Goal: Information Seeking & Learning: Compare options

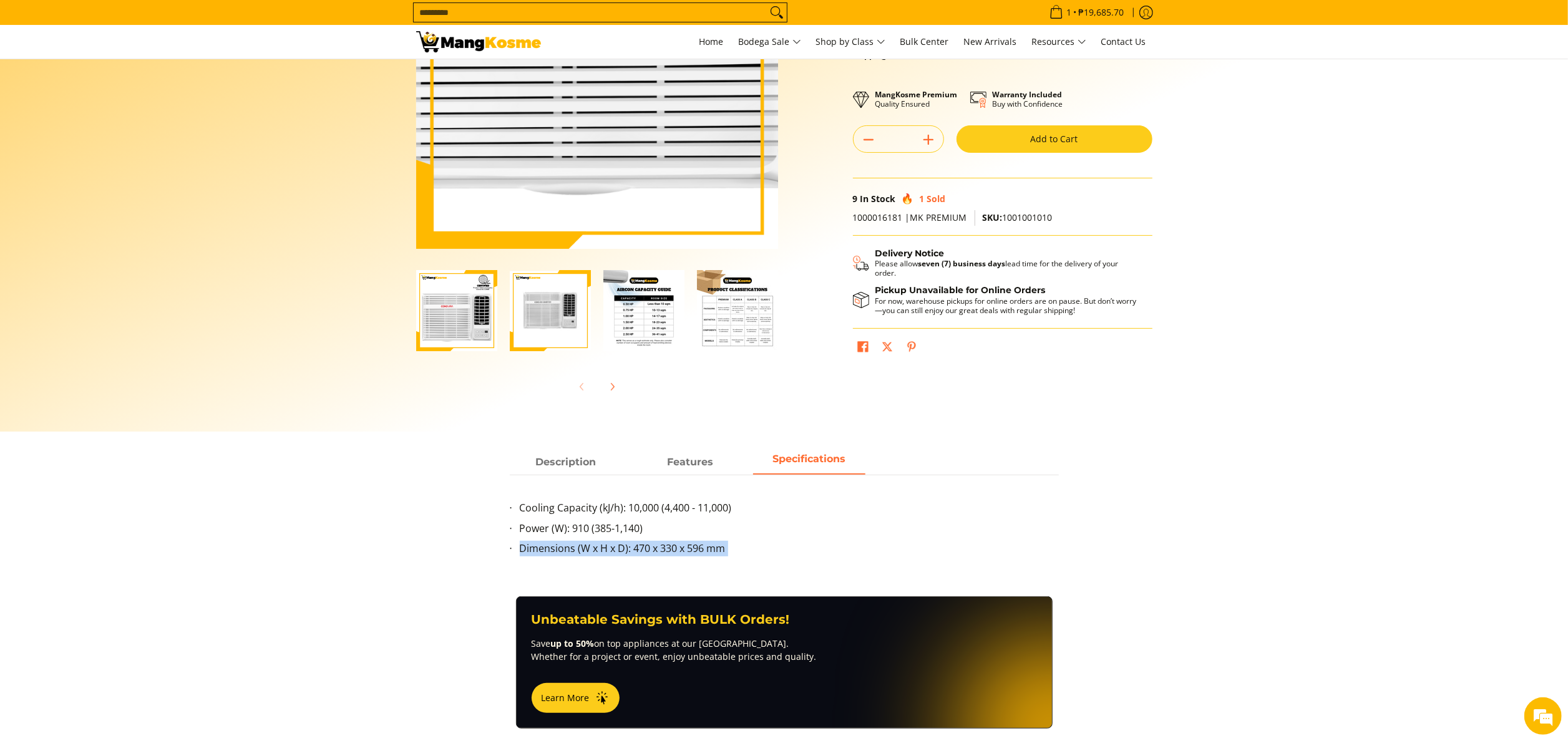
scroll to position [125, 0]
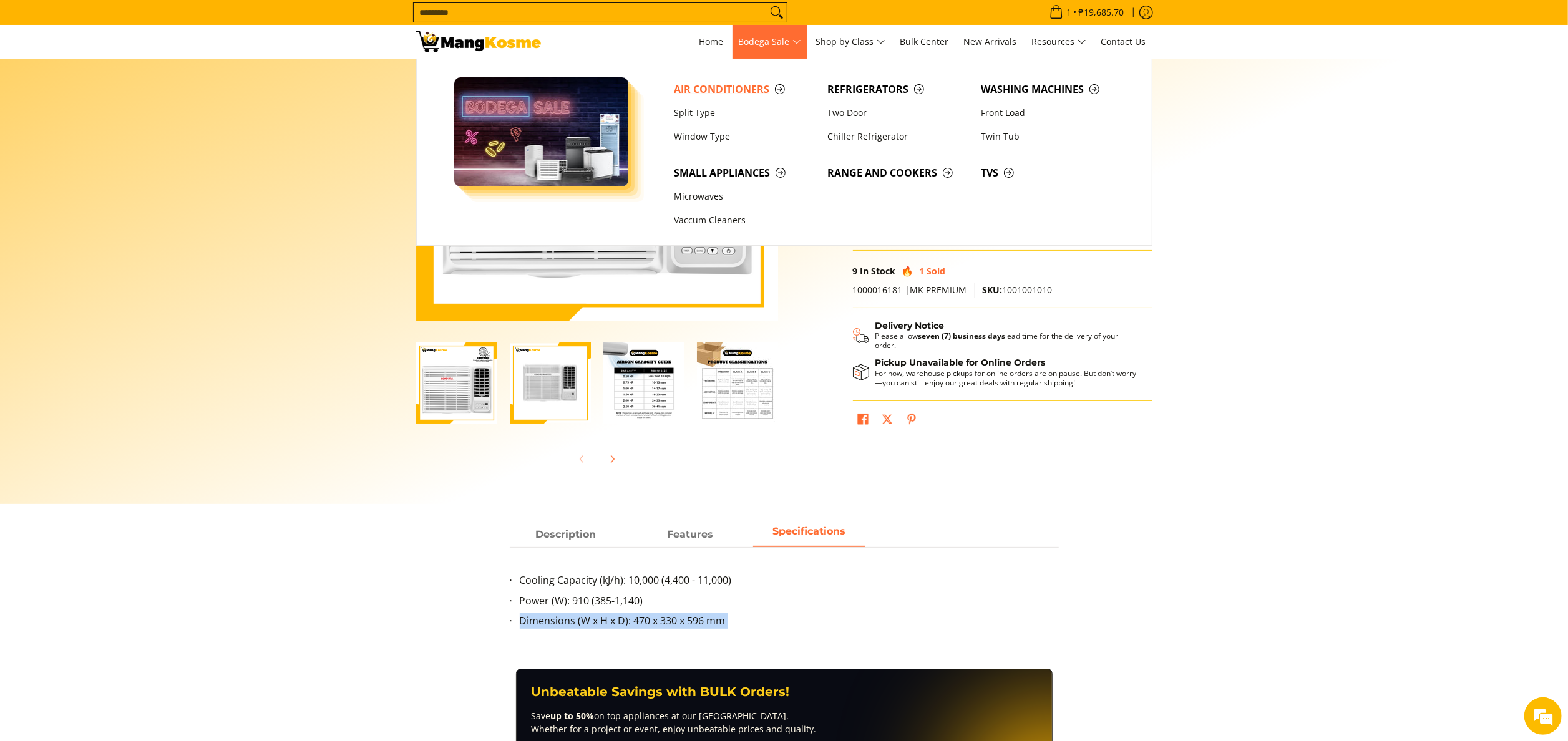
click at [741, 91] on span "Air Conditioners" at bounding box center [744, 89] width 141 height 15
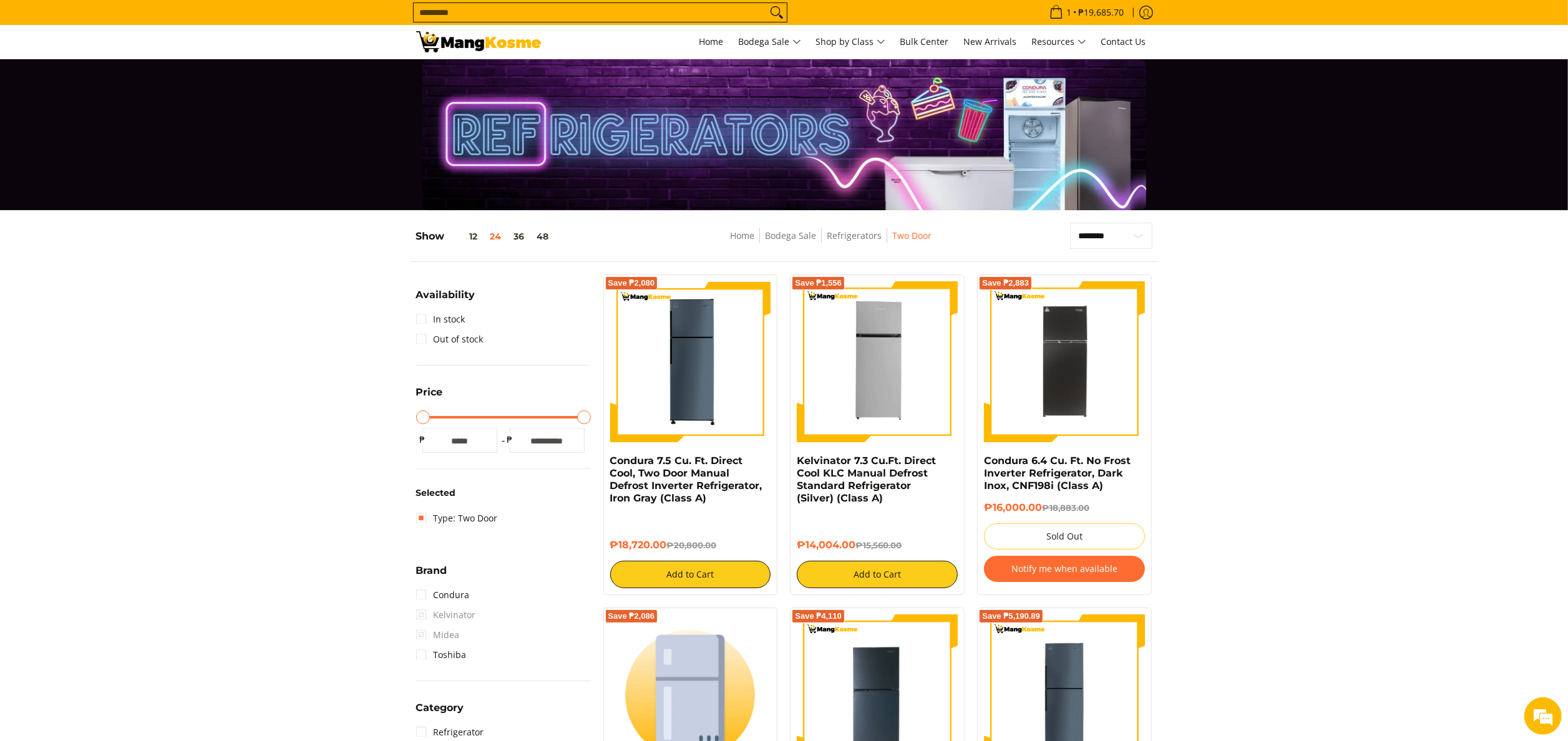
click at [524, 15] on input "Search..." at bounding box center [590, 12] width 353 height 19
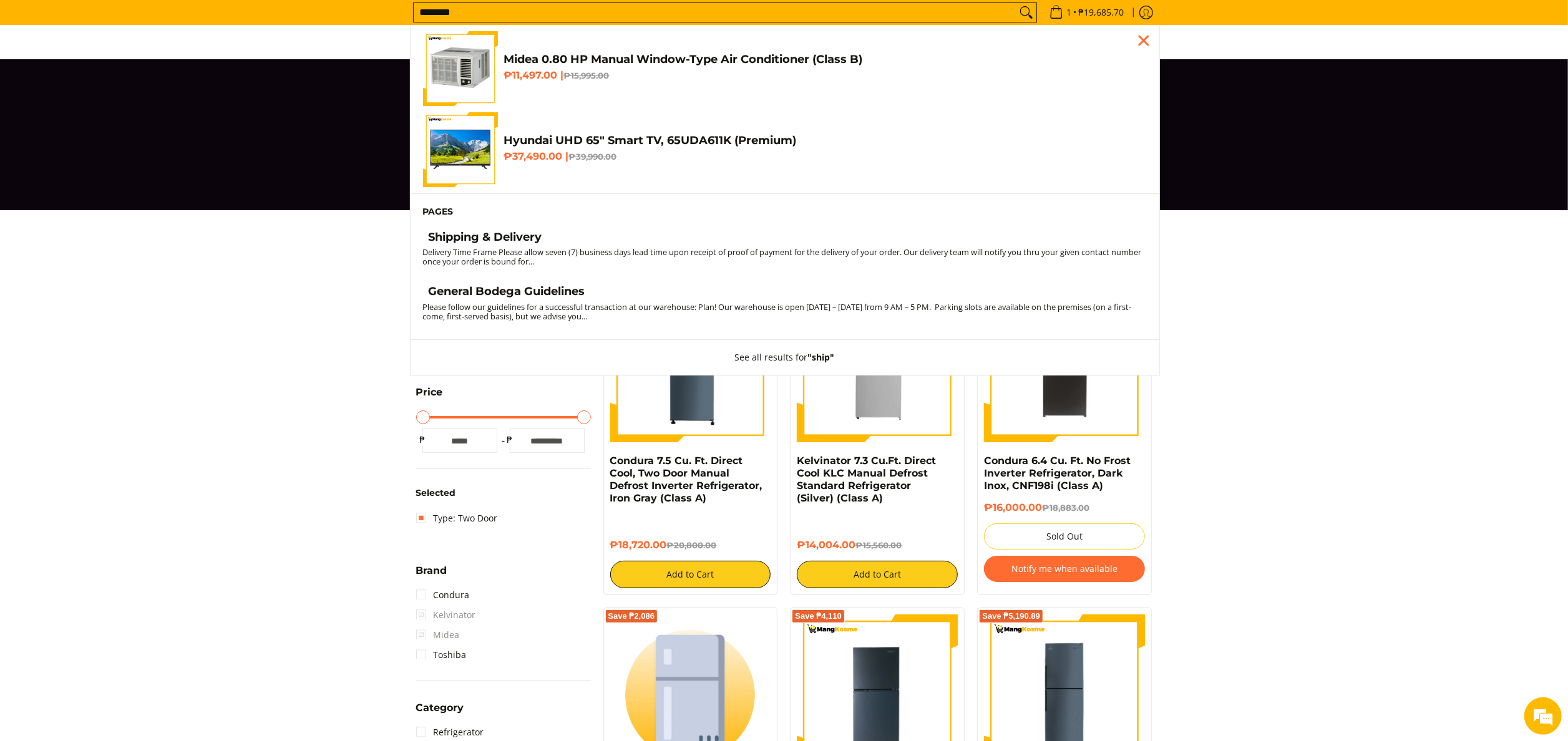
type input "********"
click at [1016, 3] on button "Search" at bounding box center [1026, 12] width 20 height 19
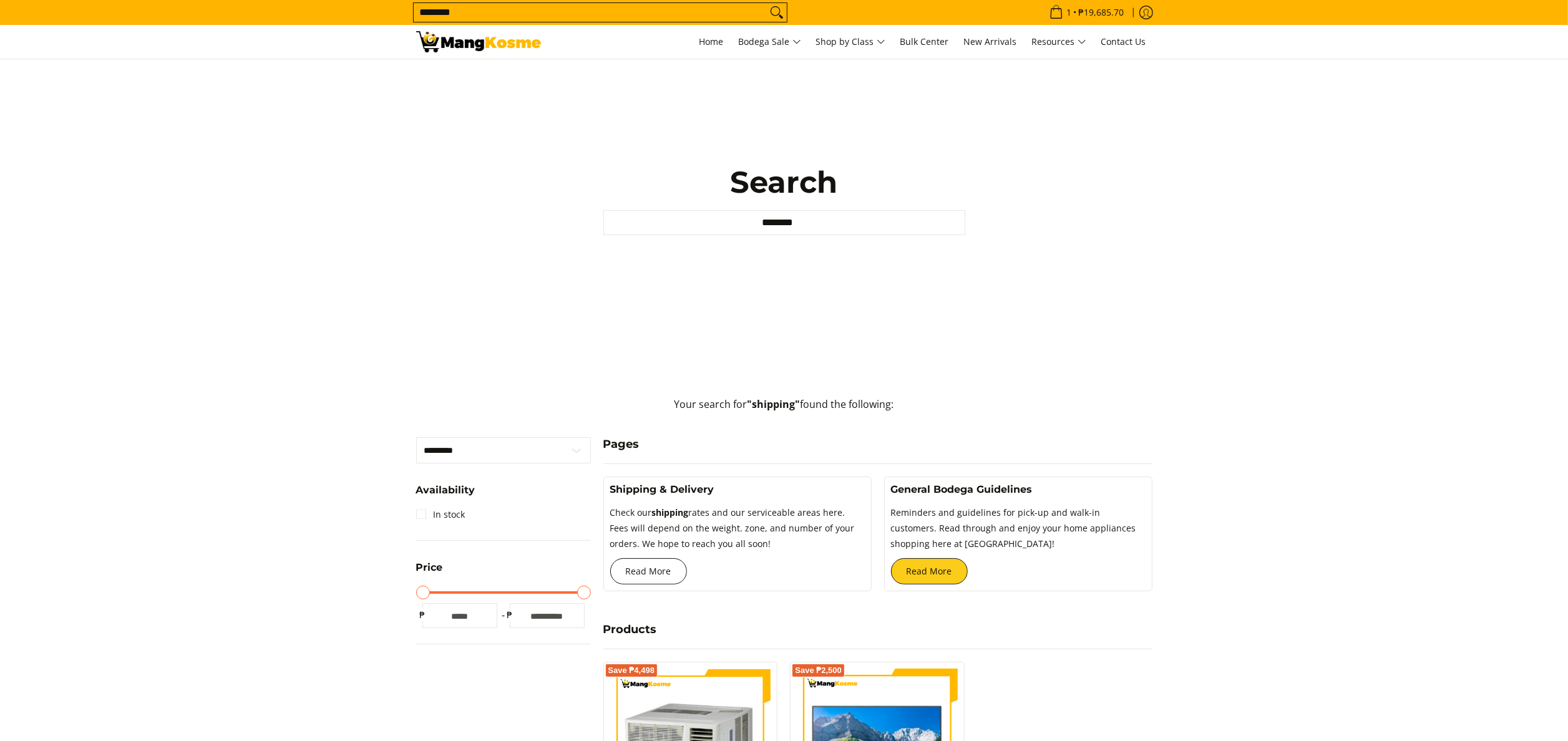
scroll to position [249, 0]
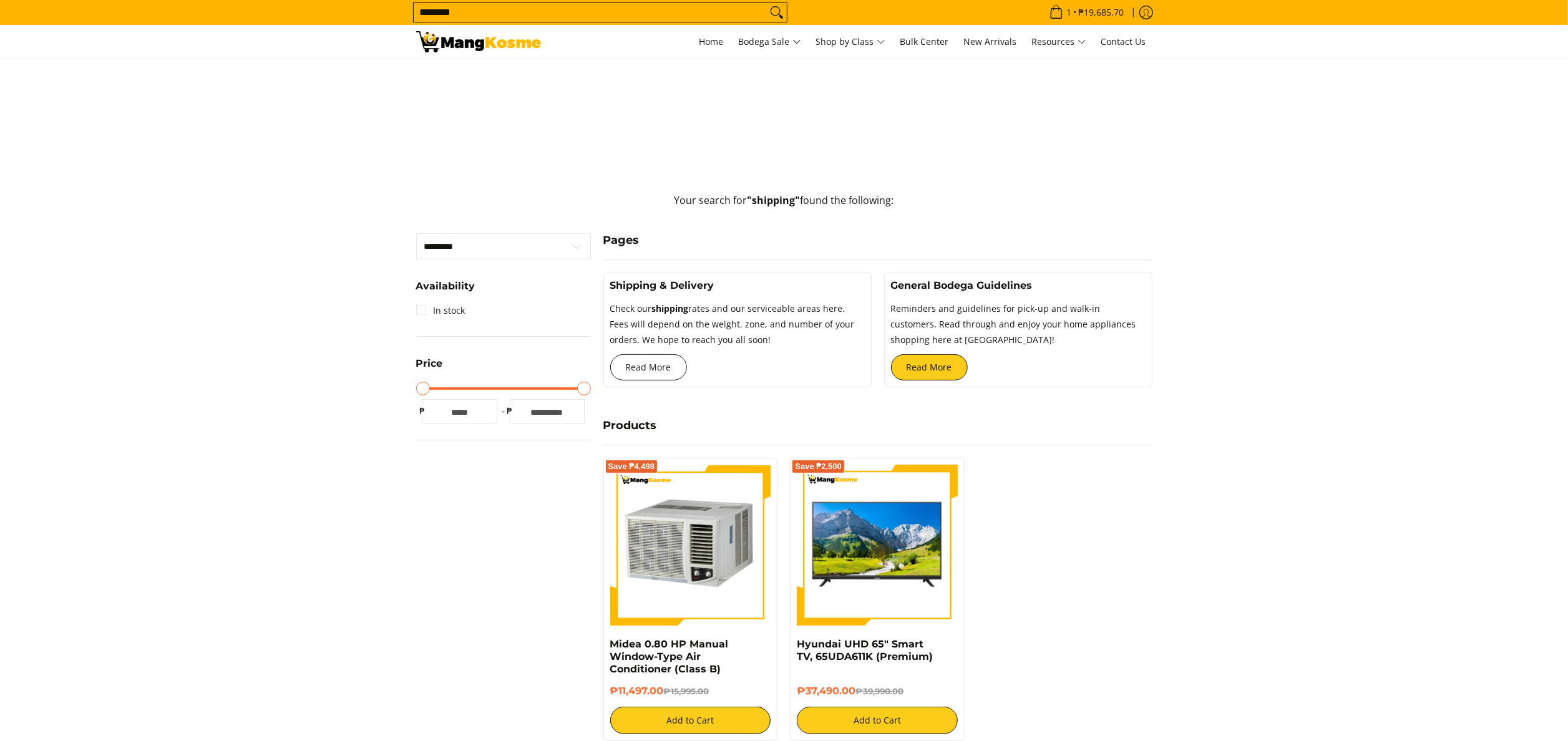
click at [652, 364] on link "Read More" at bounding box center [648, 367] width 77 height 26
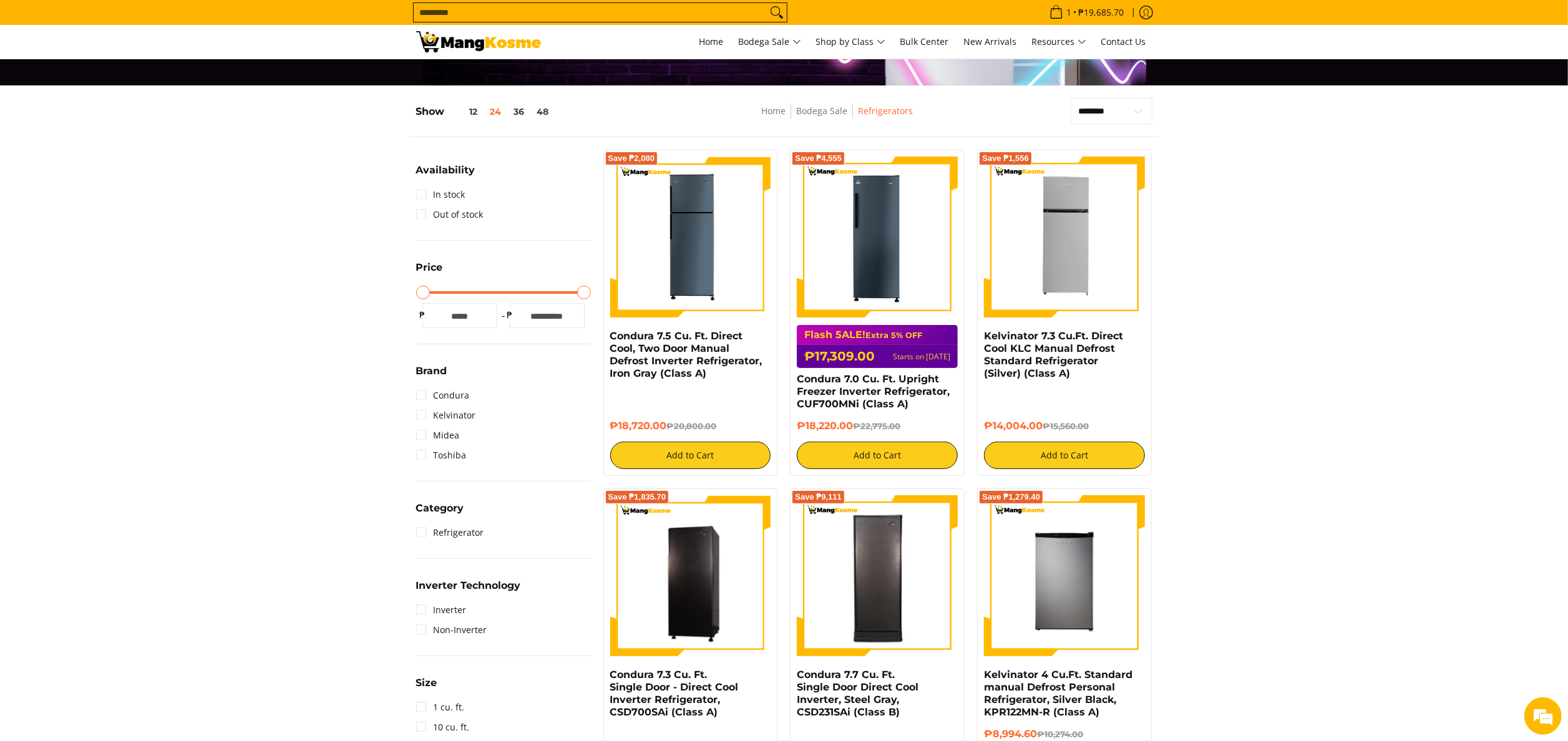
click at [460, 50] on img at bounding box center [478, 42] width 125 height 21
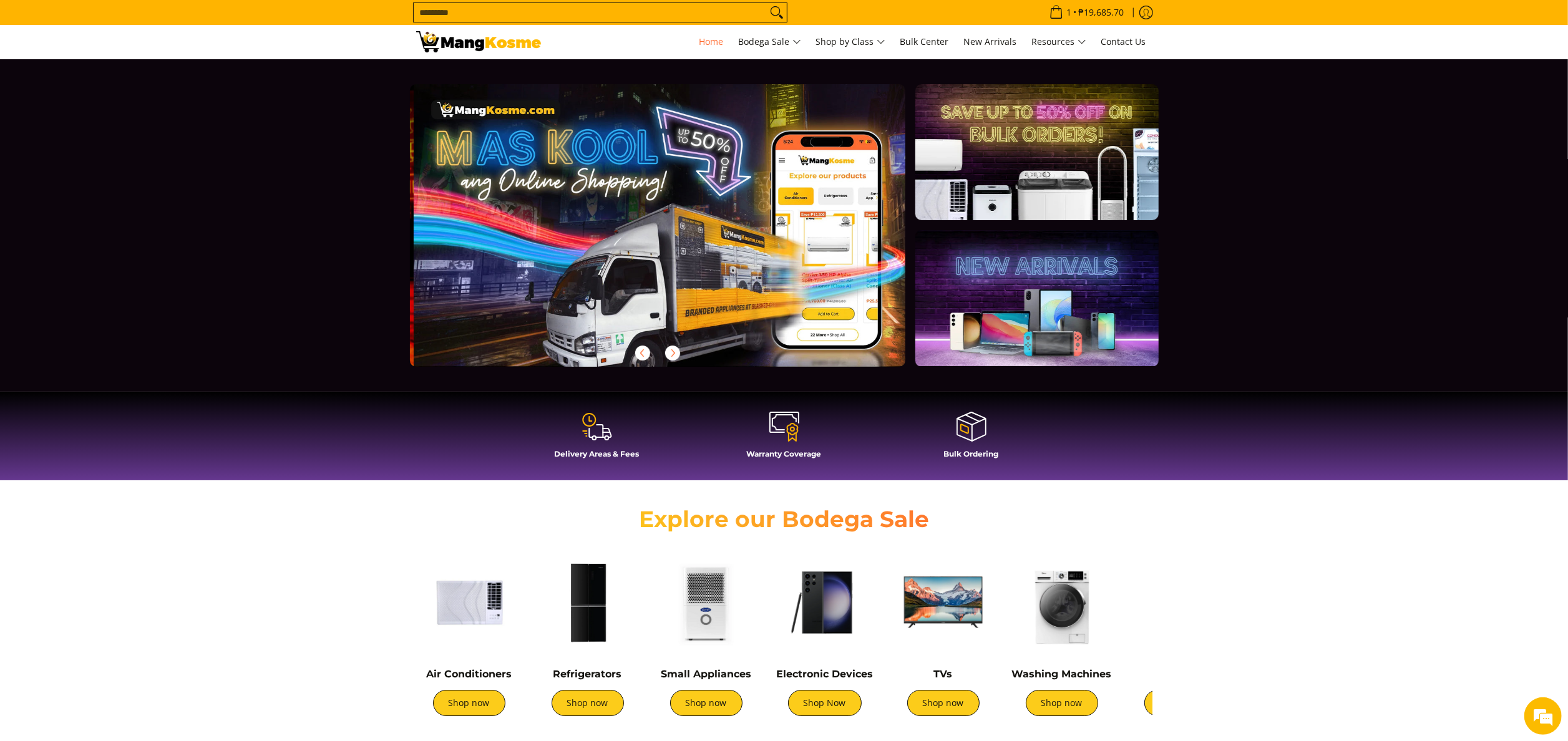
scroll to position [0, 496]
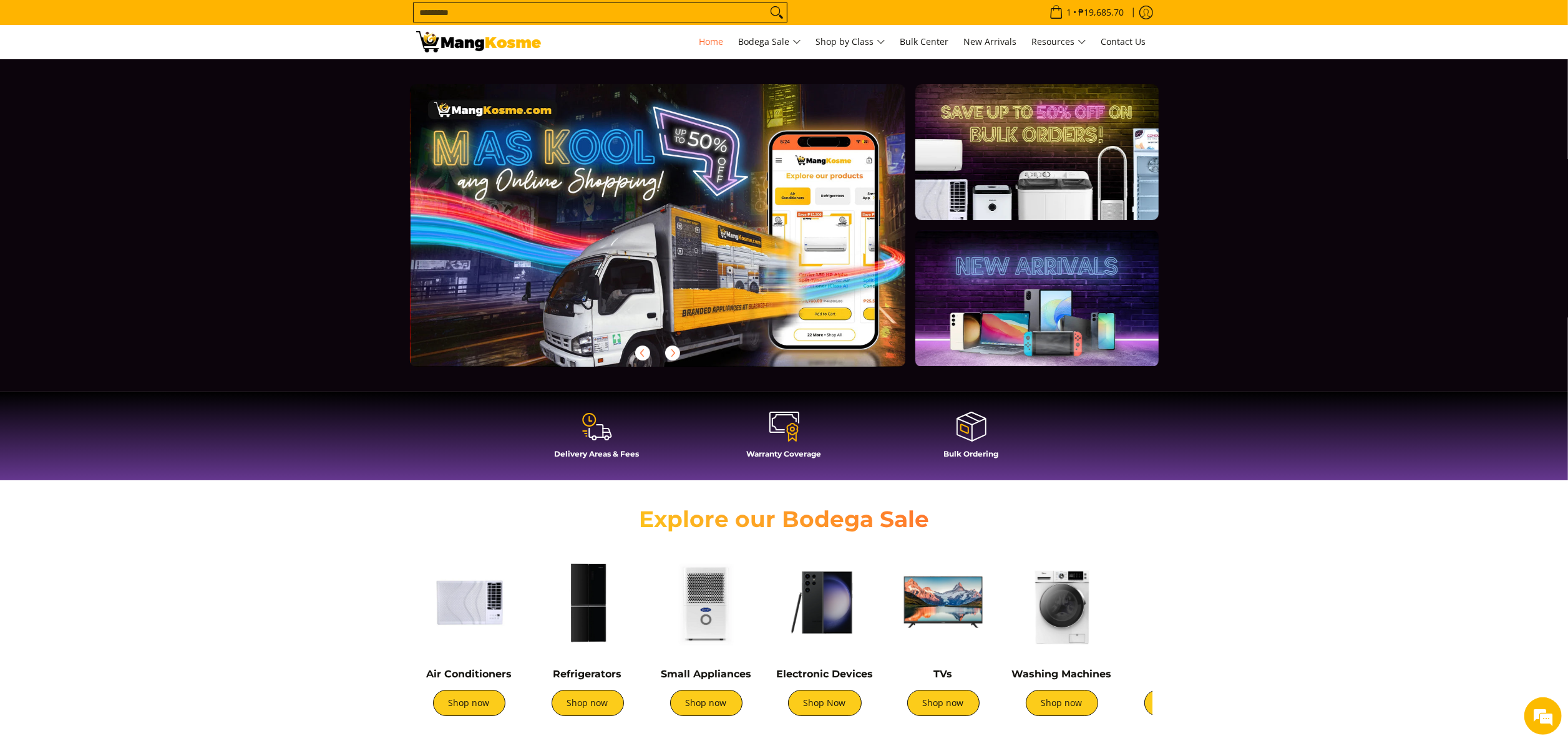
click at [528, 10] on input "Search..." at bounding box center [590, 12] width 353 height 19
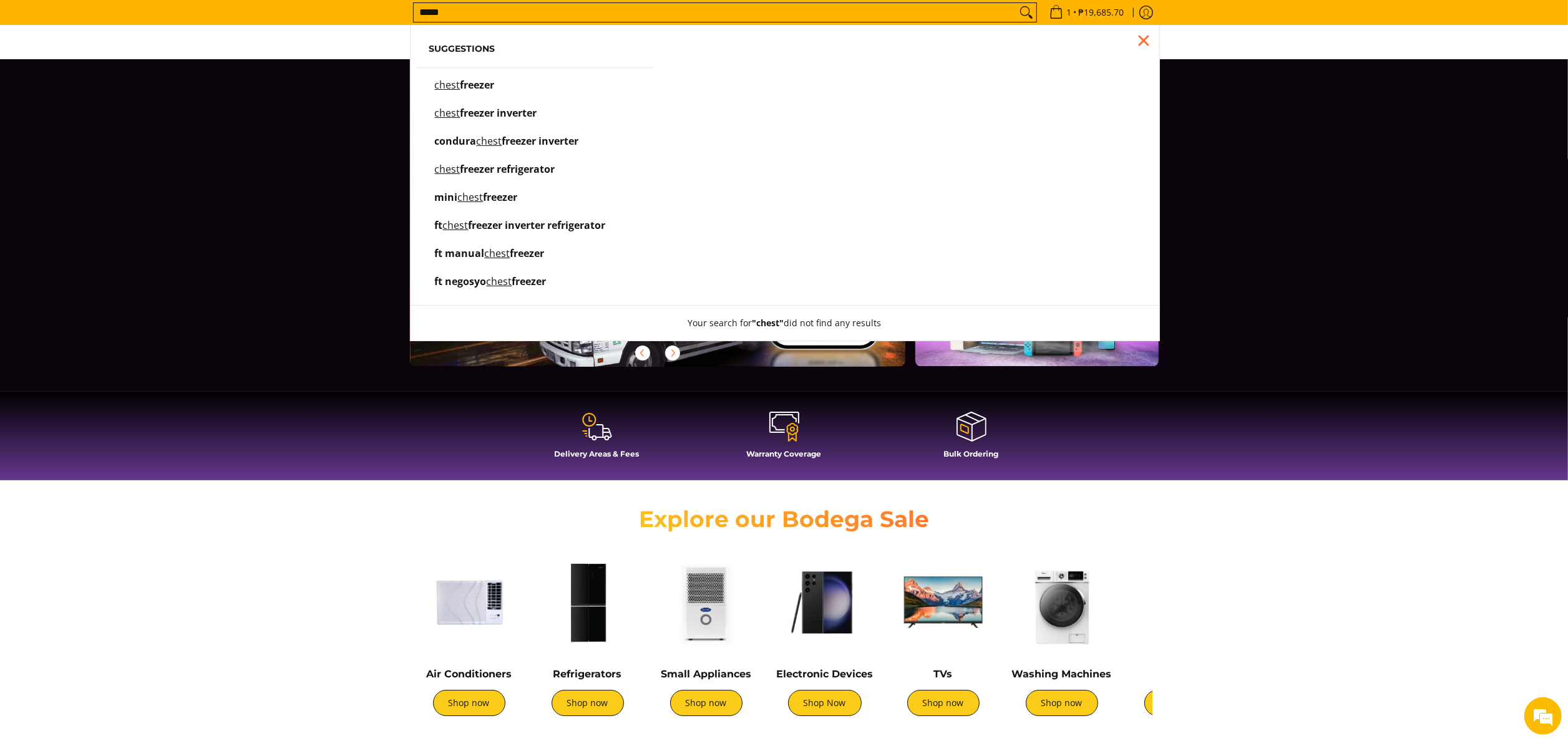
type input "*****"
click at [527, 80] on span "Suggestions chest freezer chest freezer inverter condura chest freezer inverter…" at bounding box center [535, 168] width 249 height 273
click at [494, 82] on span "freezer" at bounding box center [477, 84] width 34 height 14
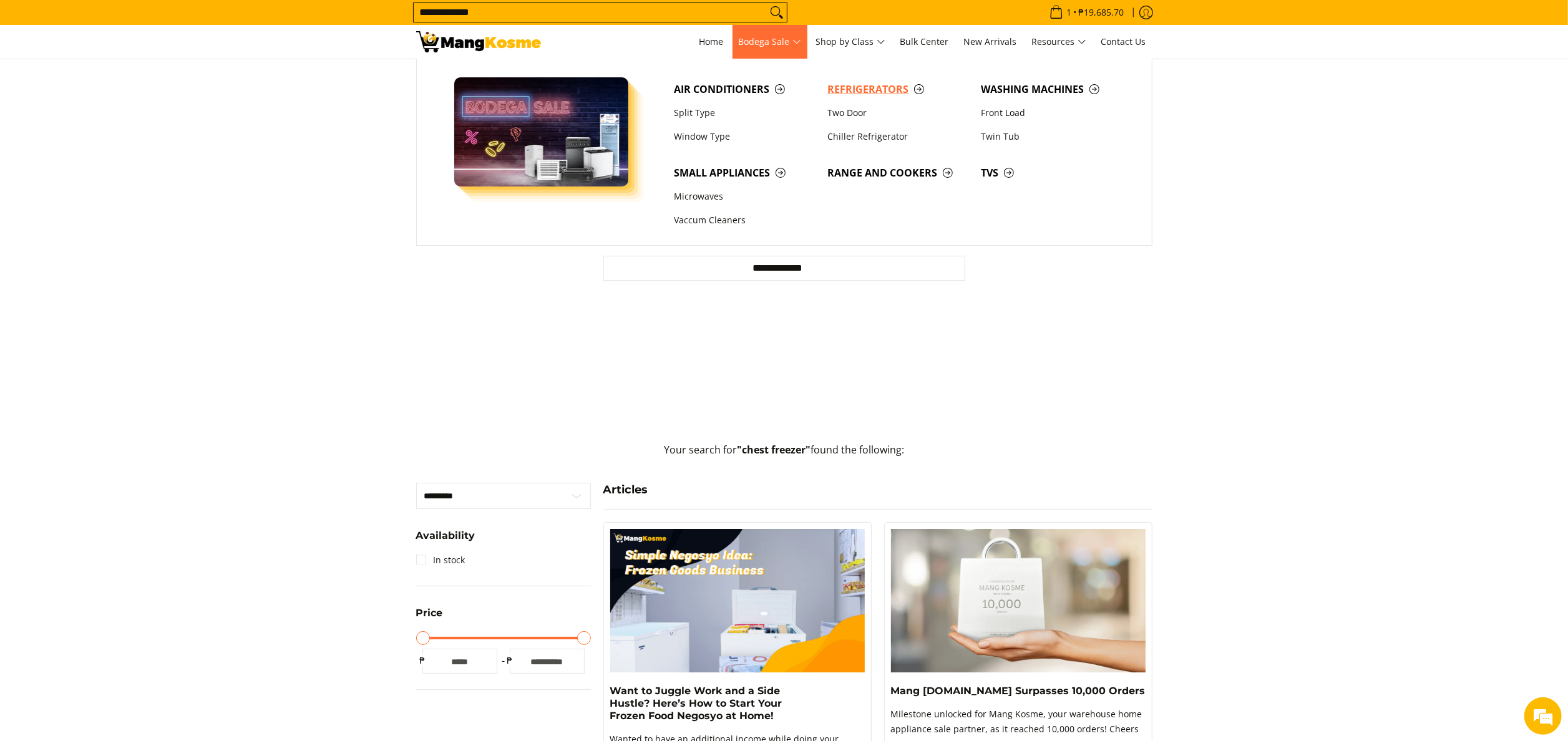
click at [867, 92] on span "Refrigerators" at bounding box center [898, 89] width 141 height 15
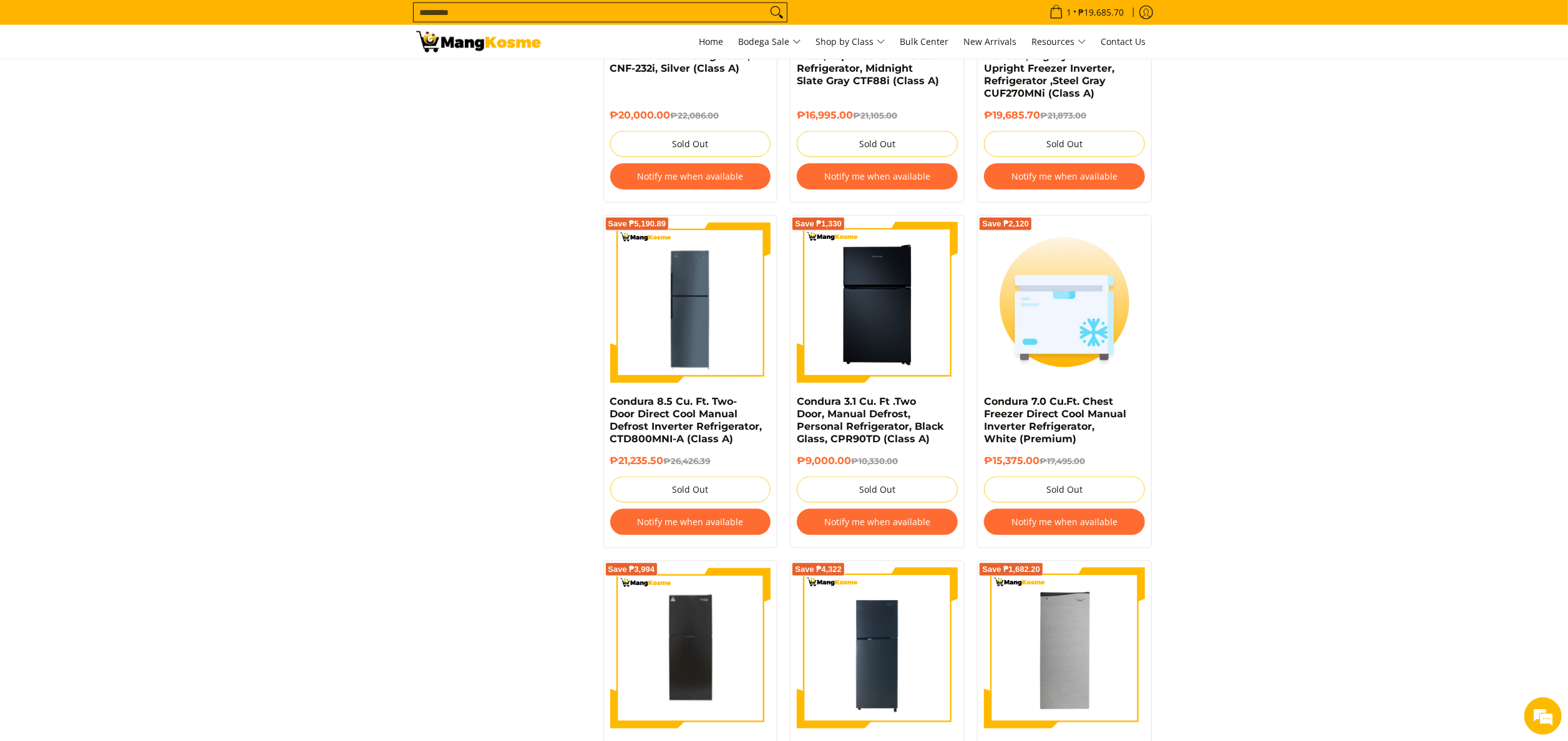
drag, startPoint x: 1007, startPoint y: 528, endPoint x: 1139, endPoint y: 529, distance: 132.0
click at [1139, 529] on button "Notify me when available" at bounding box center [1065, 522] width 161 height 26
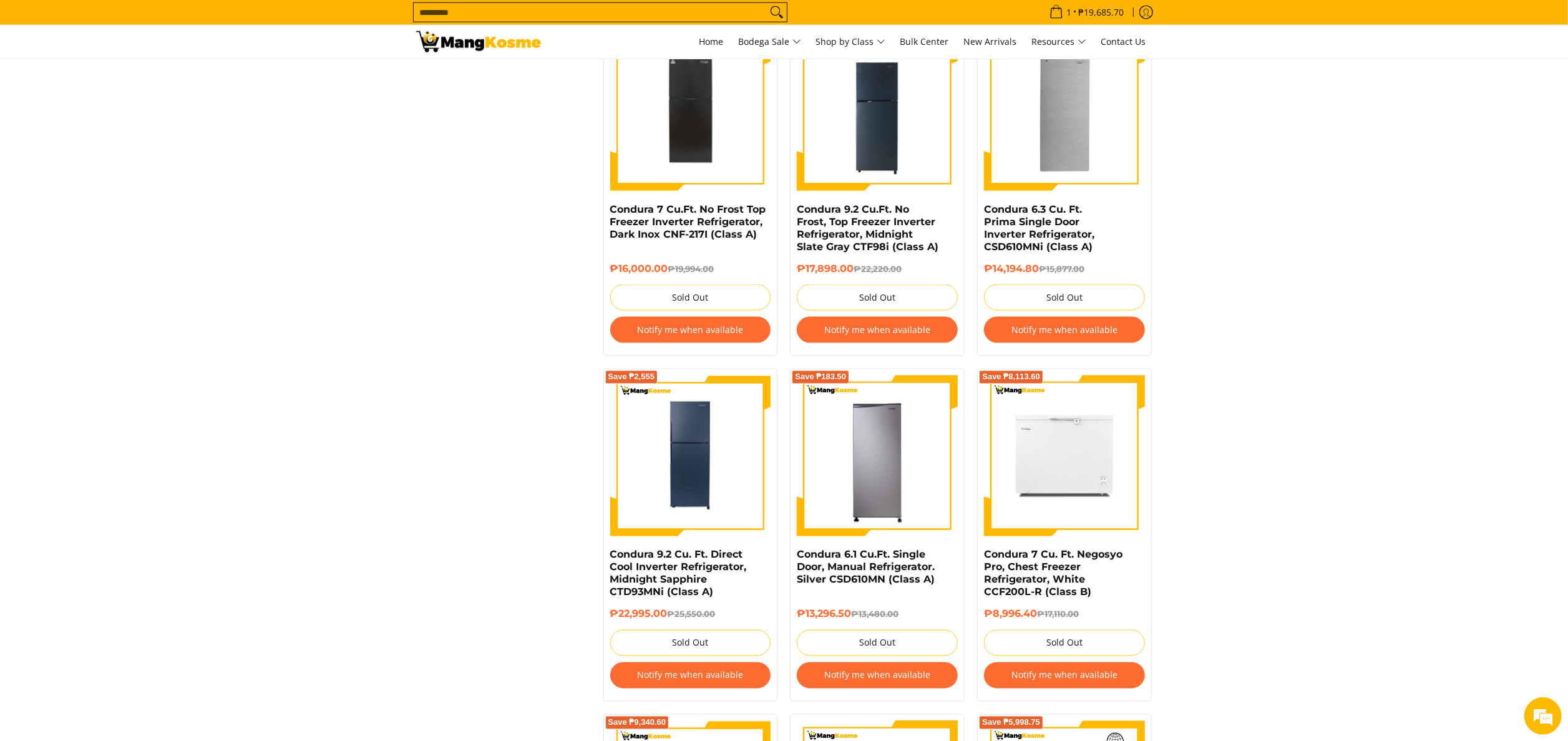
scroll to position [1948, 0]
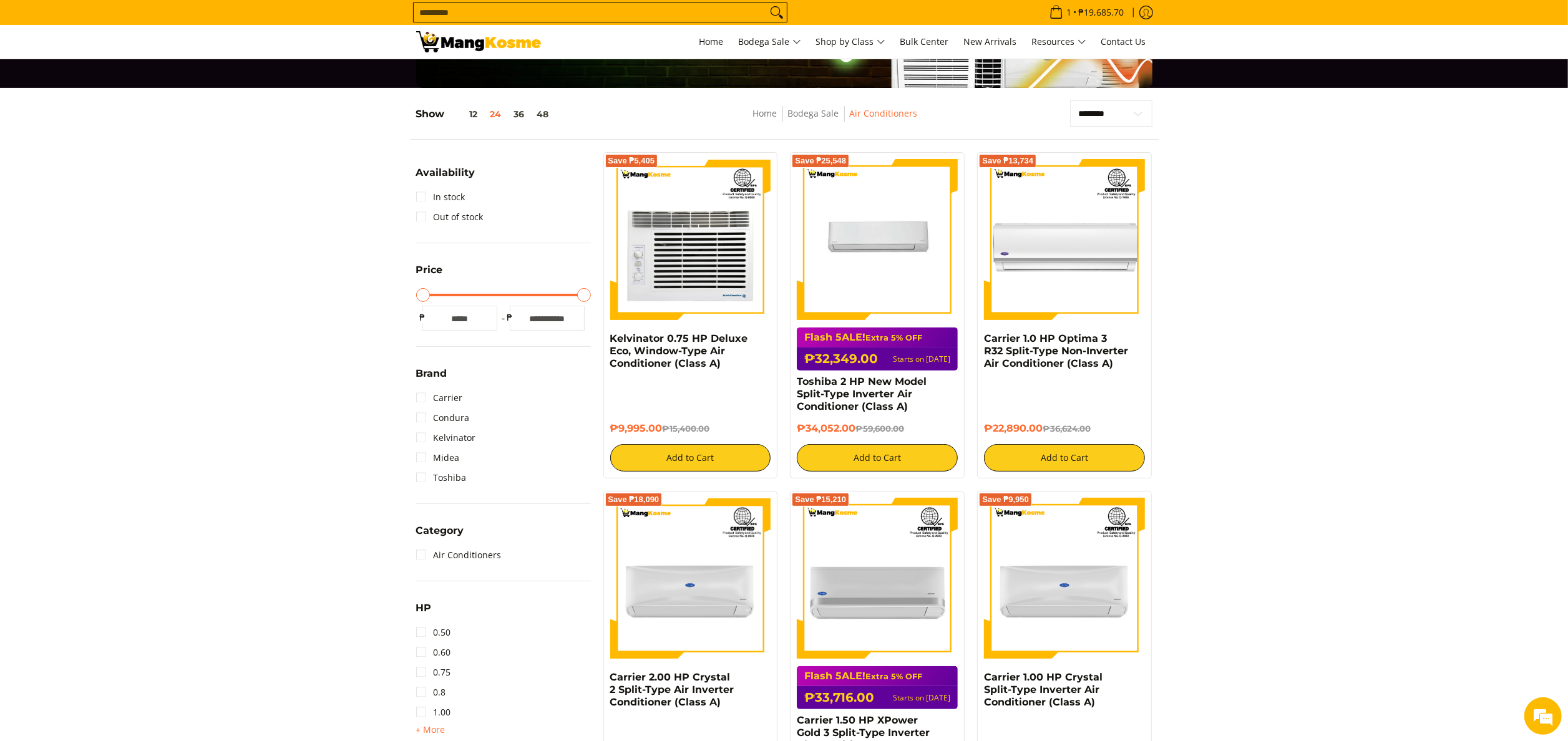
scroll to position [249, 0]
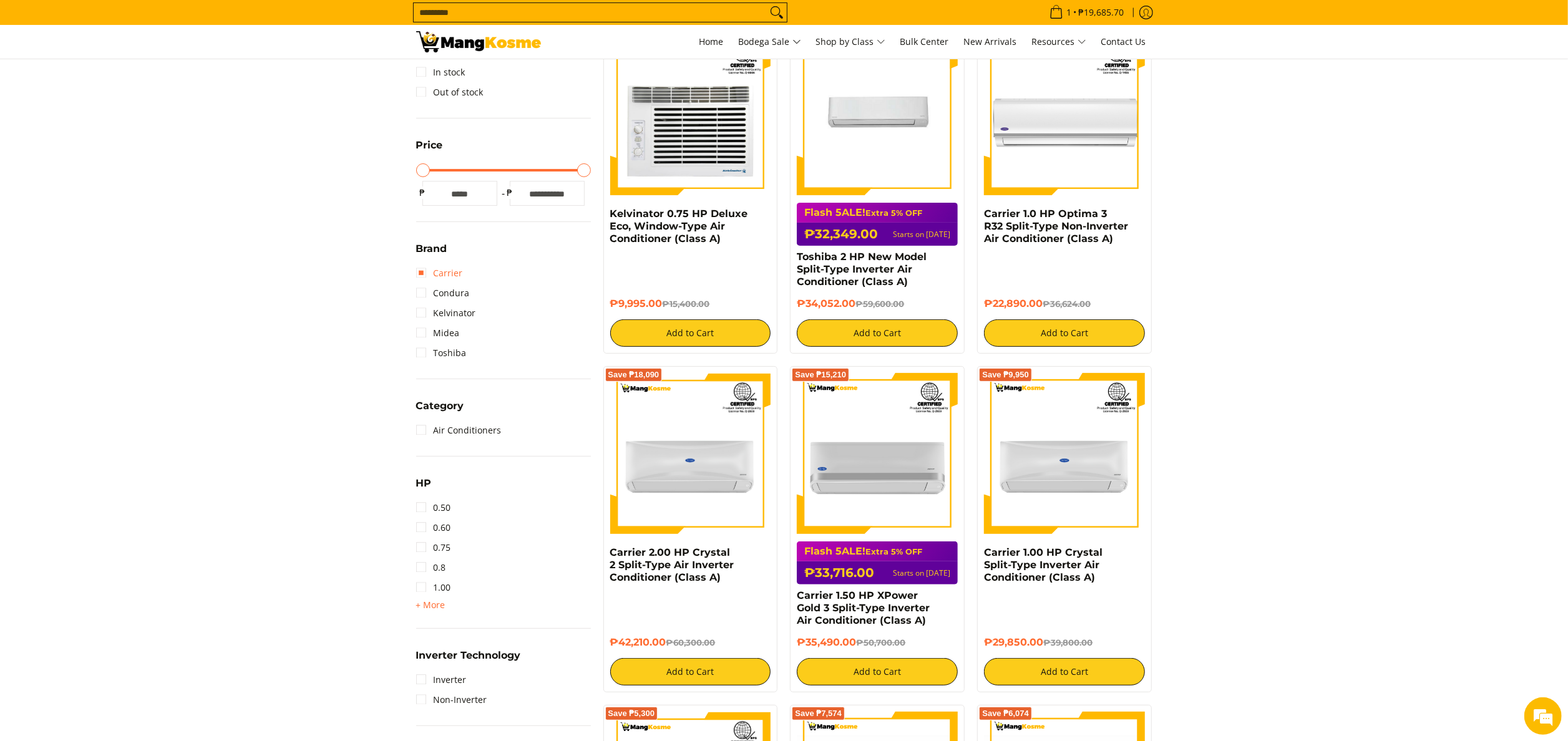
click at [455, 267] on link "Carrier" at bounding box center [439, 273] width 47 height 20
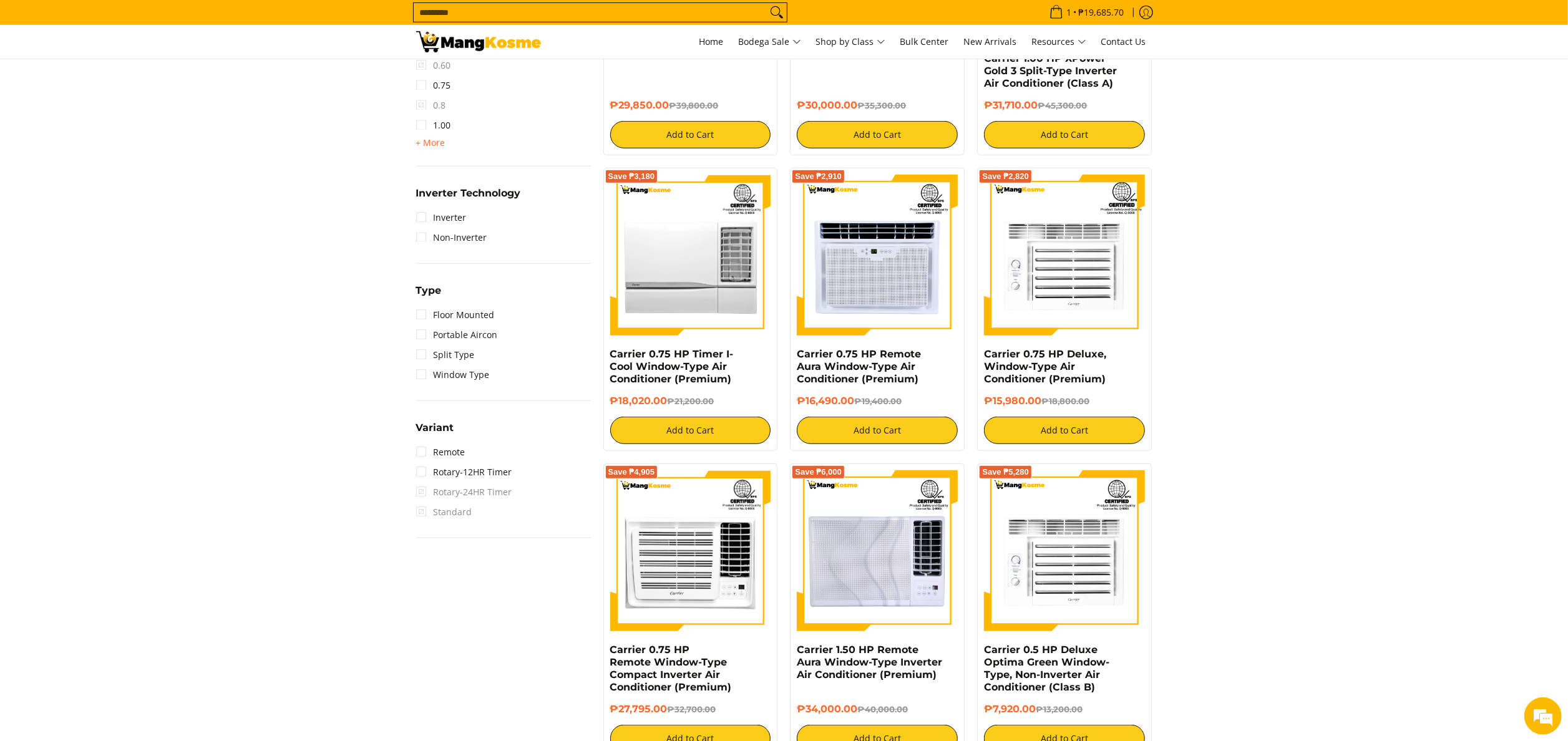
scroll to position [789, 0]
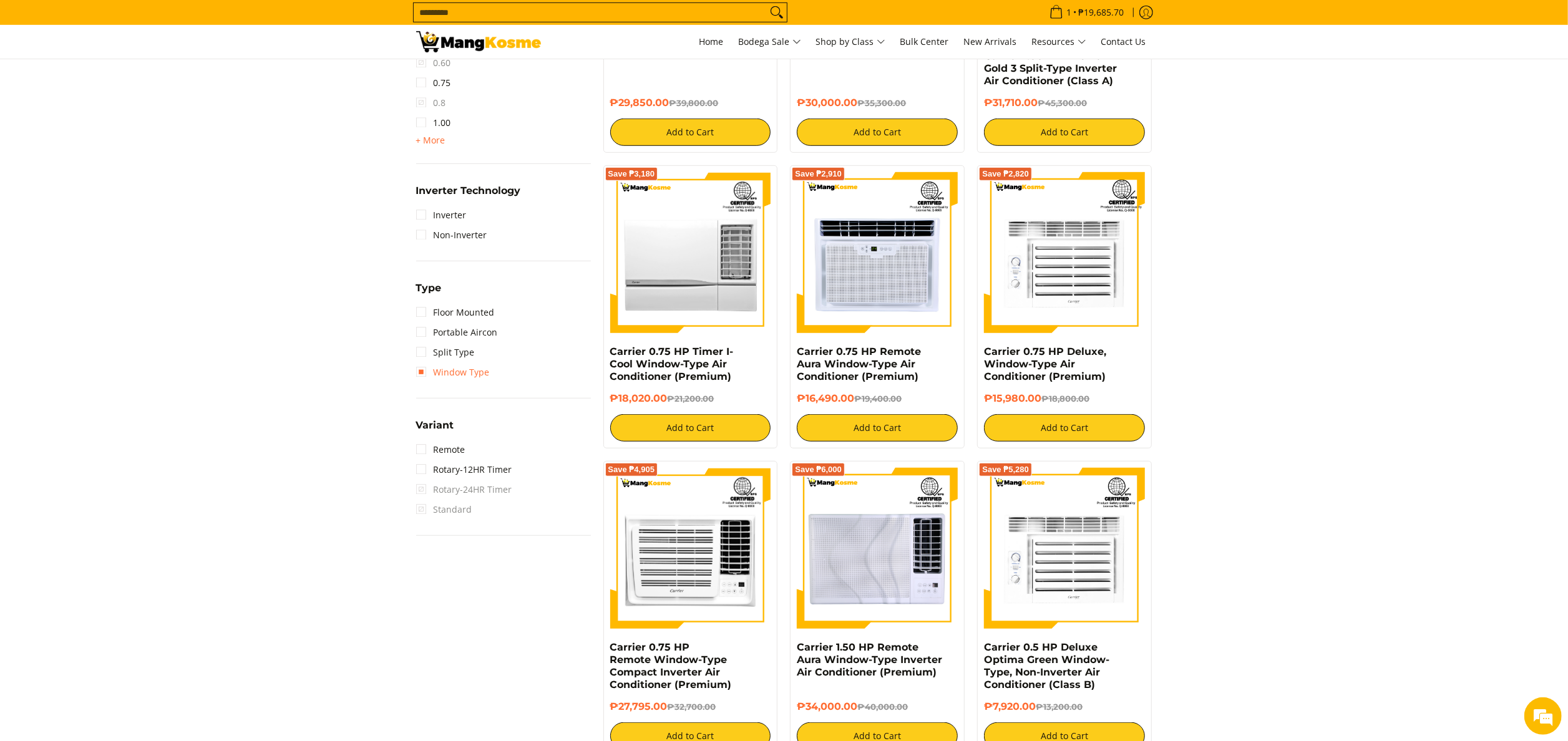
click at [472, 370] on link "Window Type" at bounding box center [453, 372] width 73 height 20
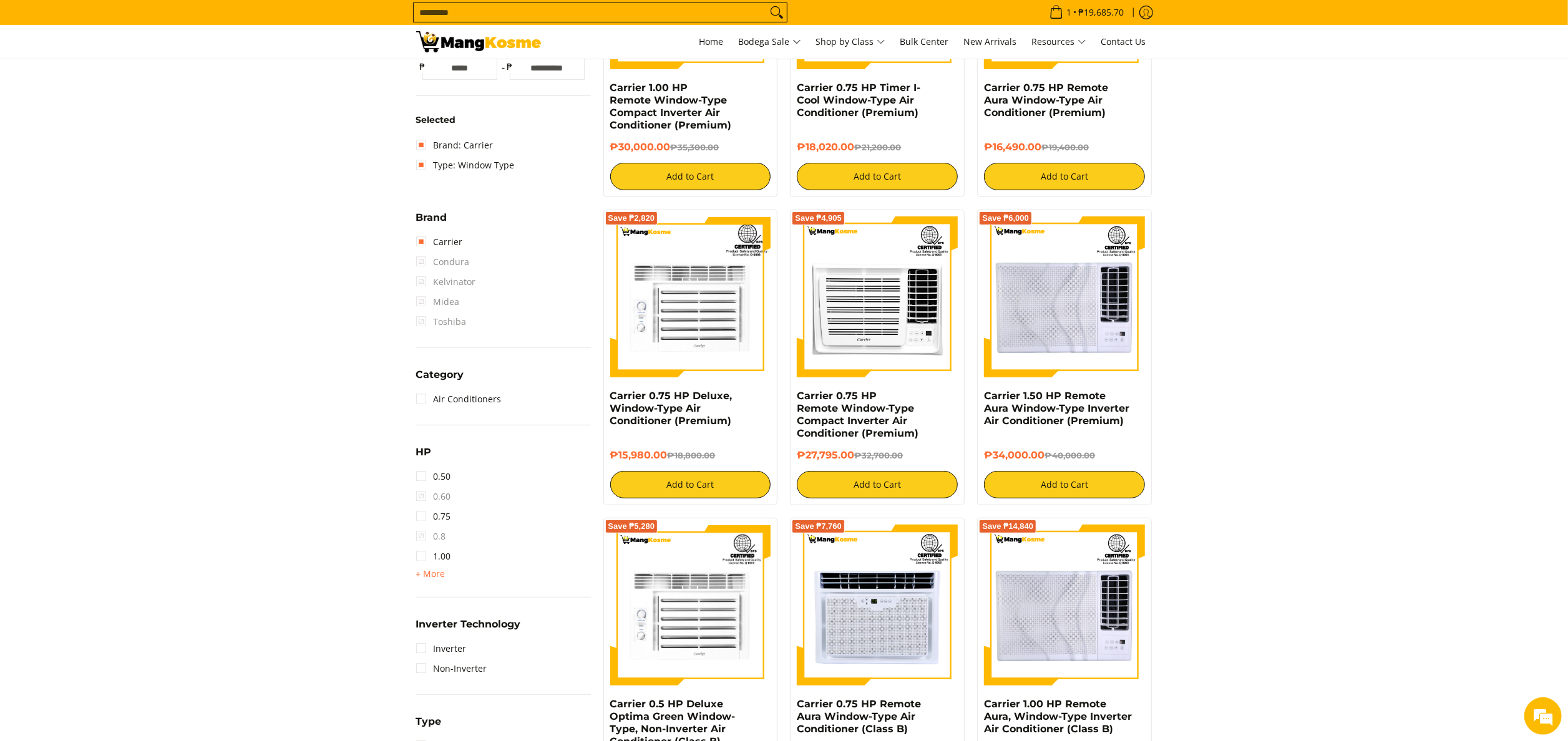
scroll to position [415, 0]
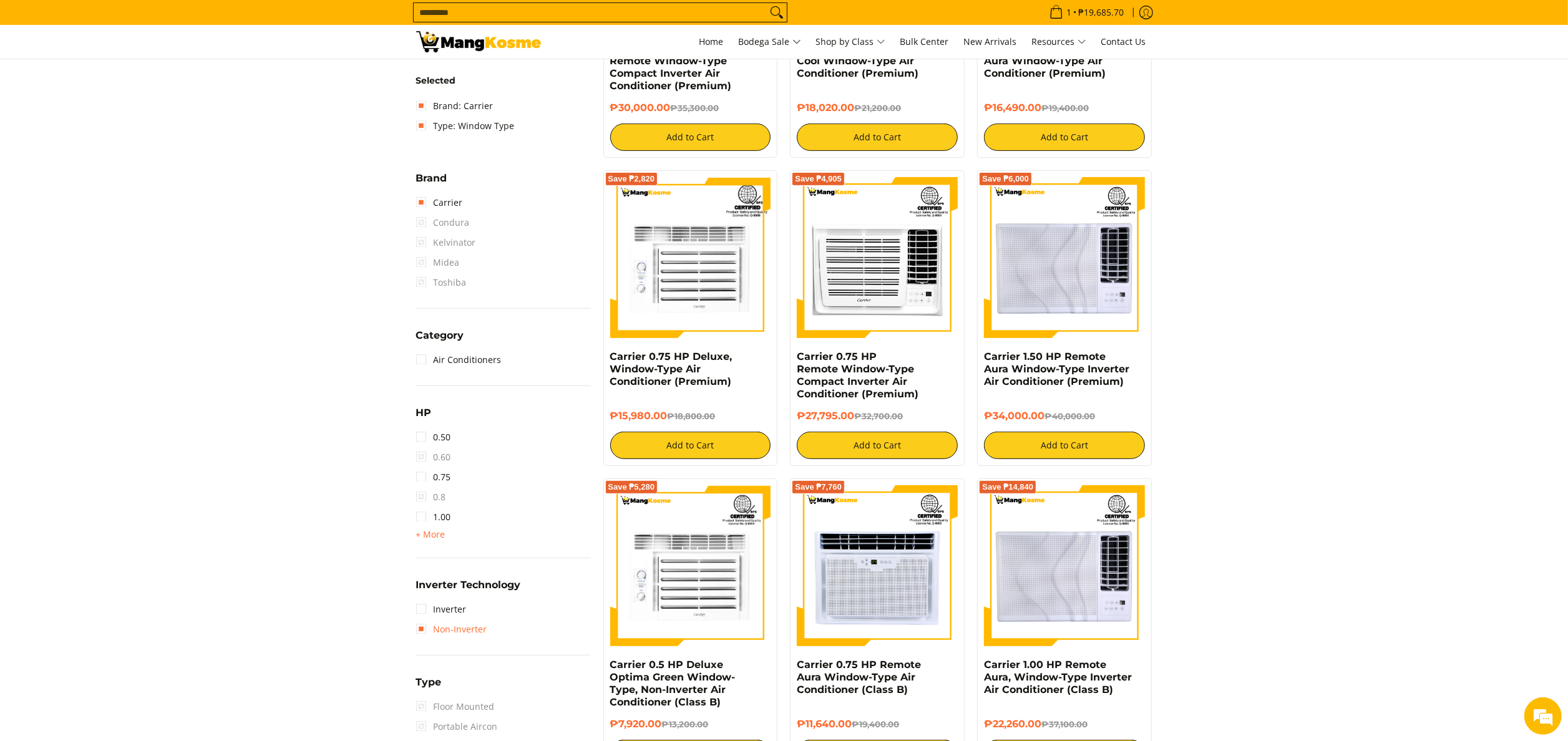
click at [472, 622] on link "Non-Inverter" at bounding box center [451, 629] width 71 height 20
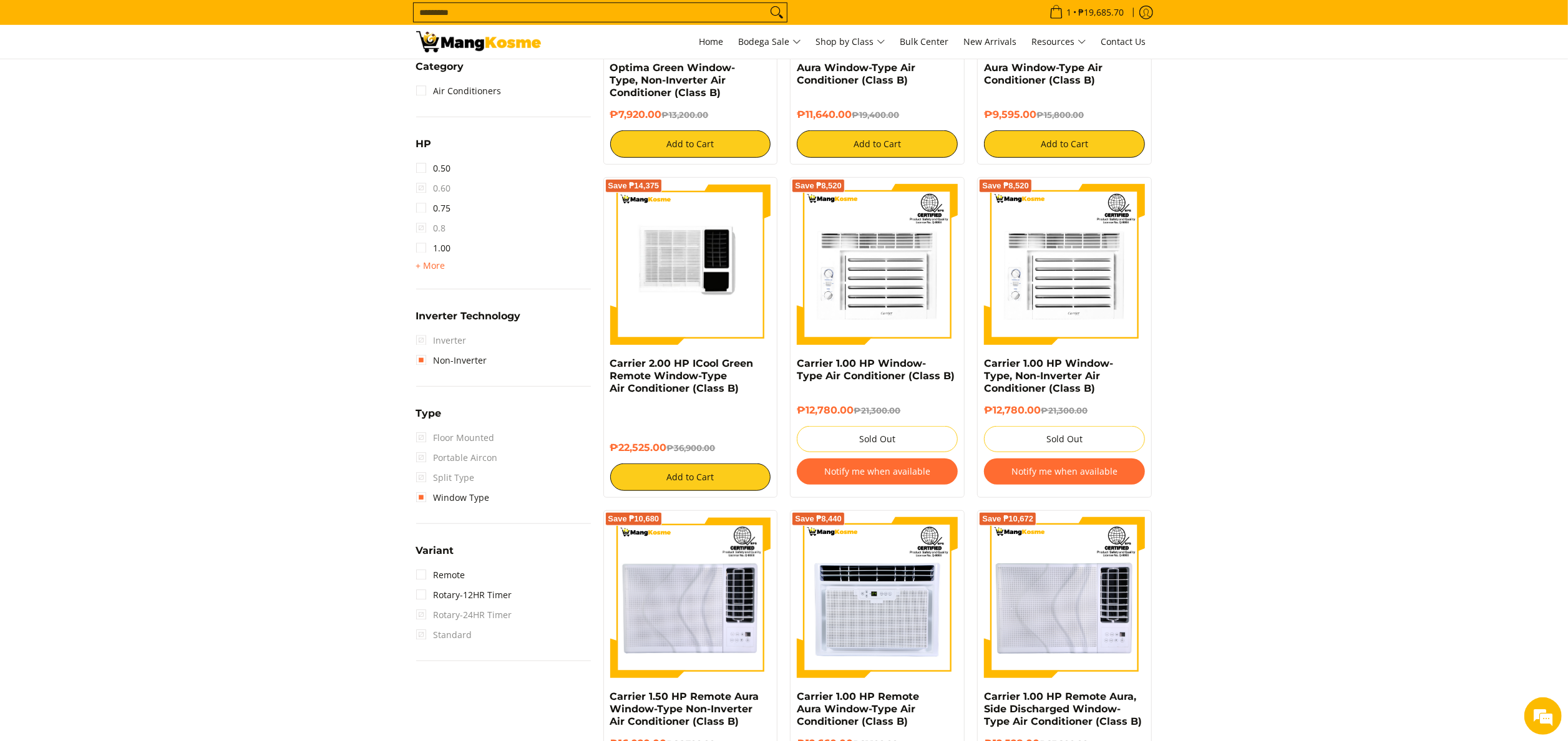
scroll to position [664, 0]
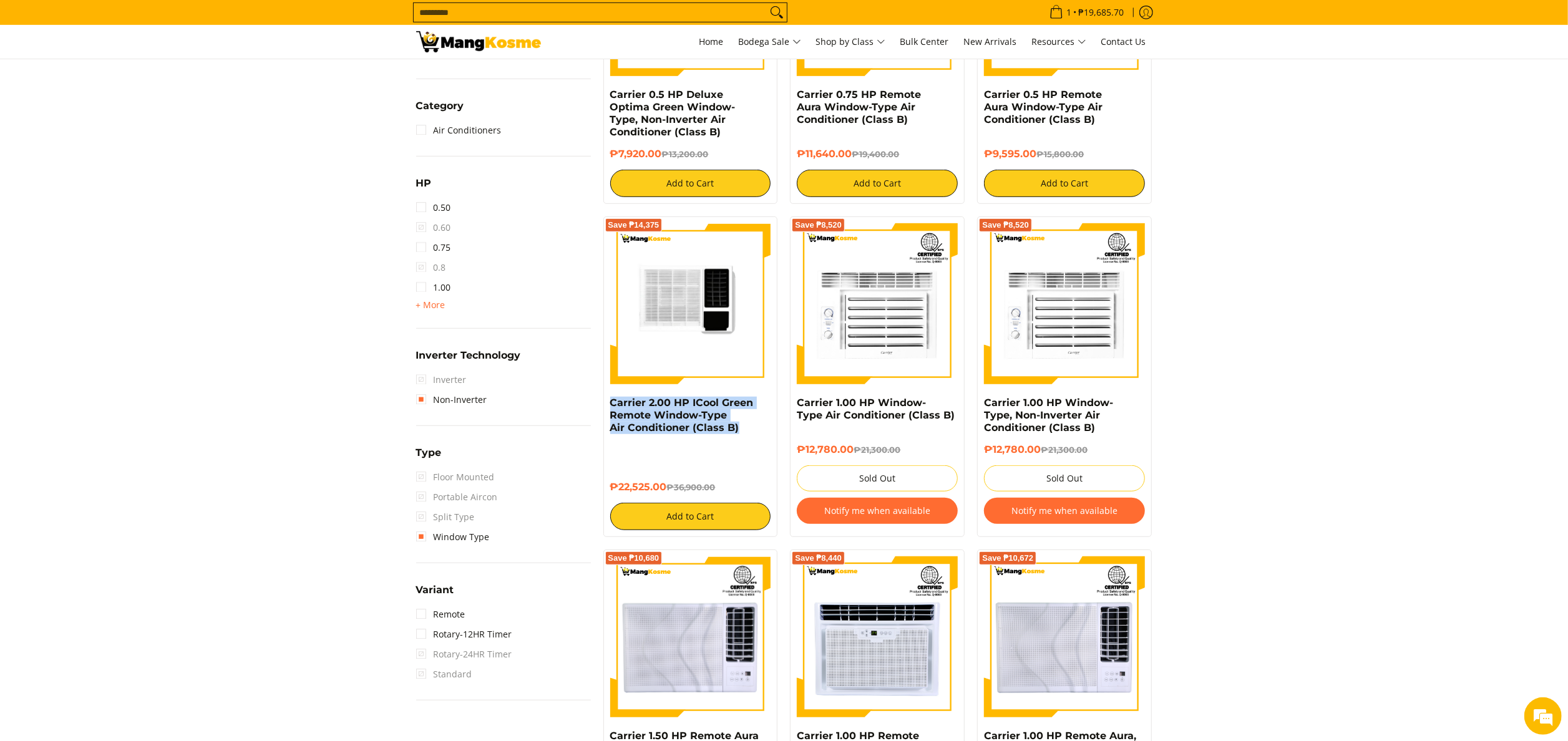
drag, startPoint x: 603, startPoint y: 410, endPoint x: 738, endPoint y: 445, distance: 139.5
click at [738, 445] on div "Save ₱14,375 Carrier 2.00 HP ICool Green Remote Window-Type Air Conditioner (Cl…" at bounding box center [691, 376] width 175 height 320
copy link "Carrier 2.00 HP ICool Green Remote Window-Type Air Conditioner (Class B)"
click at [664, 490] on h6 "₱22,525.00 ₱36,900.00" at bounding box center [691, 487] width 161 height 12
copy div "Carrier 2.00 HP ICool Green Remote Window-Type Air Conditioner (Class B) ₱22,52…"
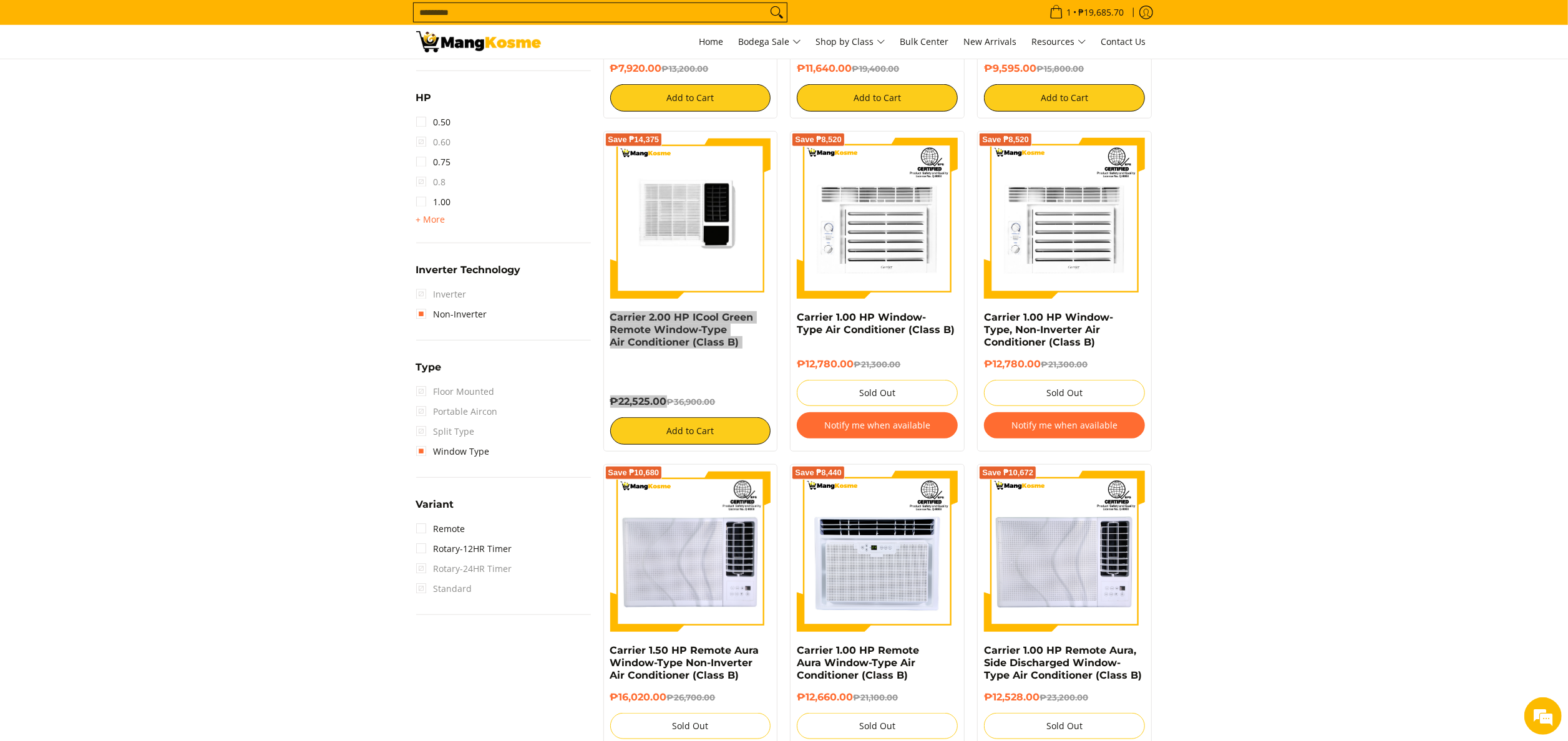
scroll to position [789, 0]
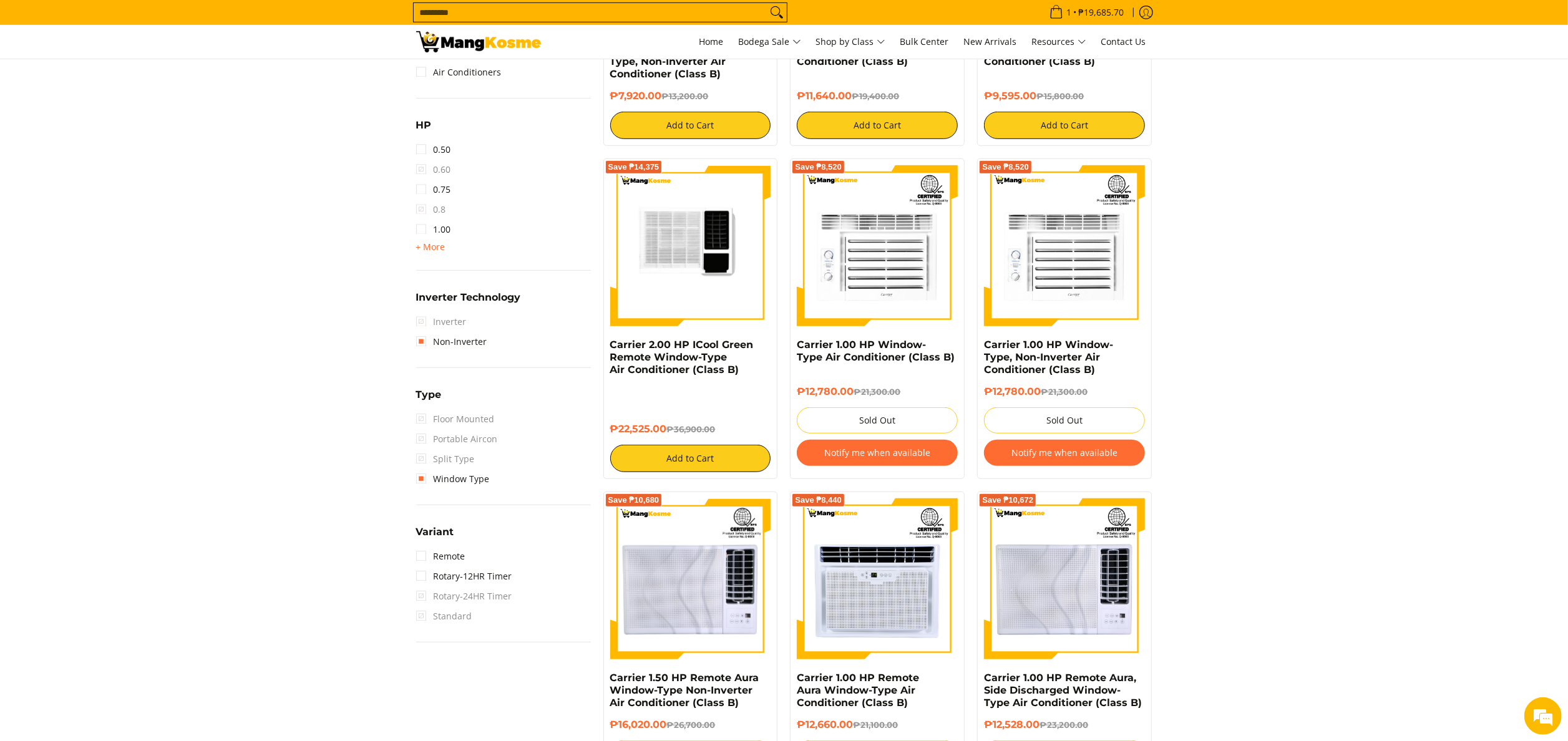
scroll to position [473, 0]
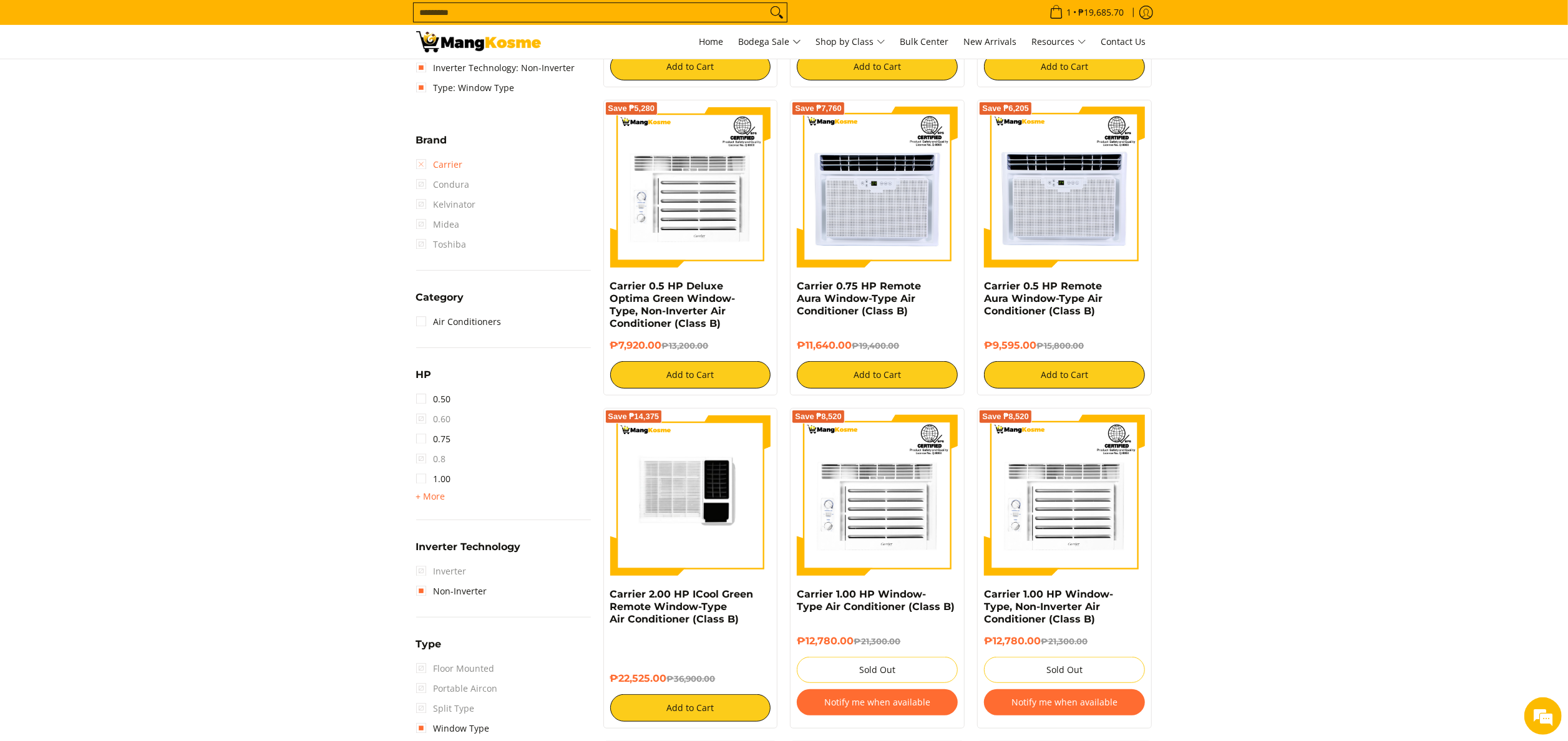
click at [454, 165] on link "Carrier" at bounding box center [439, 164] width 47 height 20
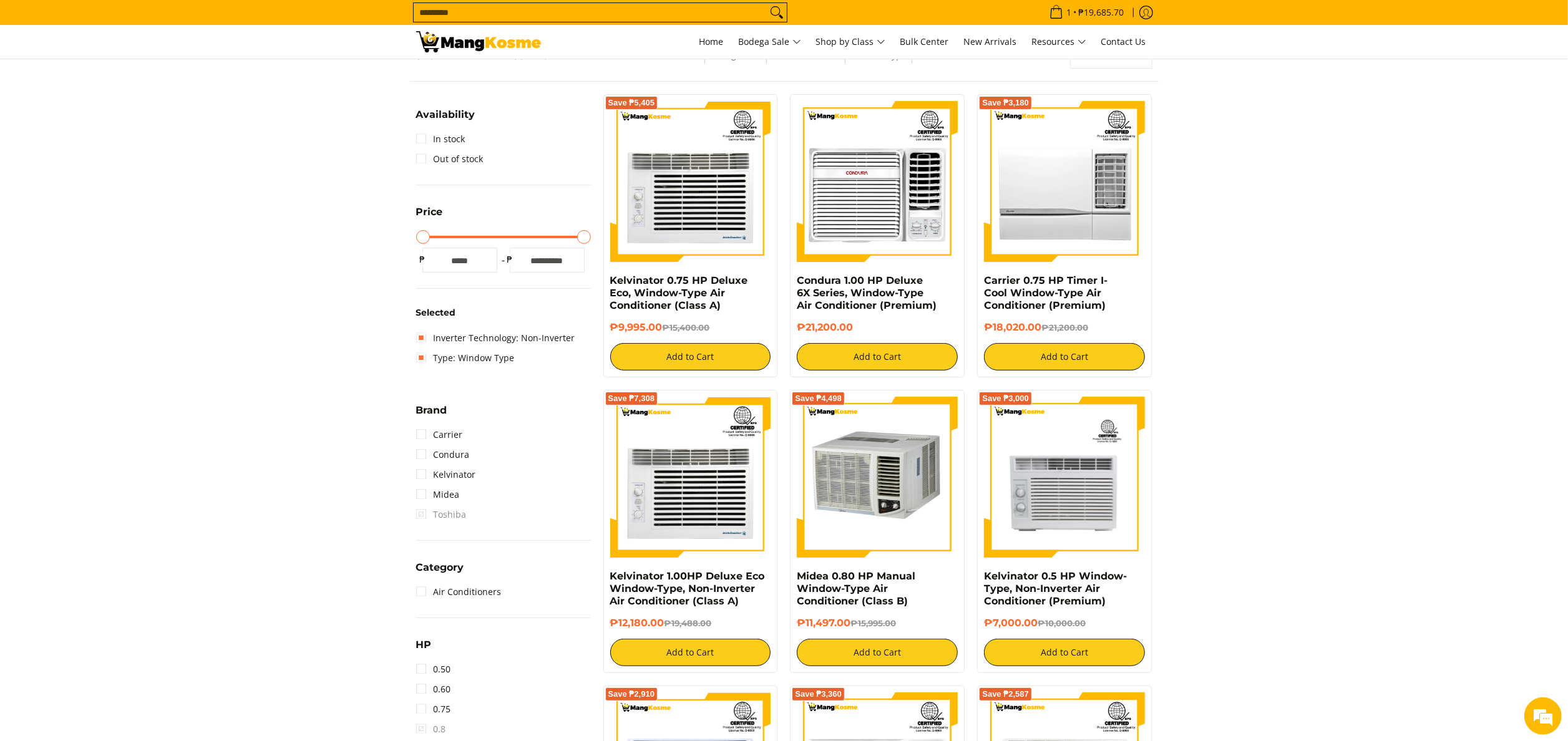
scroll to position [165, 0]
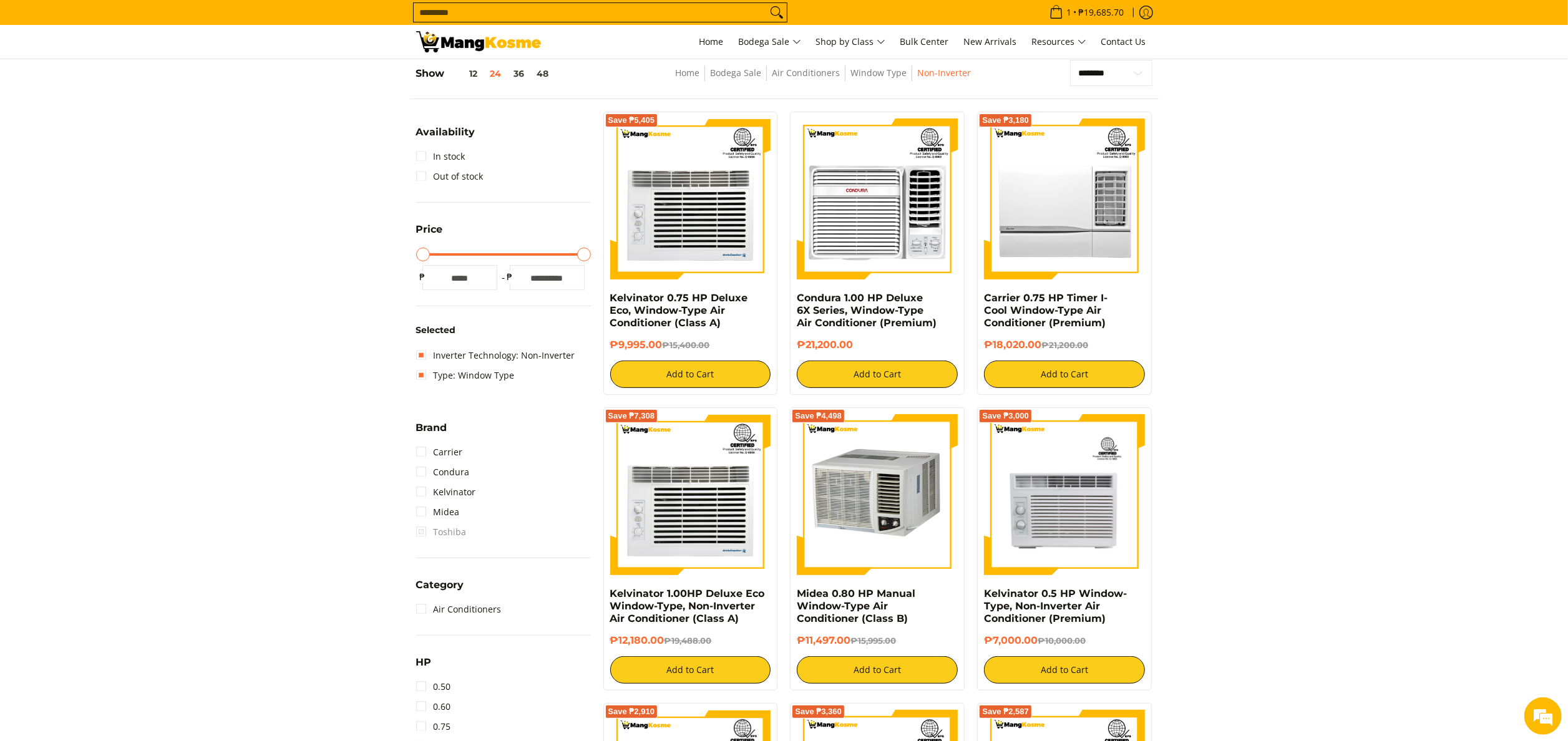
click at [612, 10] on input "Search..." at bounding box center [590, 12] width 353 height 19
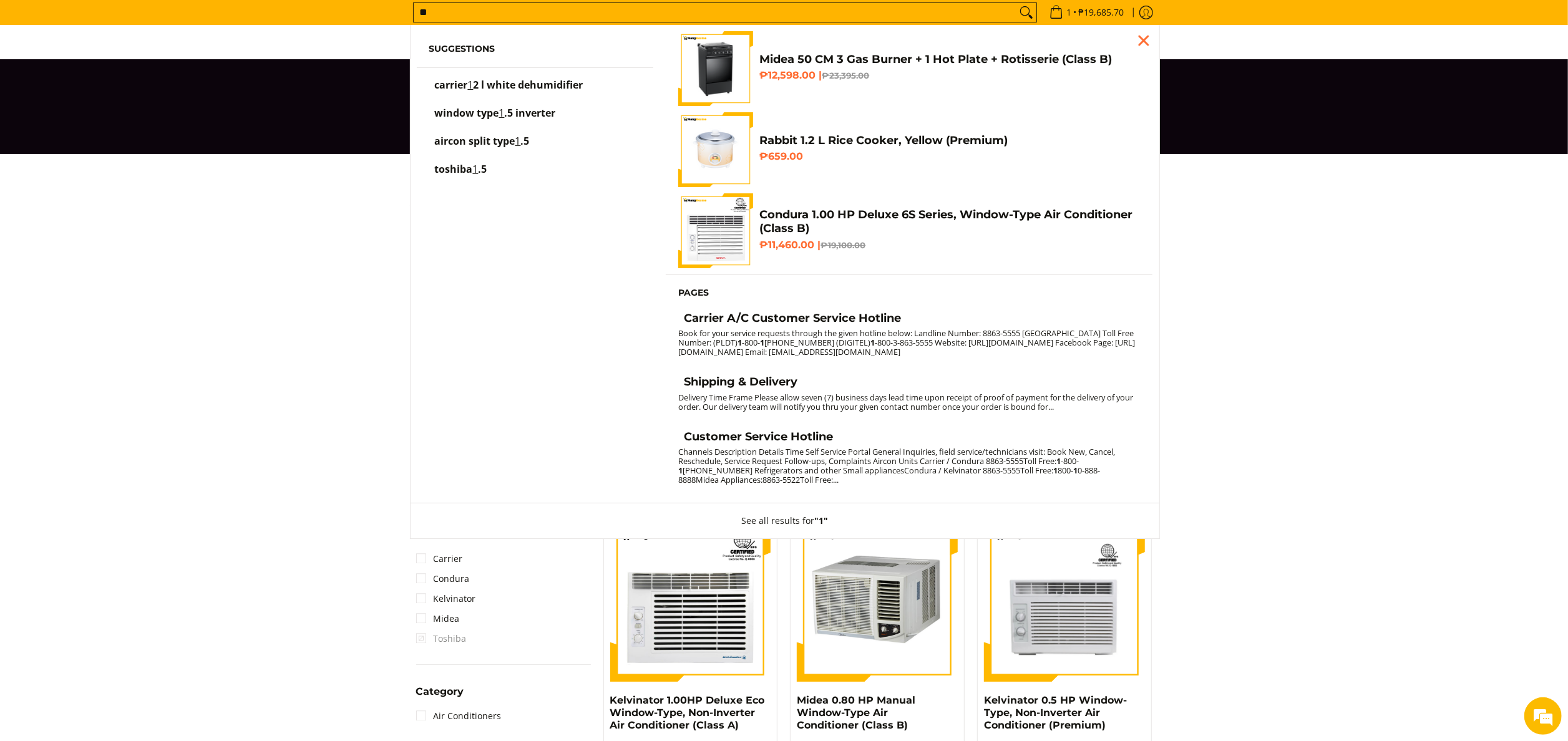
type input "***"
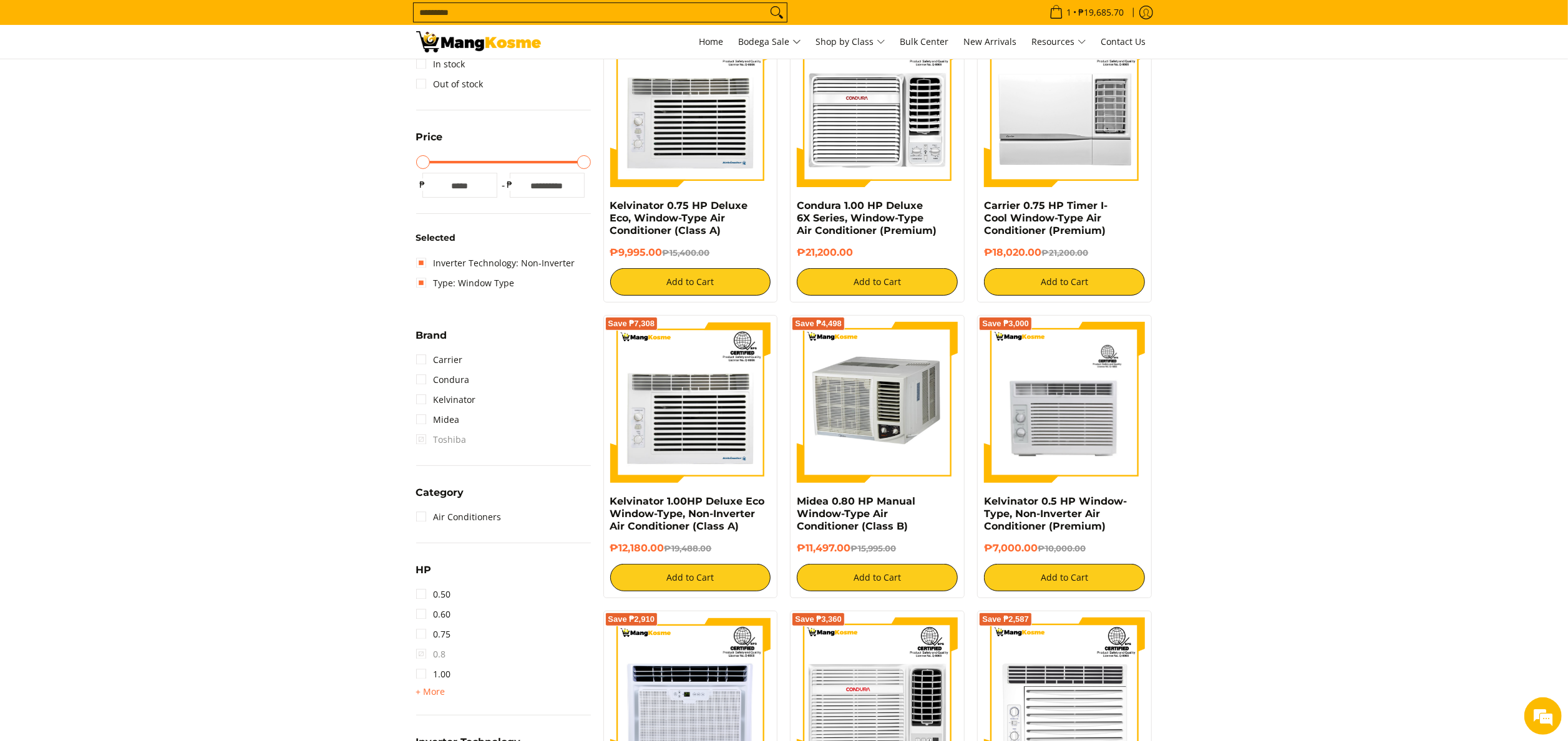
scroll to position [629, 0]
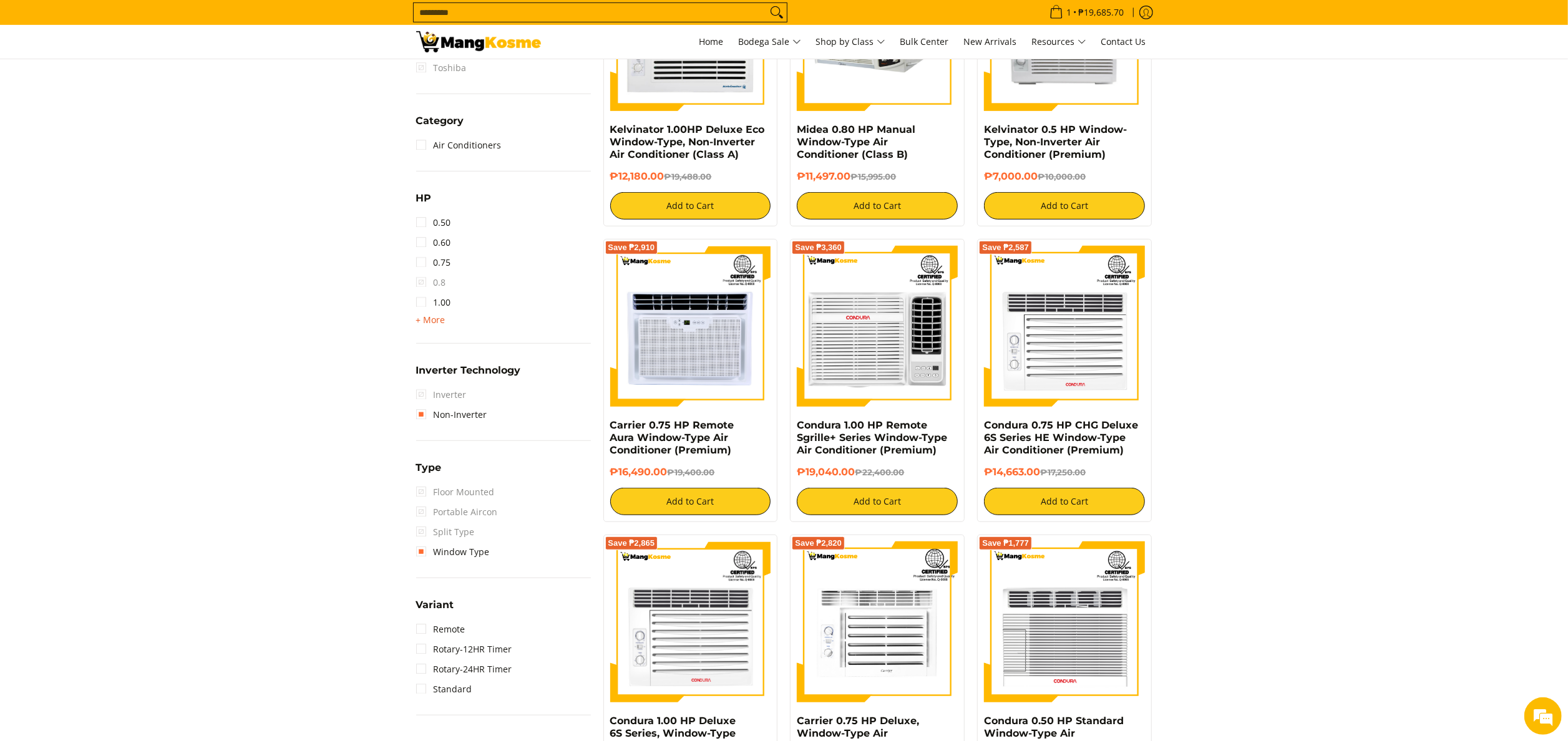
click at [440, 322] on span "+ More" at bounding box center [431, 320] width 29 height 10
click at [425, 328] on link "1.50" at bounding box center [433, 322] width 35 height 20
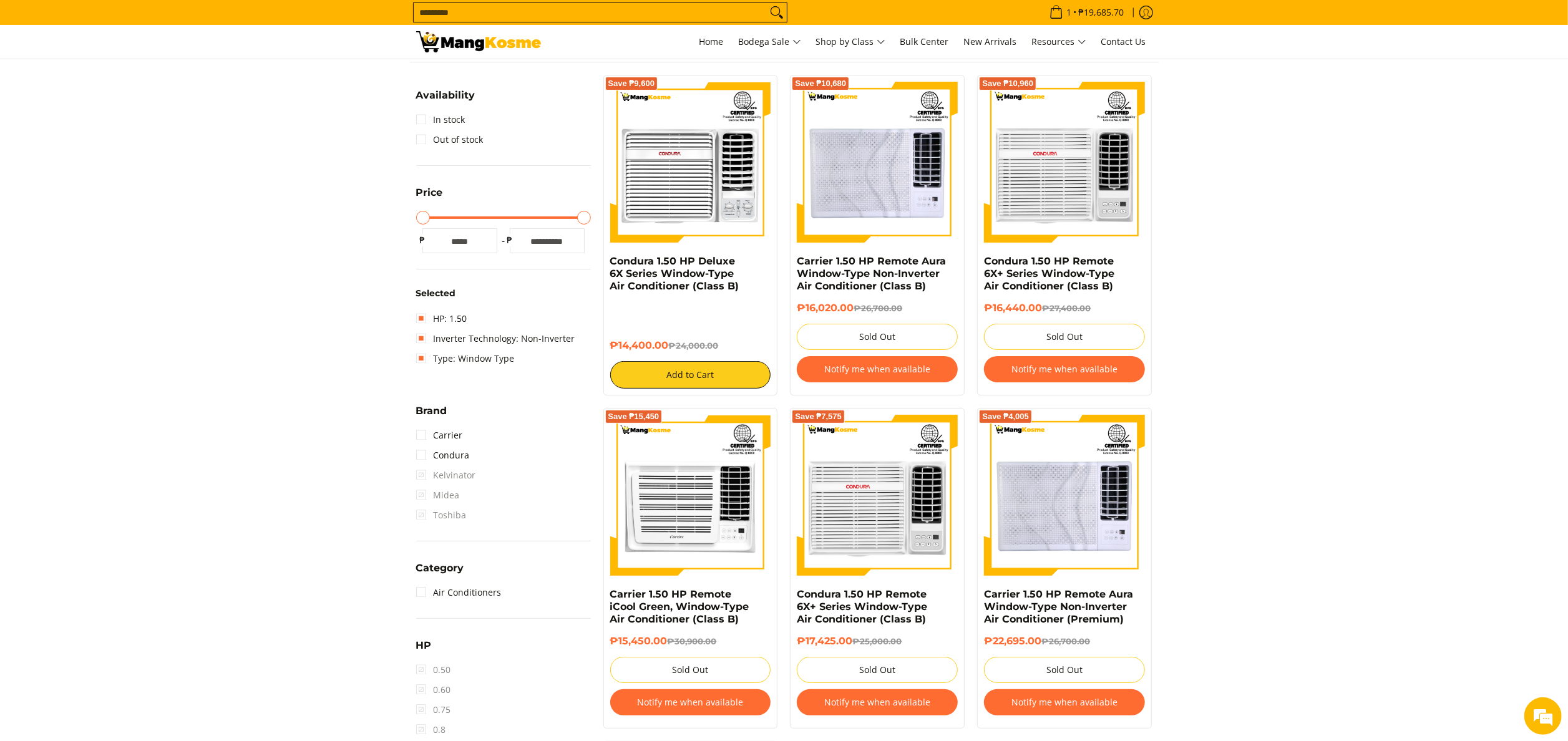
scroll to position [165, 0]
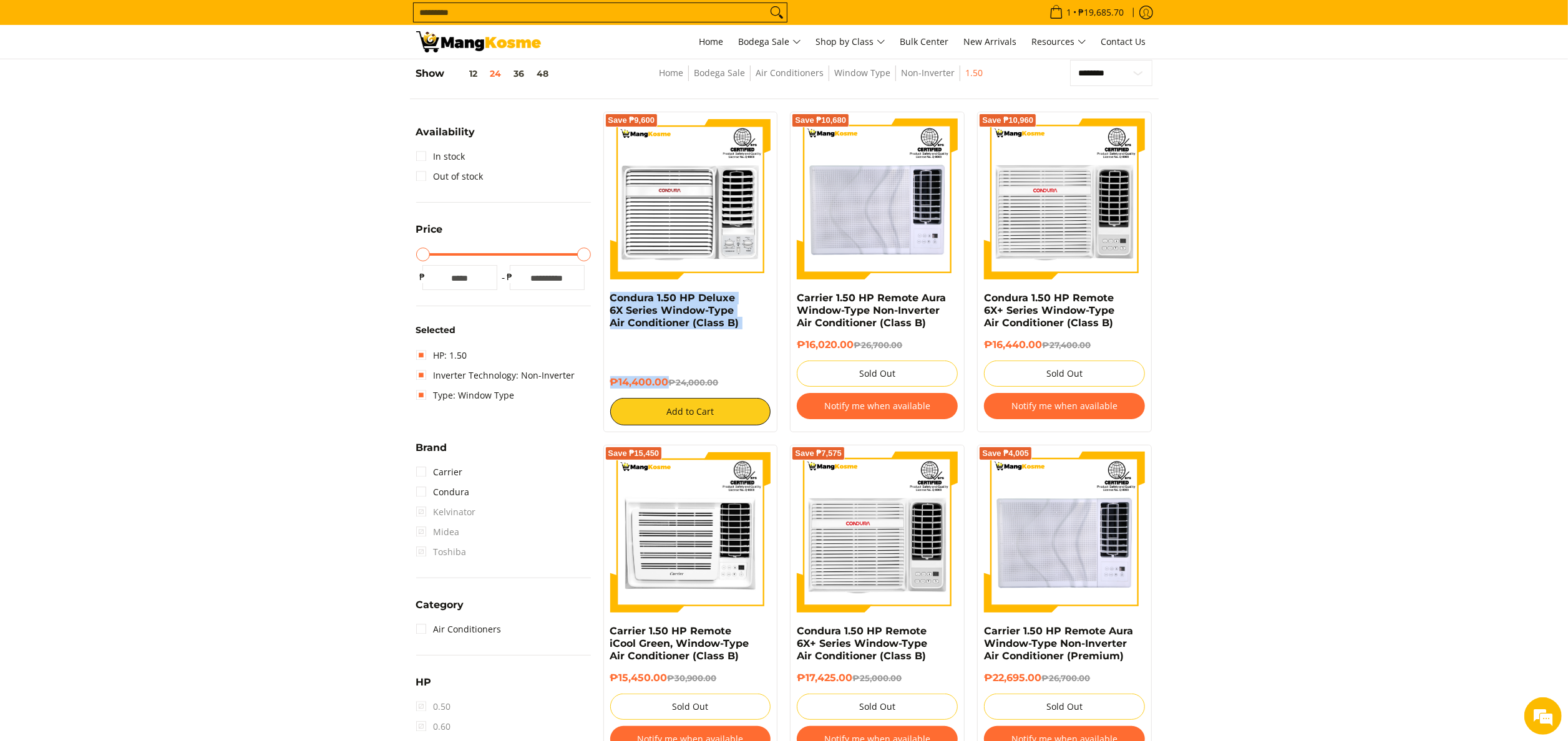
drag, startPoint x: 604, startPoint y: 302, endPoint x: 667, endPoint y: 370, distance: 92.7
click at [667, 370] on div "Save ₱9,600 Condura 1.50 HP Deluxe 6X Series Window-Type Air Conditioner (Class…" at bounding box center [691, 271] width 175 height 320
copy div "Condura 1.50 HP Deluxe 6X Series Window-Type Air Conditioner (Class B) ₱14,400.…"
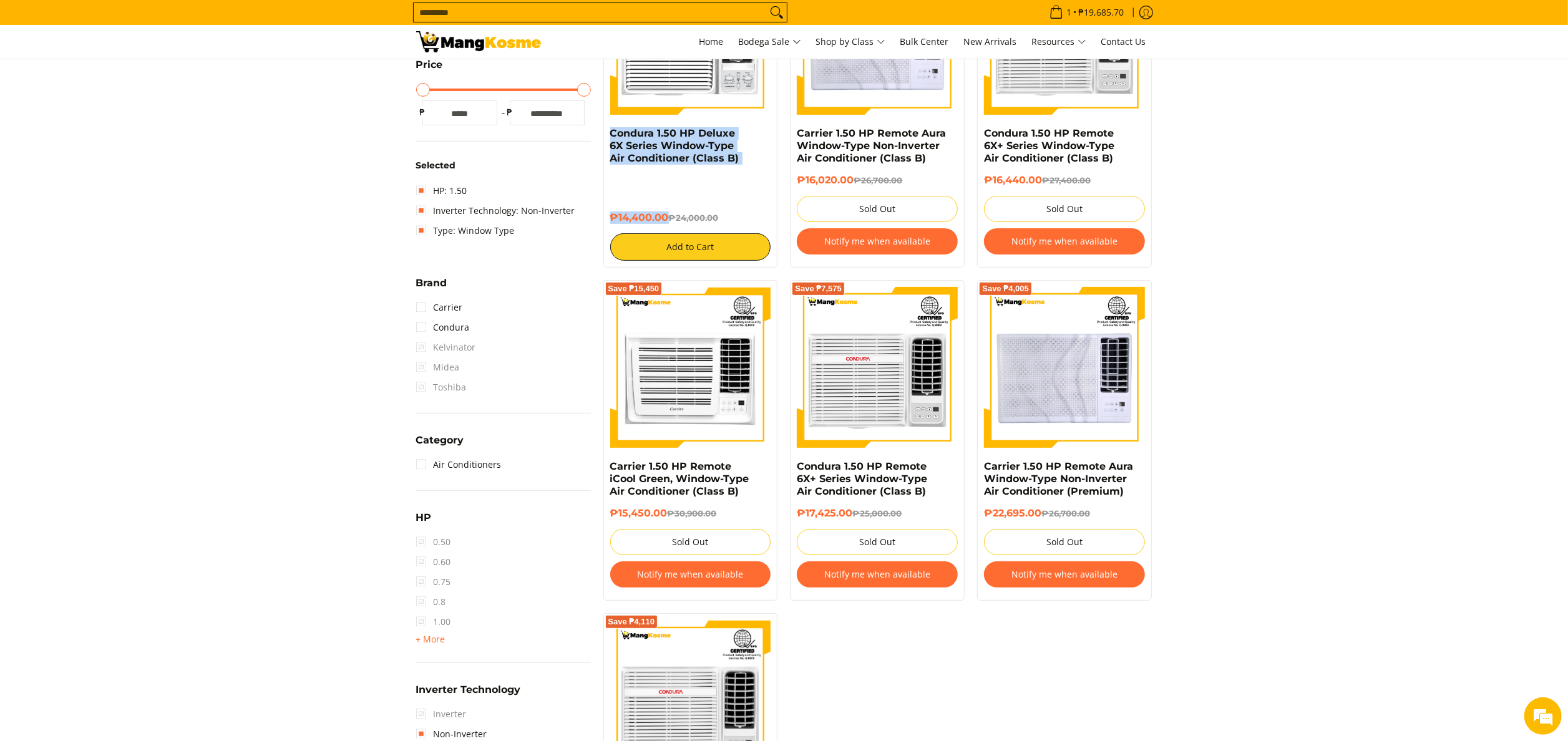
scroll to position [415, 0]
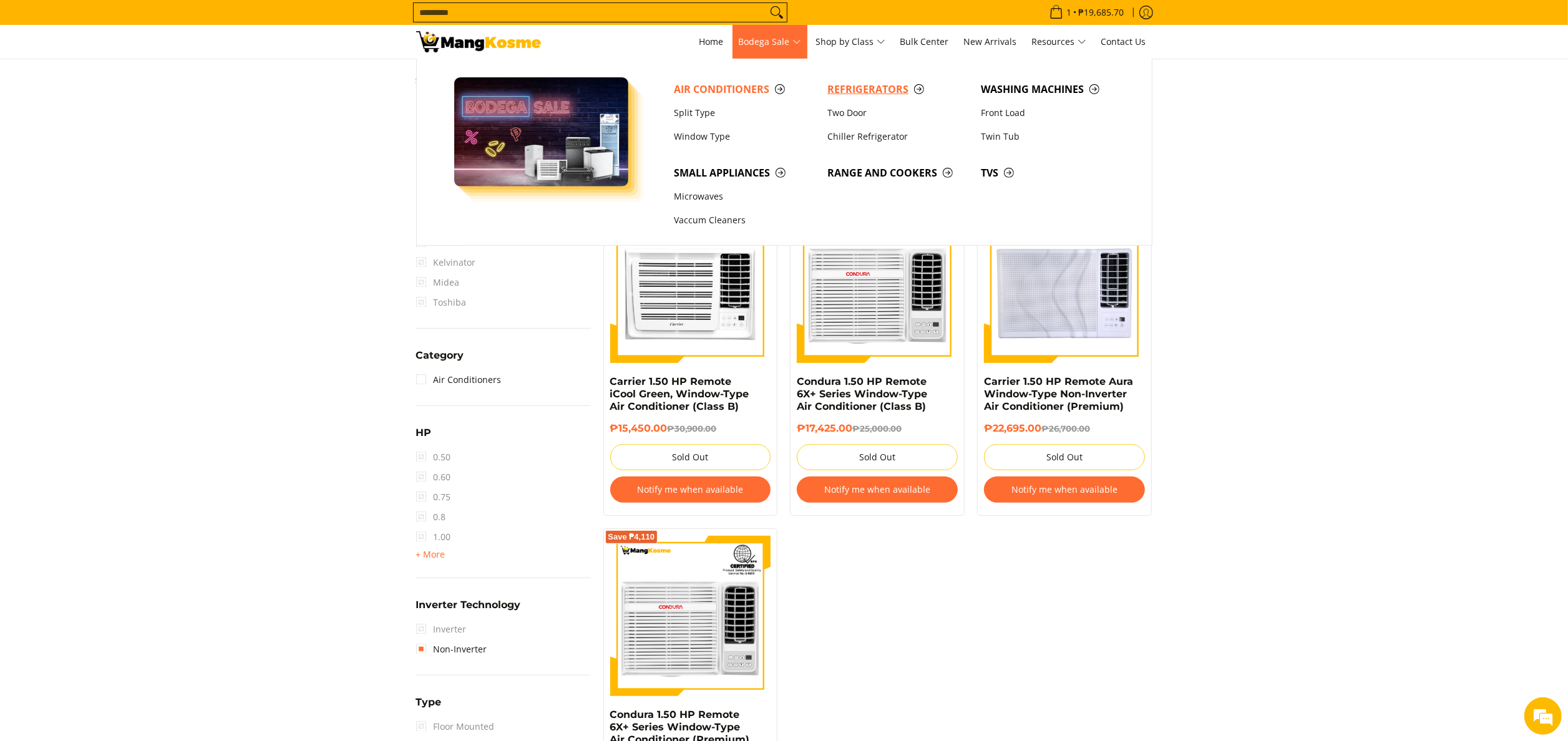
click at [890, 89] on span "Refrigerators" at bounding box center [898, 89] width 141 height 15
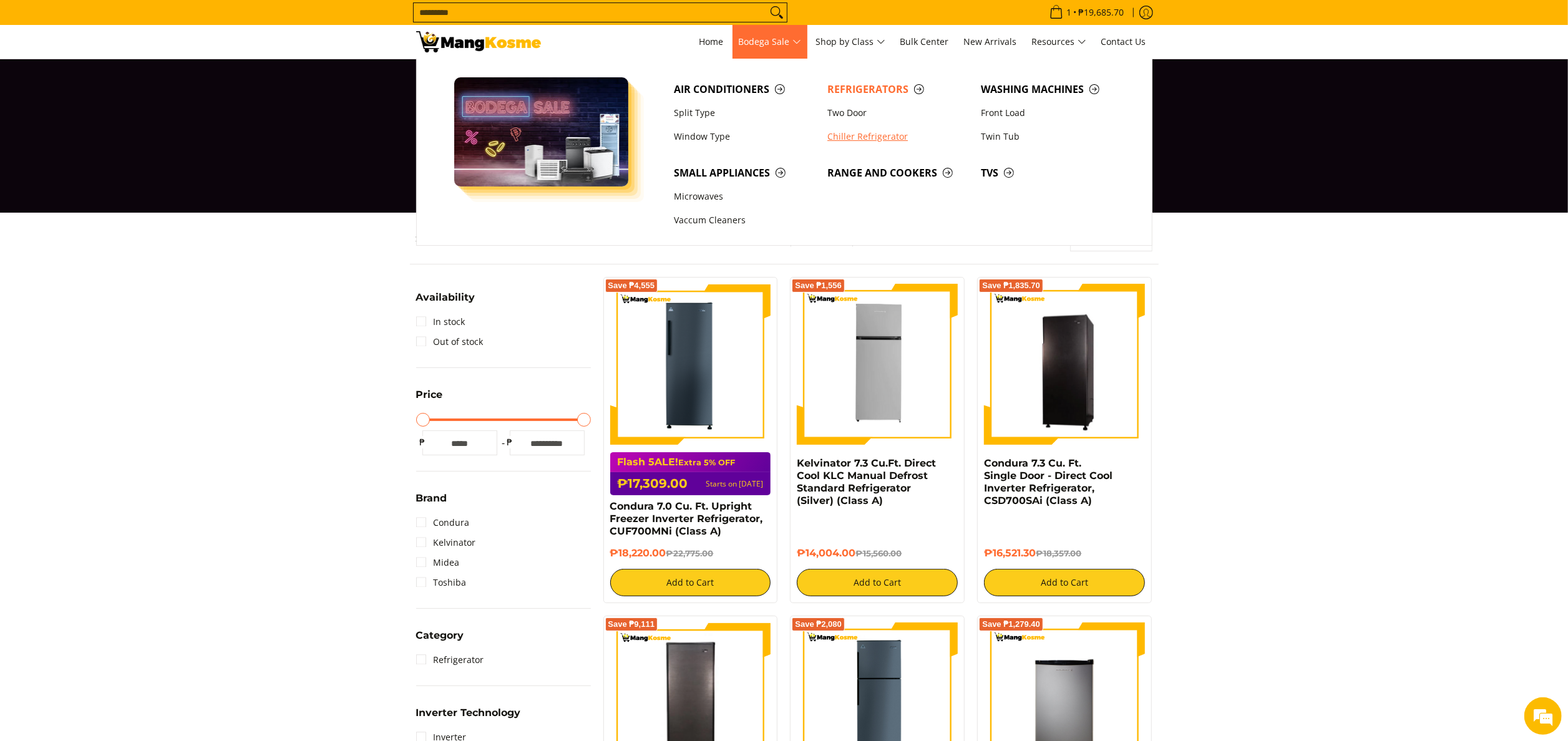
click at [869, 136] on link "Chiller Refrigerator" at bounding box center [898, 136] width 153 height 23
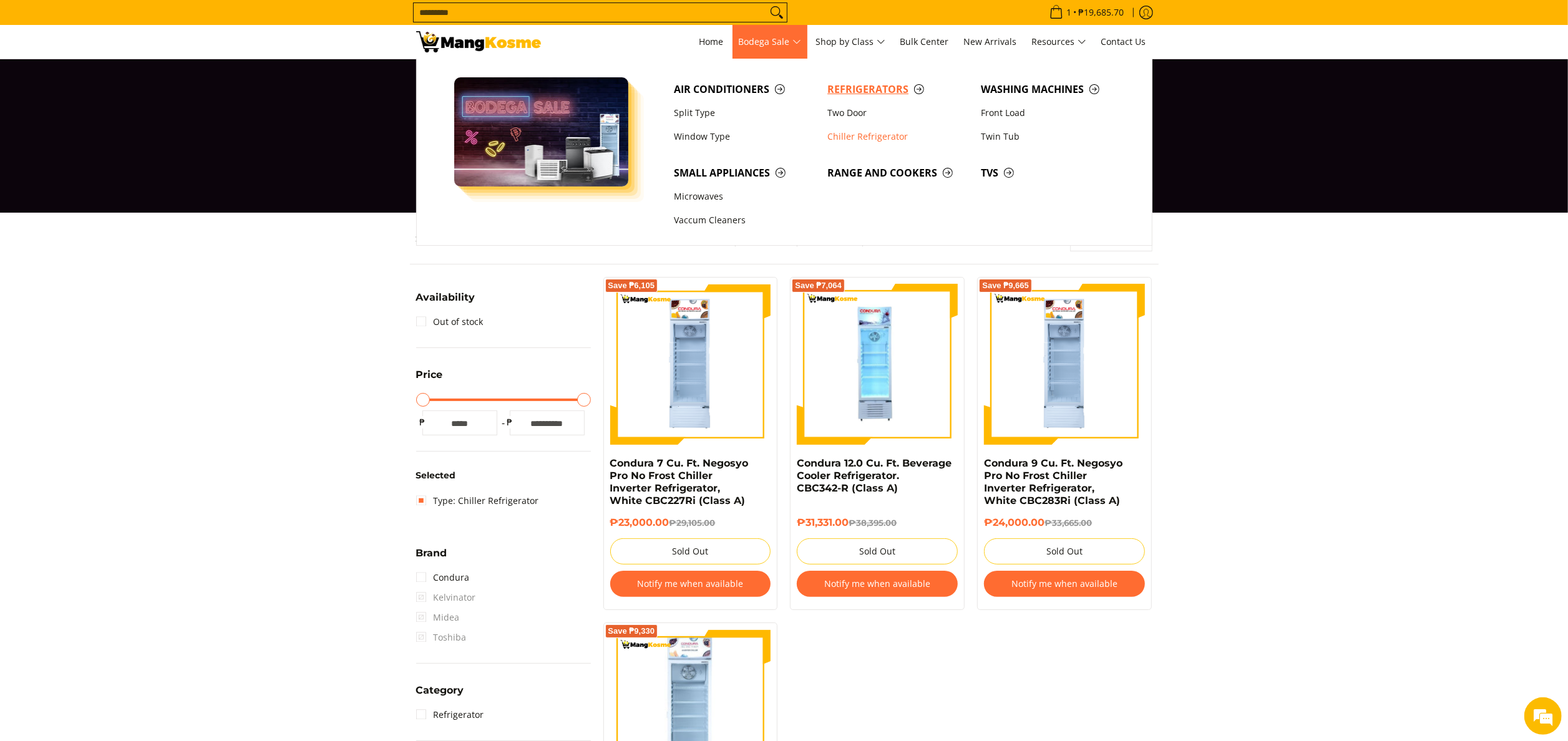
click at [864, 92] on span "Refrigerators" at bounding box center [898, 89] width 141 height 15
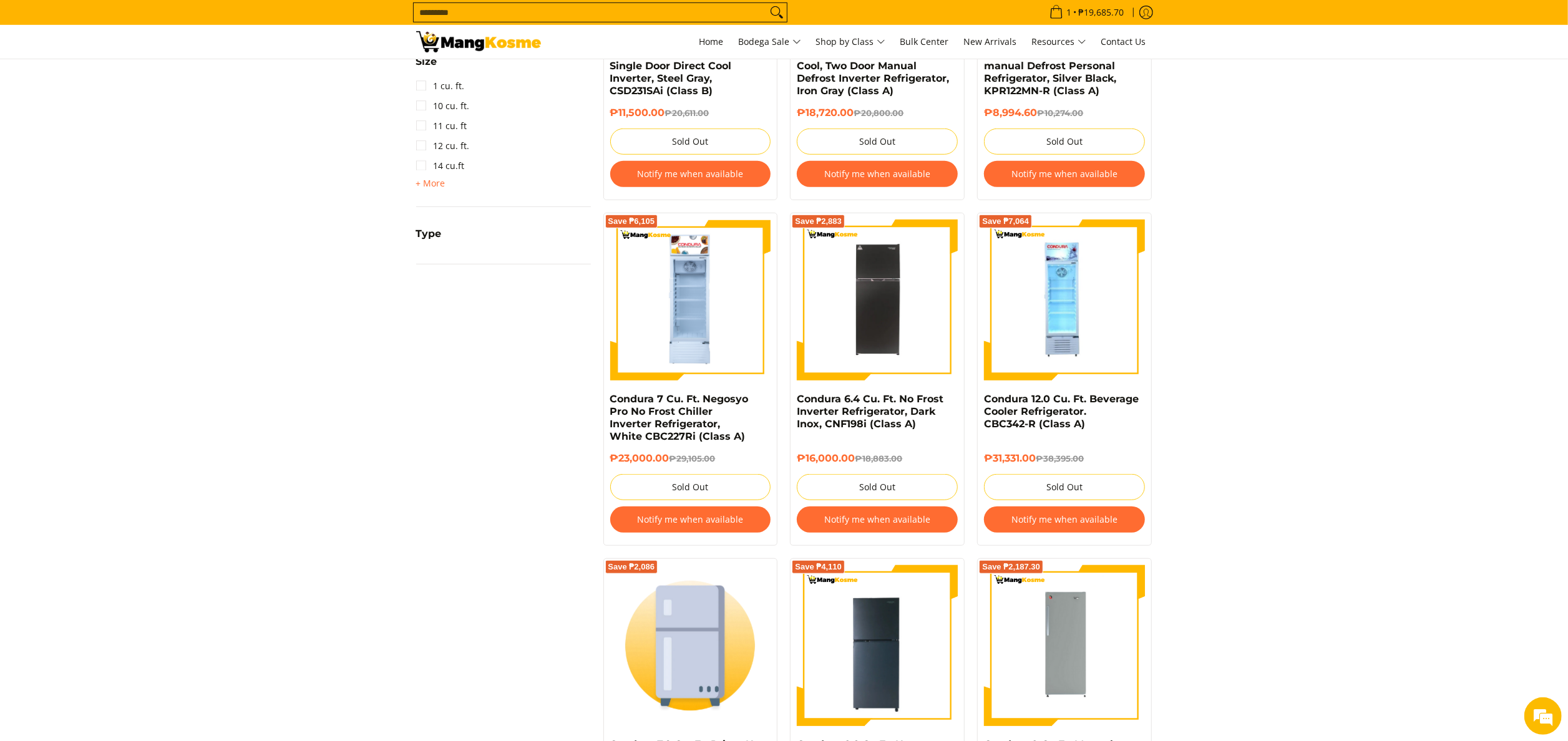
click at [420, 229] on span "Type" at bounding box center [428, 234] width 26 height 10
click at [438, 350] on span "+ More" at bounding box center [431, 355] width 29 height 10
click at [457, 258] on link "Chest Freezer" at bounding box center [453, 258] width 75 height 20
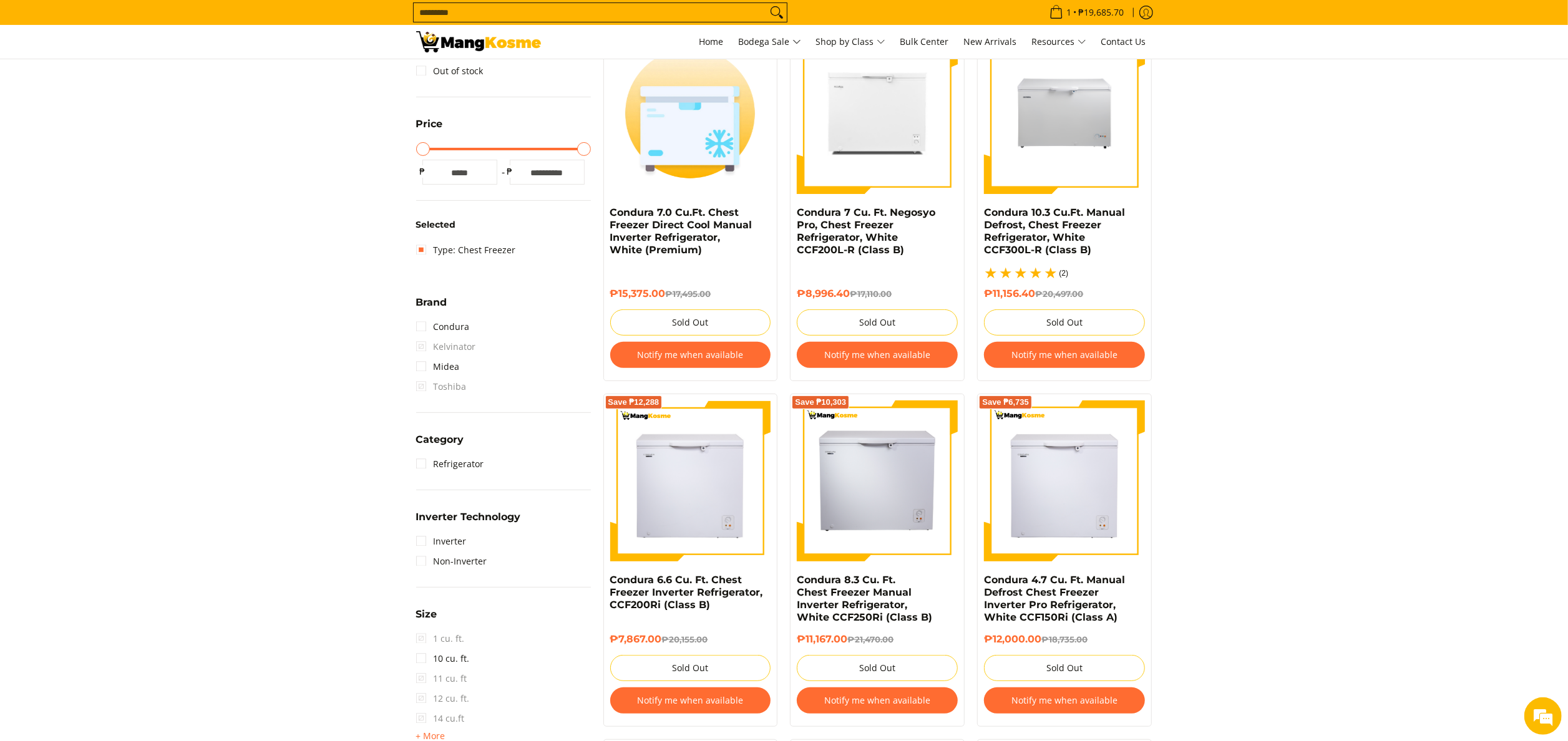
scroll to position [290, 0]
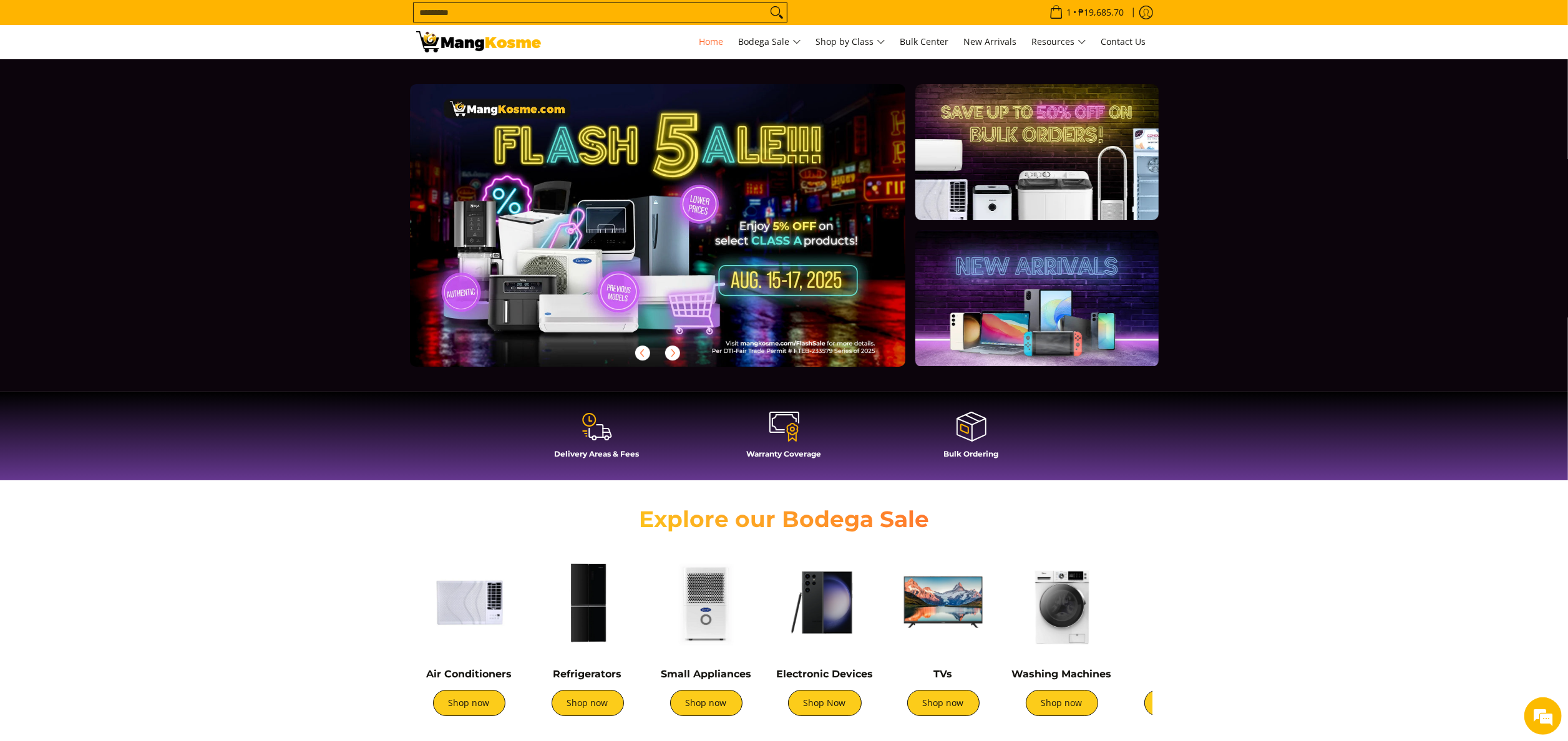
click at [453, 18] on input "Search..." at bounding box center [590, 12] width 353 height 19
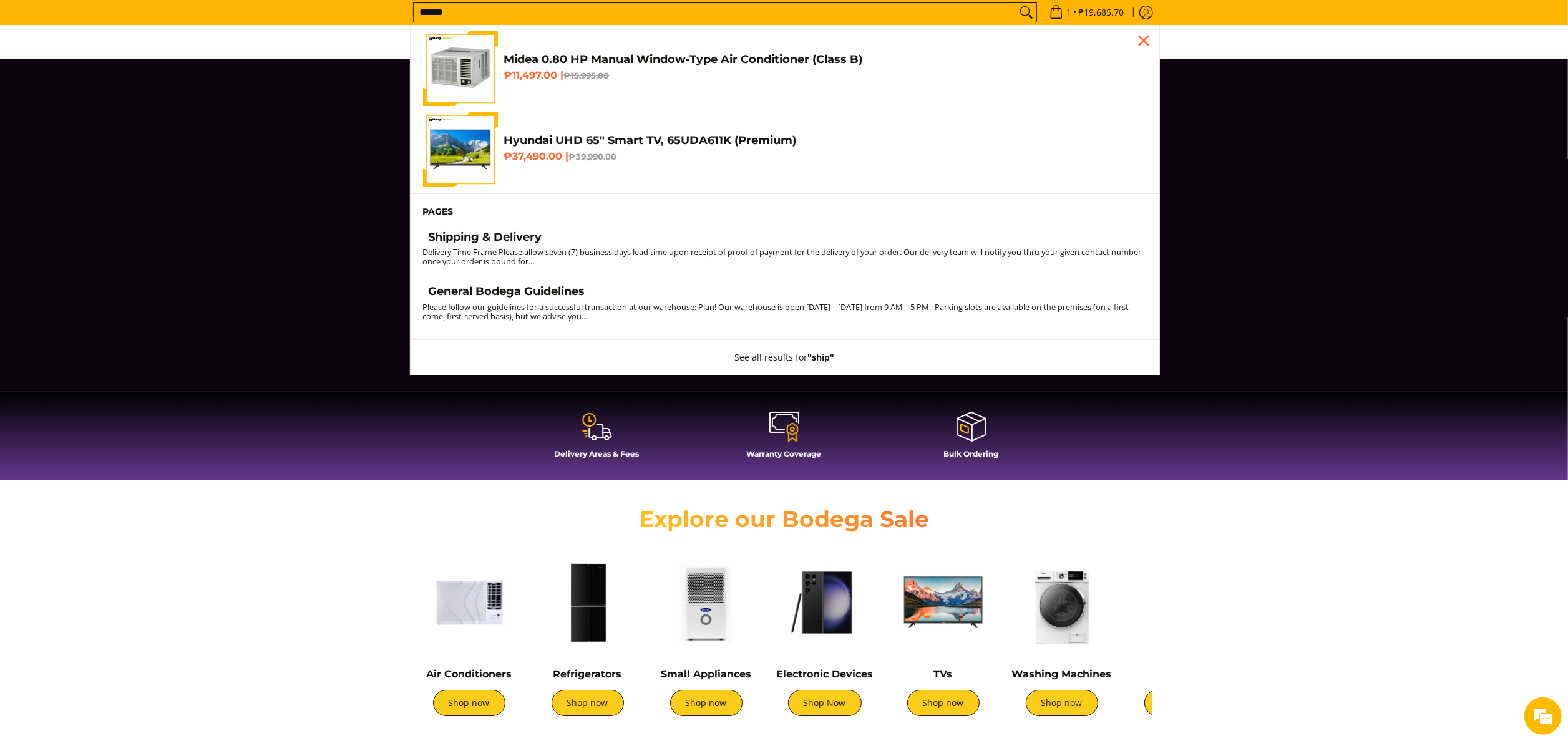
scroll to position [0, 496]
type input "******"
click at [580, 251] on small "Delivery Time Frame Please allow seven (7) business days lead time upon receipt…" at bounding box center [783, 257] width 719 height 21
click at [488, 240] on h4 "Shipping & Delivery" at bounding box center [485, 237] width 114 height 15
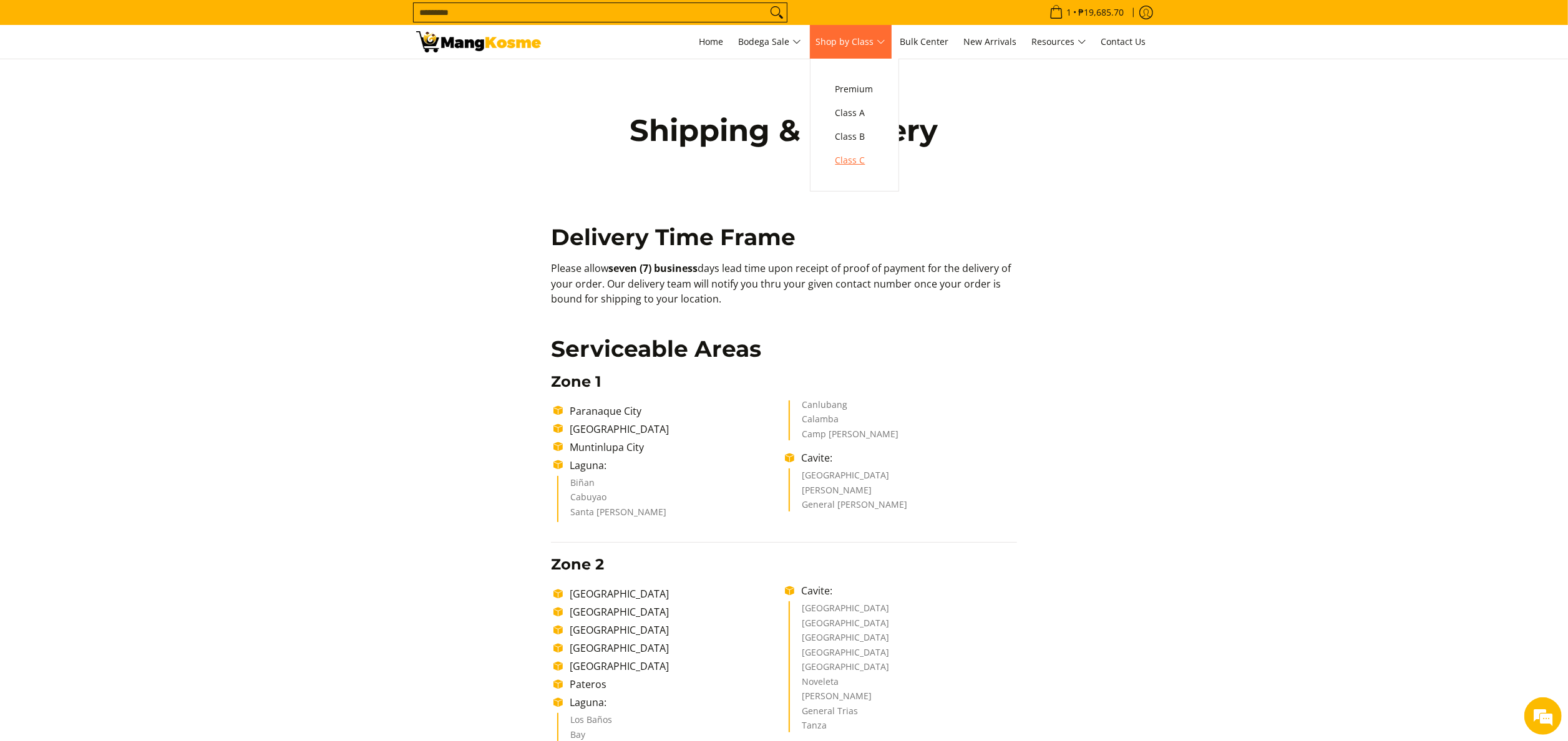
click at [843, 163] on span "Class C" at bounding box center [854, 160] width 38 height 15
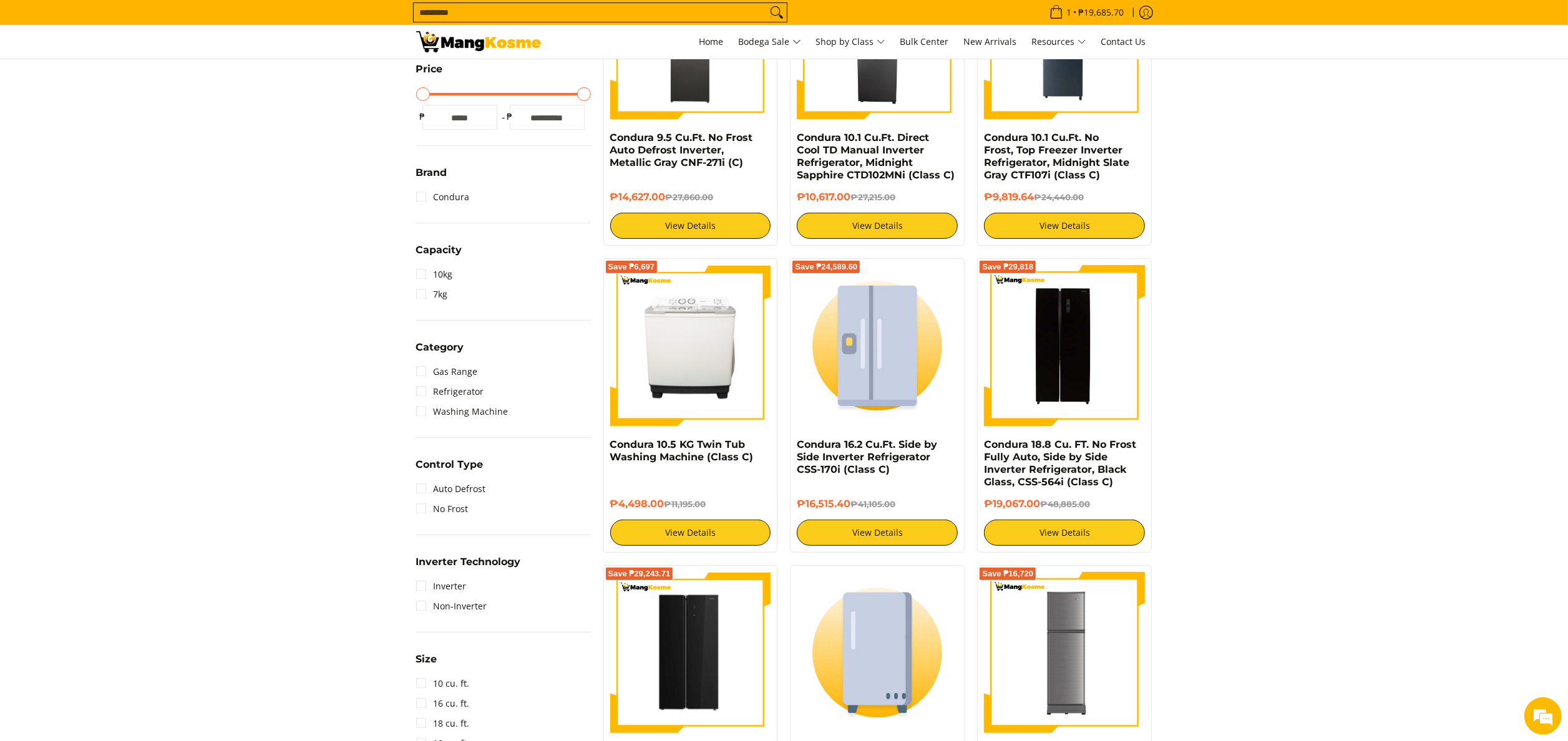
scroll to position [91, 0]
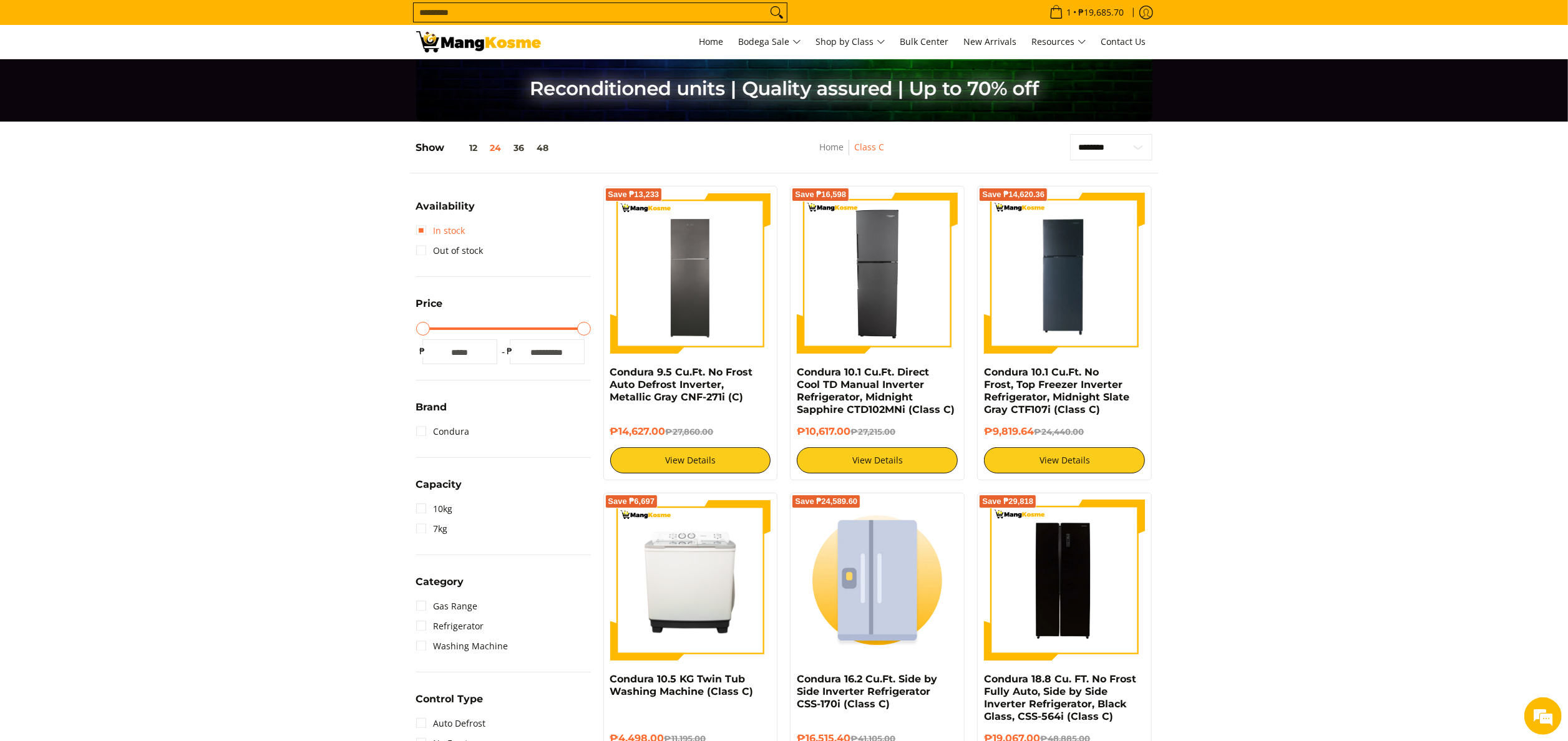
click at [461, 235] on link "In stock" at bounding box center [440, 230] width 49 height 20
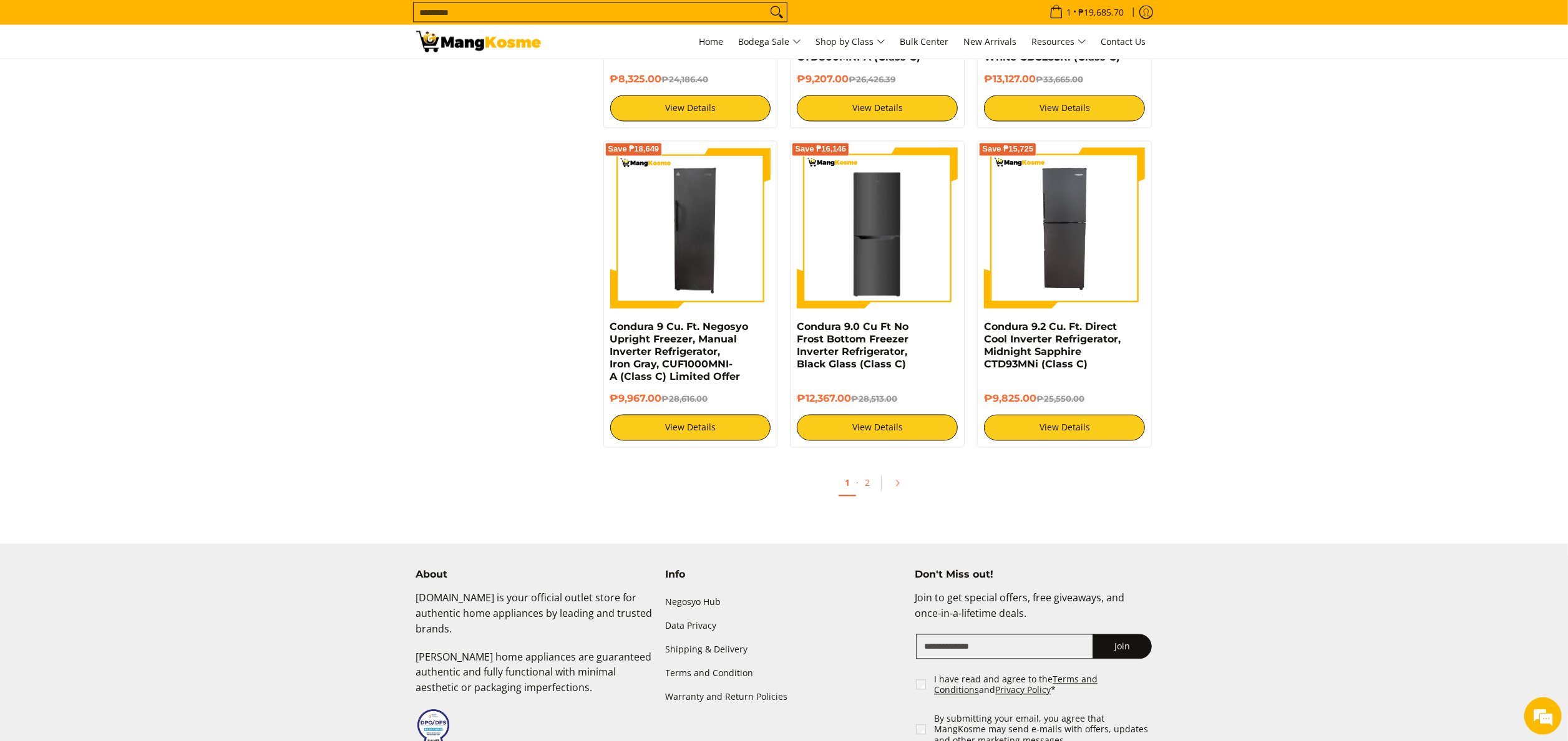
scroll to position [2460, 0]
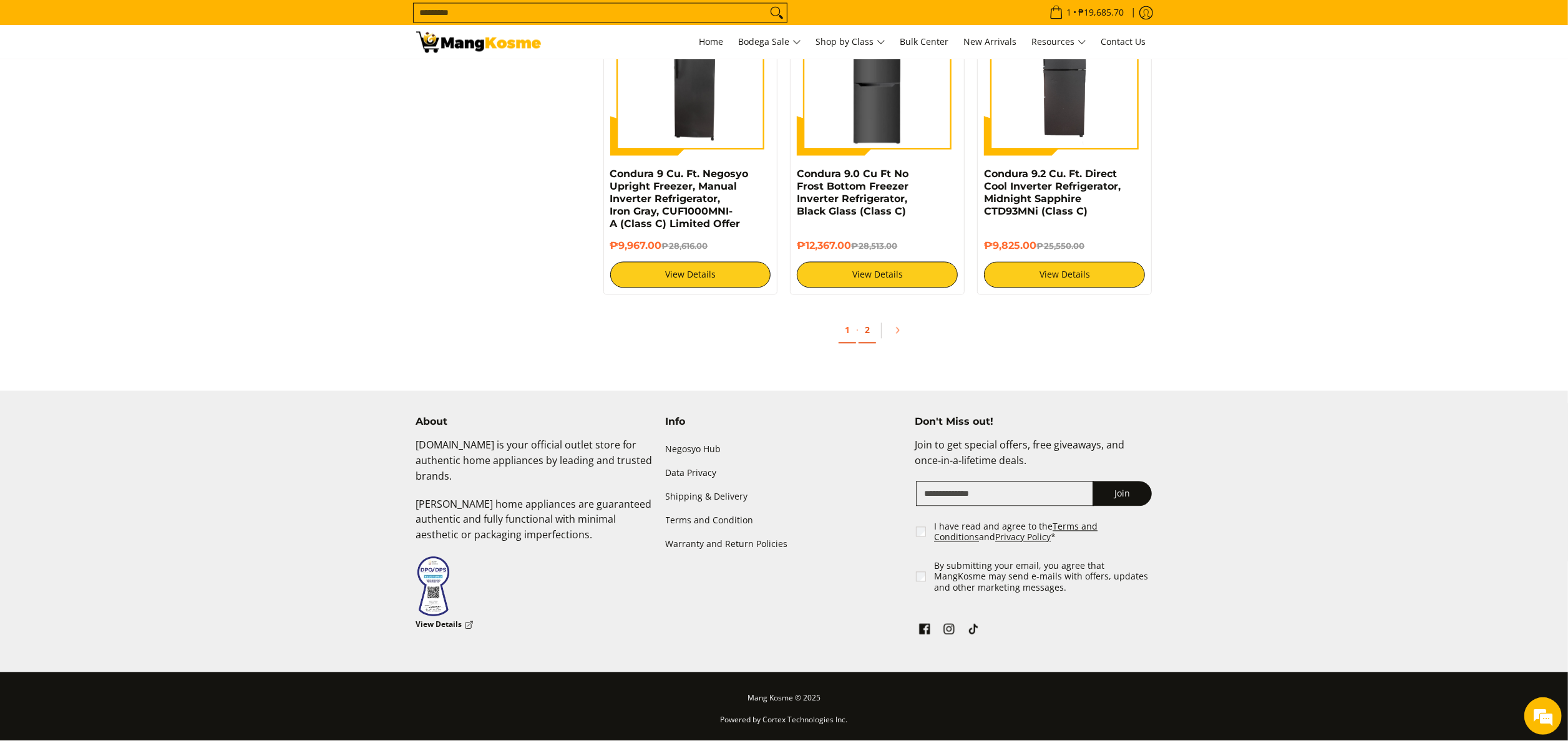
click at [872, 328] on link "2" at bounding box center [868, 330] width 18 height 26
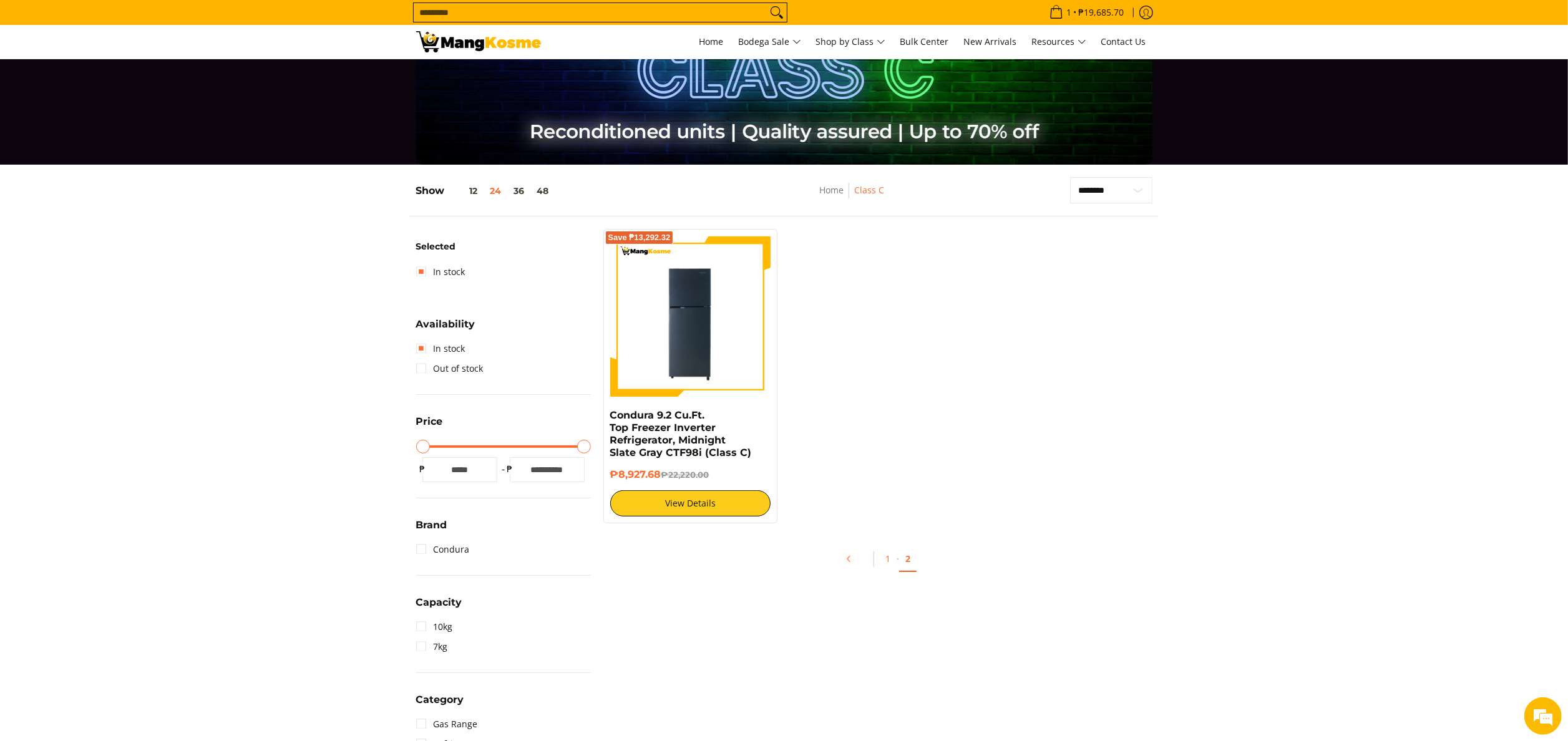
scroll to position [30, 0]
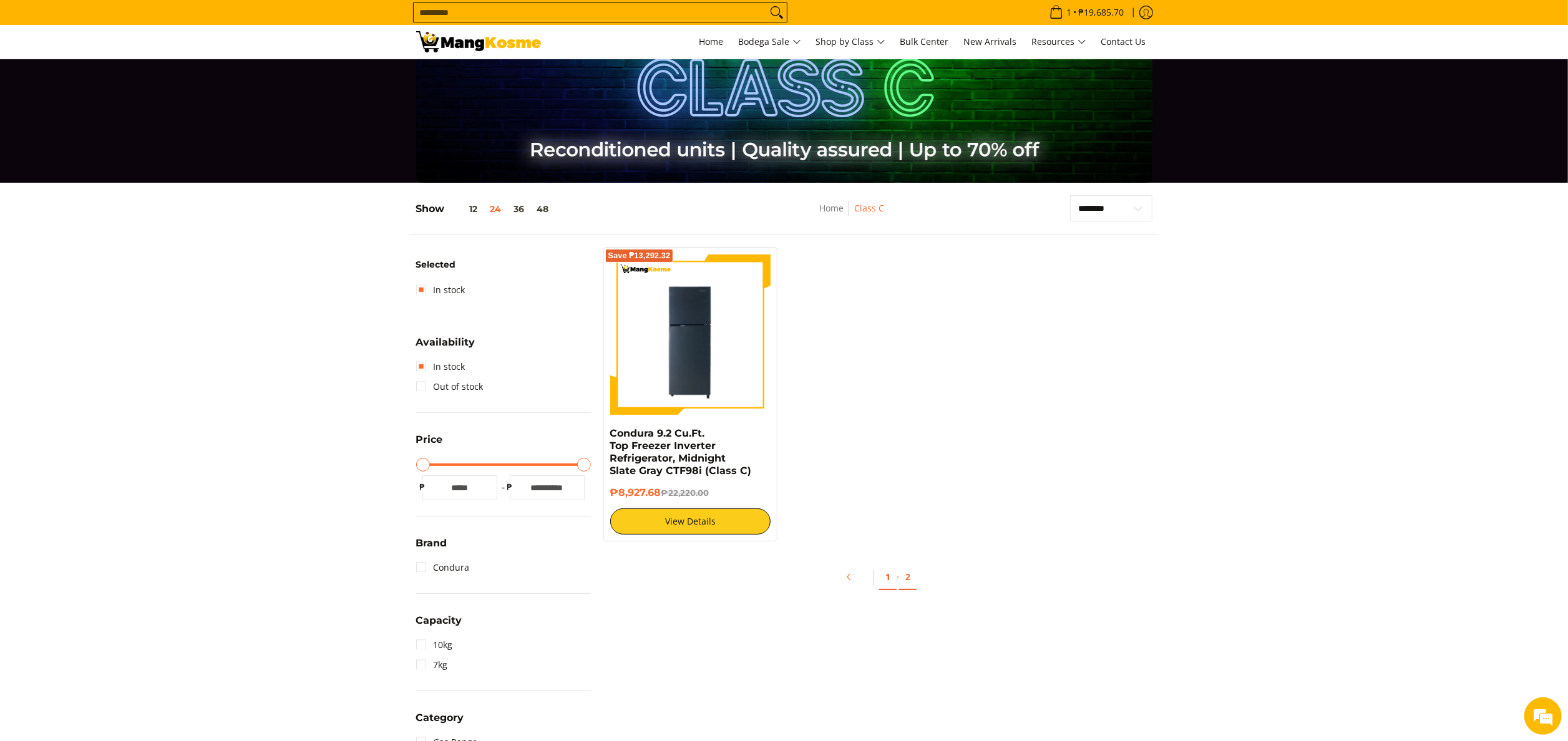
click at [880, 567] on link "1" at bounding box center [888, 577] width 18 height 26
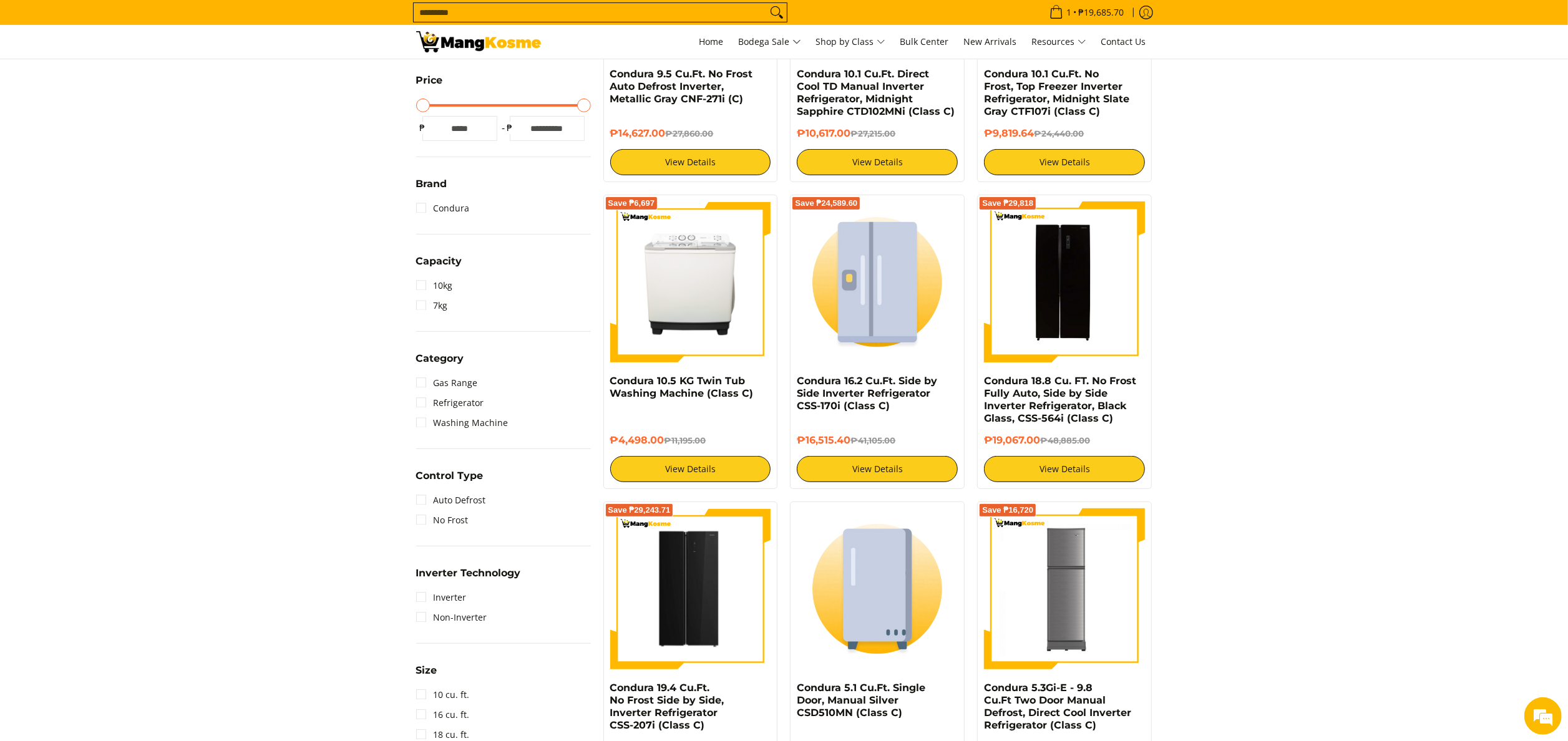
scroll to position [374, 0]
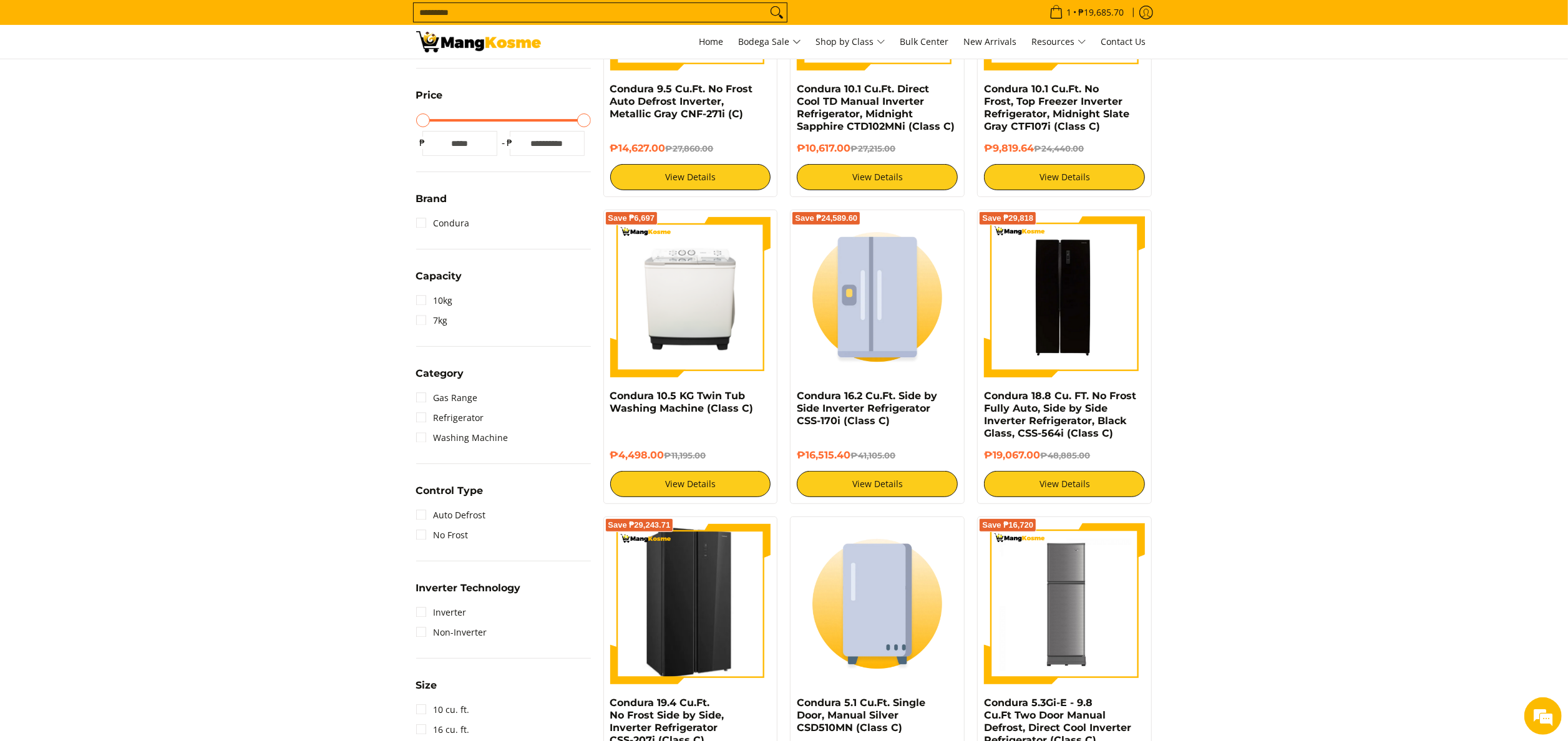
click at [714, 576] on img at bounding box center [690, 604] width 159 height 161
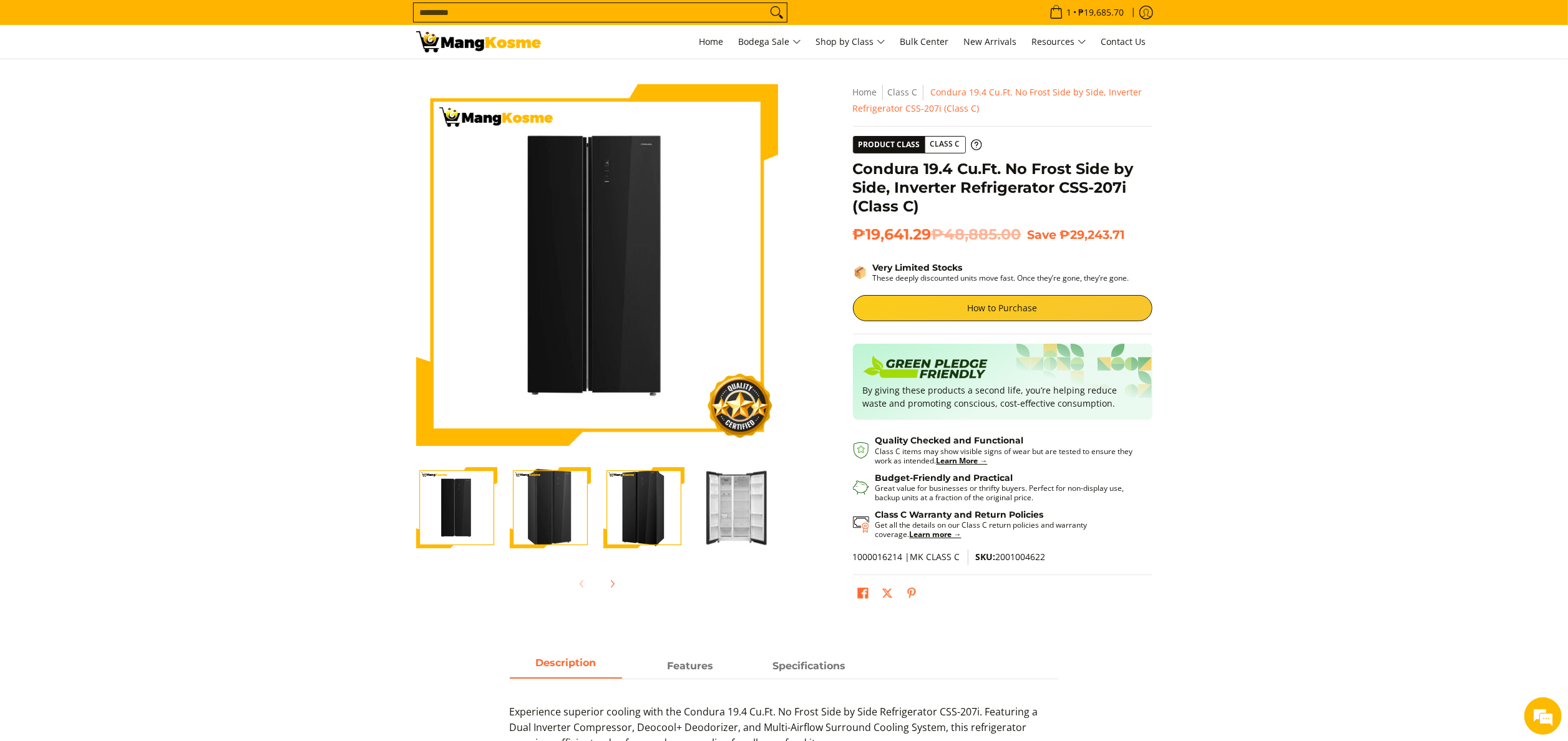
click at [742, 484] on img "Condura 19.4 Cu.Ft. No Frost Side by Side, Inverter Refrigerator CSS-207i (Clas…" at bounding box center [737, 508] width 81 height 81
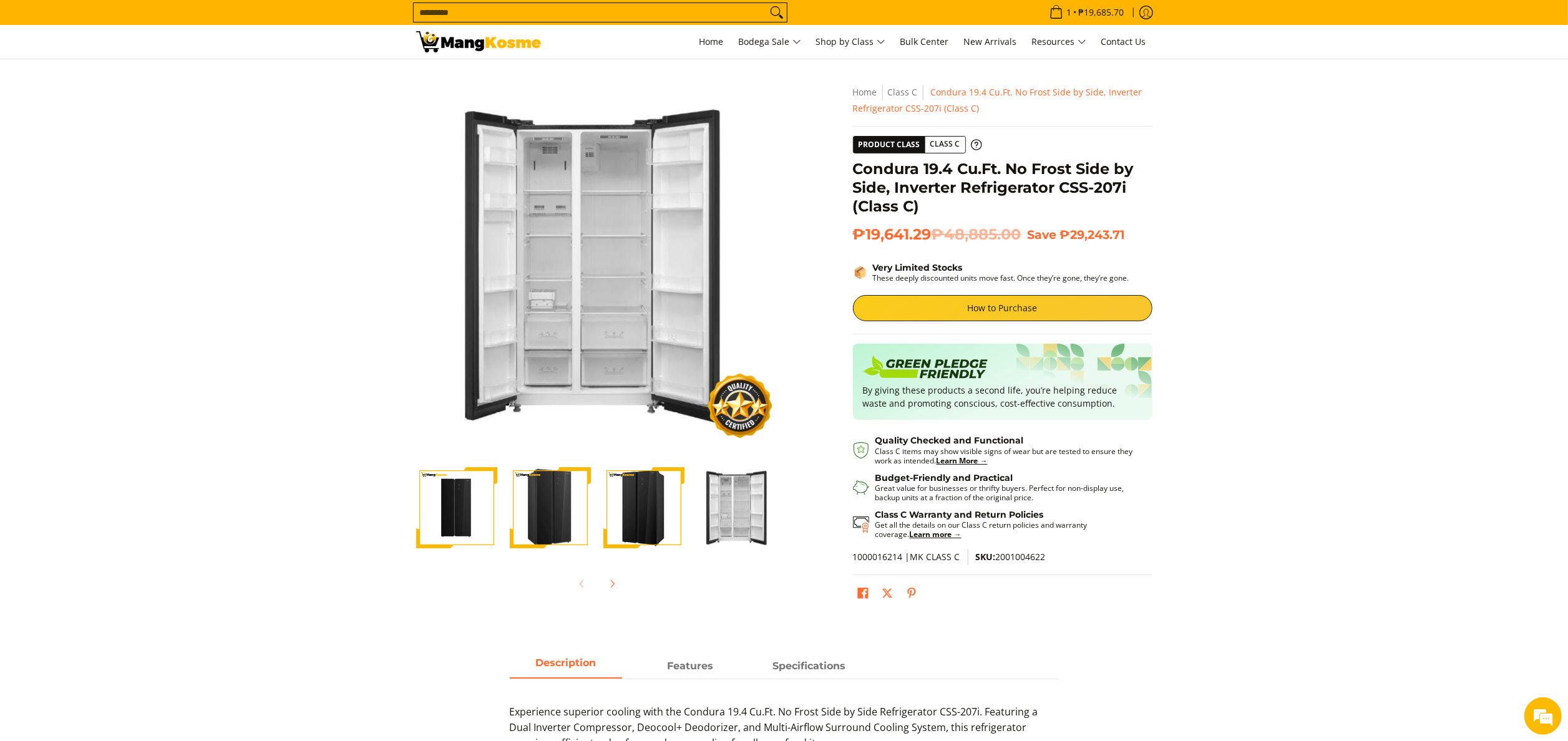
click at [595, 274] on img at bounding box center [596, 265] width 342 height 340
drag, startPoint x: 1438, startPoint y: 283, endPoint x: 1326, endPoint y: 246, distance: 118.0
click at [1437, 279] on section "Skip to Main Content Enable zoom Disable zoom Enable zoom Disable zoom Enable z…" at bounding box center [784, 347] width 1568 height 576
drag, startPoint x: 384, startPoint y: 332, endPoint x: 256, endPoint y: 228, distance: 164.9
click at [373, 332] on section "Skip to Main Content Enable zoom Disable zoom Enable zoom Disable zoom Enable z…" at bounding box center [784, 347] width 1568 height 576
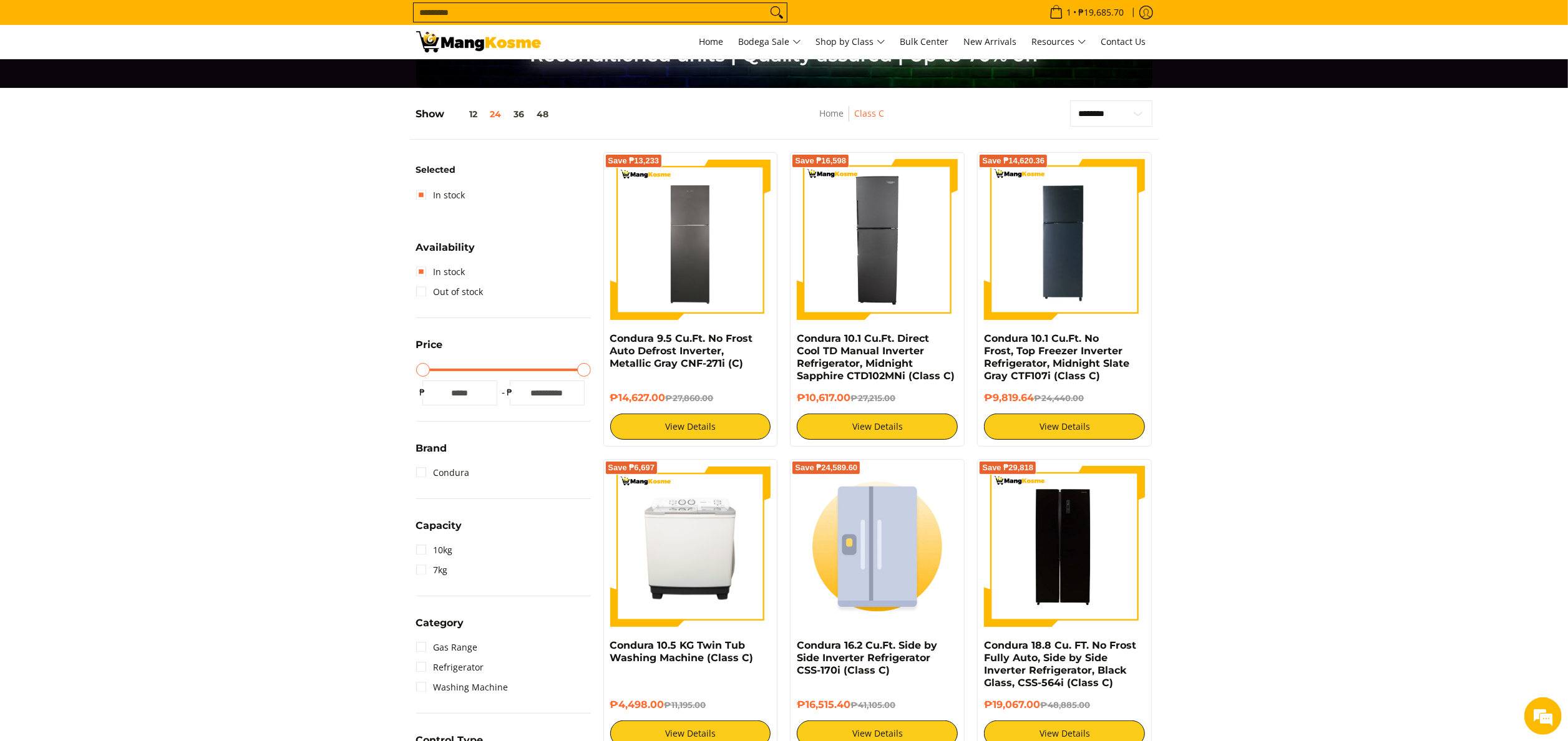
scroll to position [249, 0]
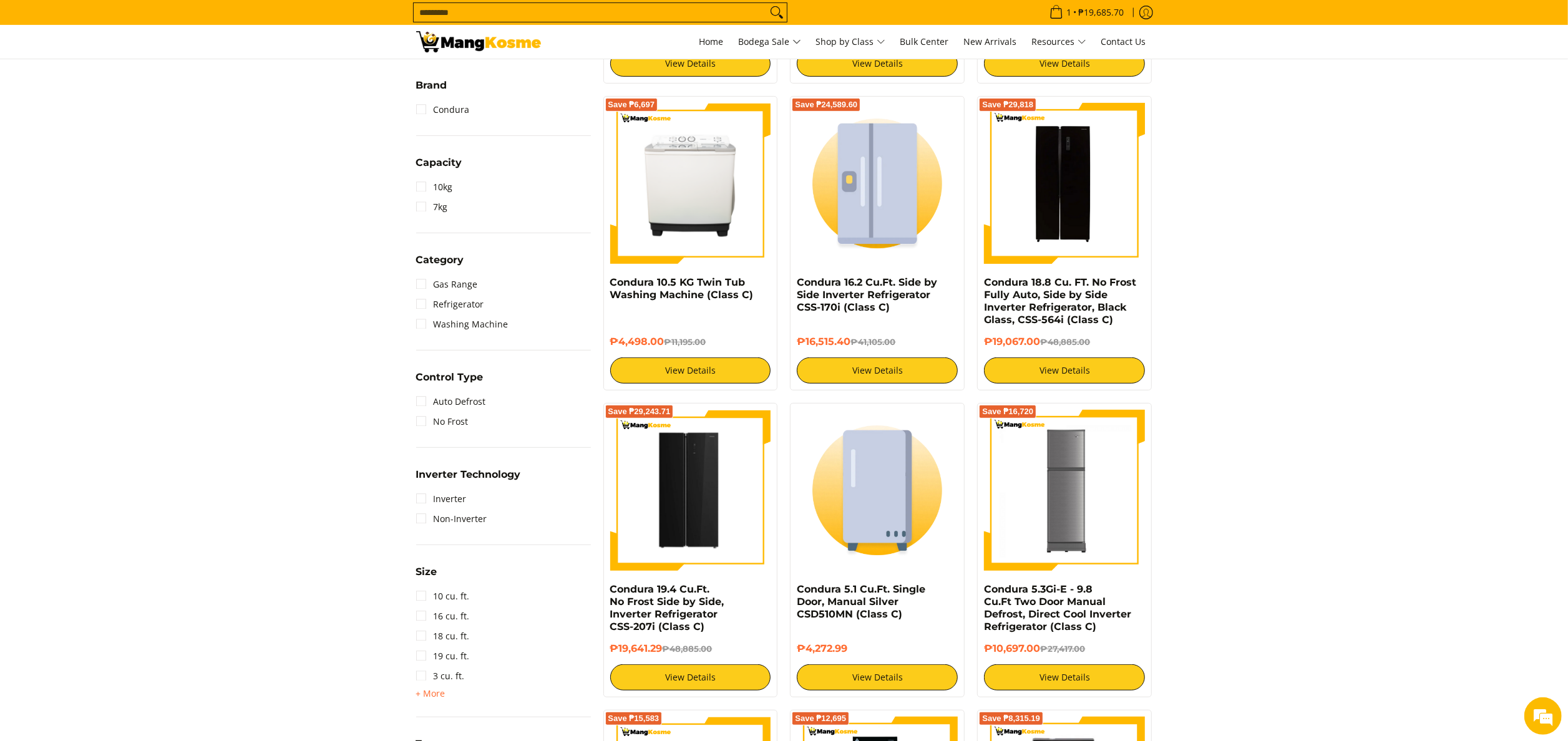
scroll to position [341, 0]
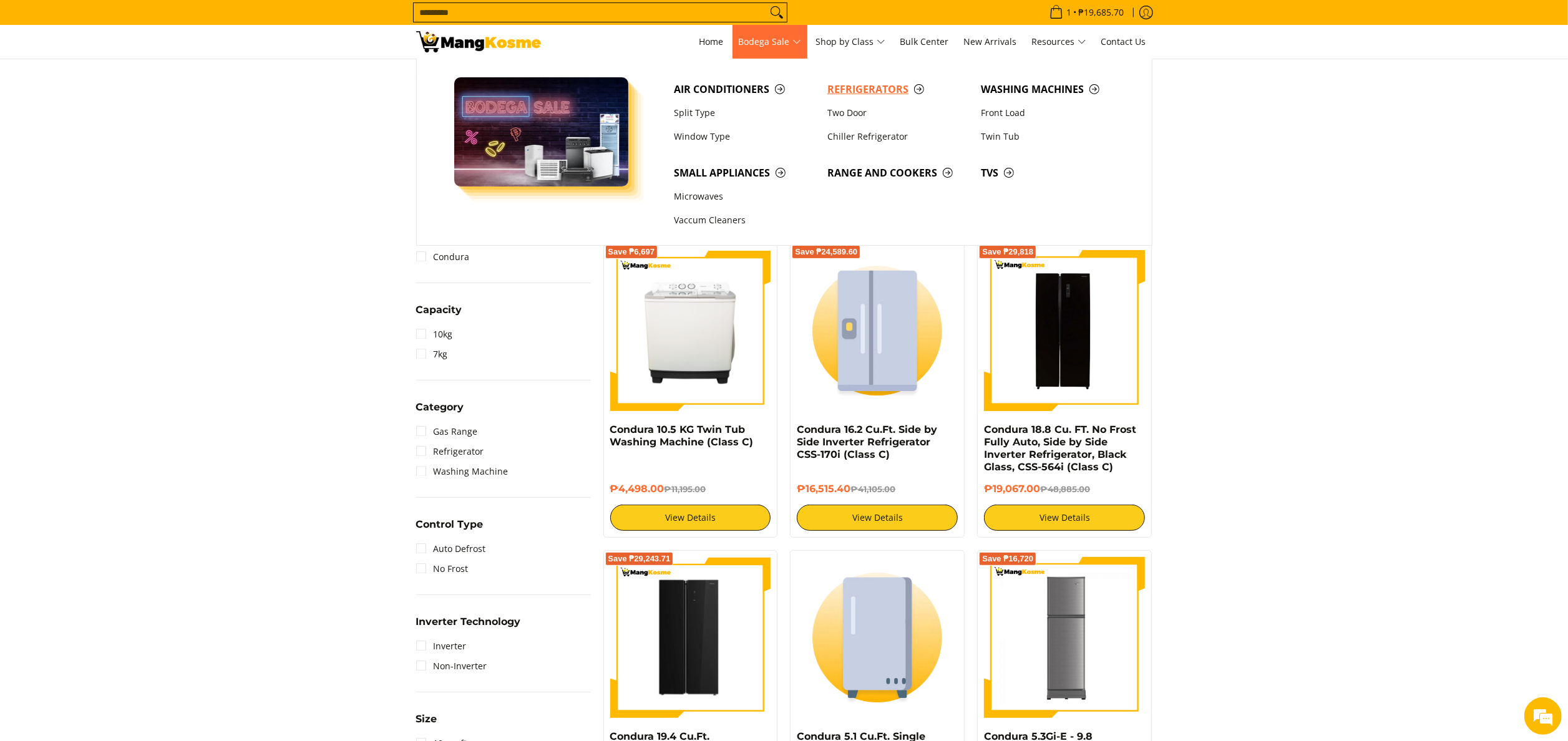
click at [851, 86] on span "Refrigerators" at bounding box center [898, 89] width 141 height 15
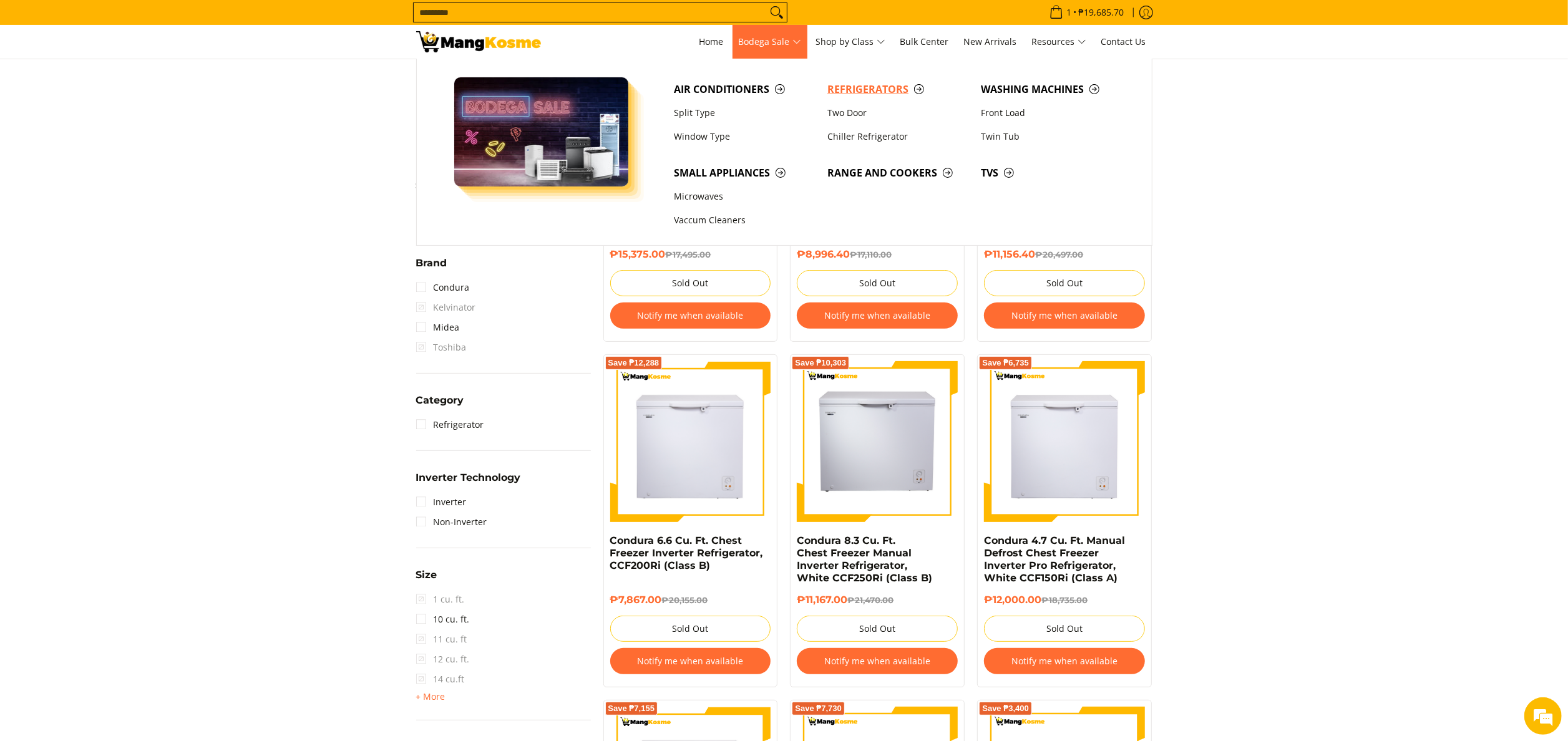
click at [868, 92] on span "Refrigerators" at bounding box center [898, 89] width 141 height 15
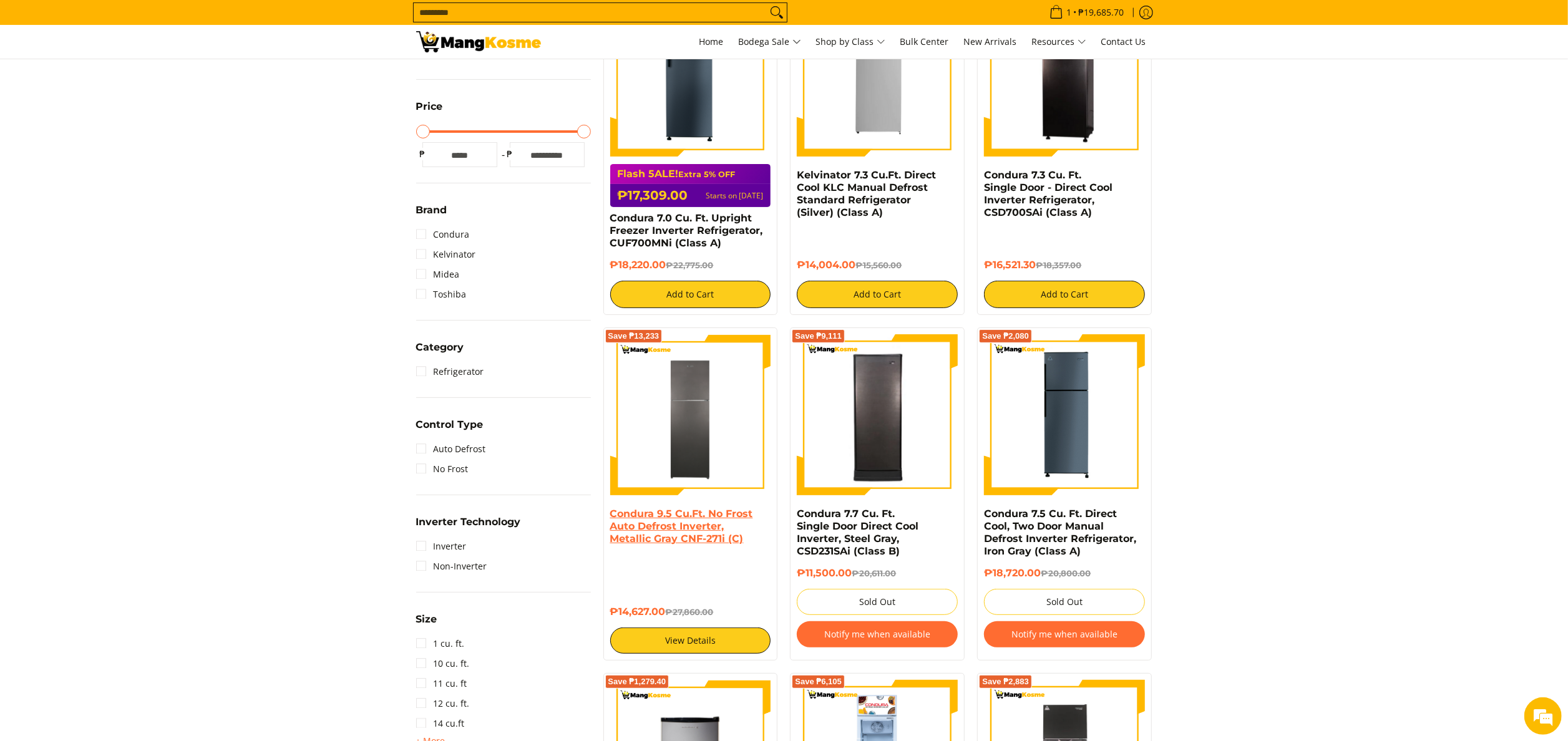
scroll to position [249, 0]
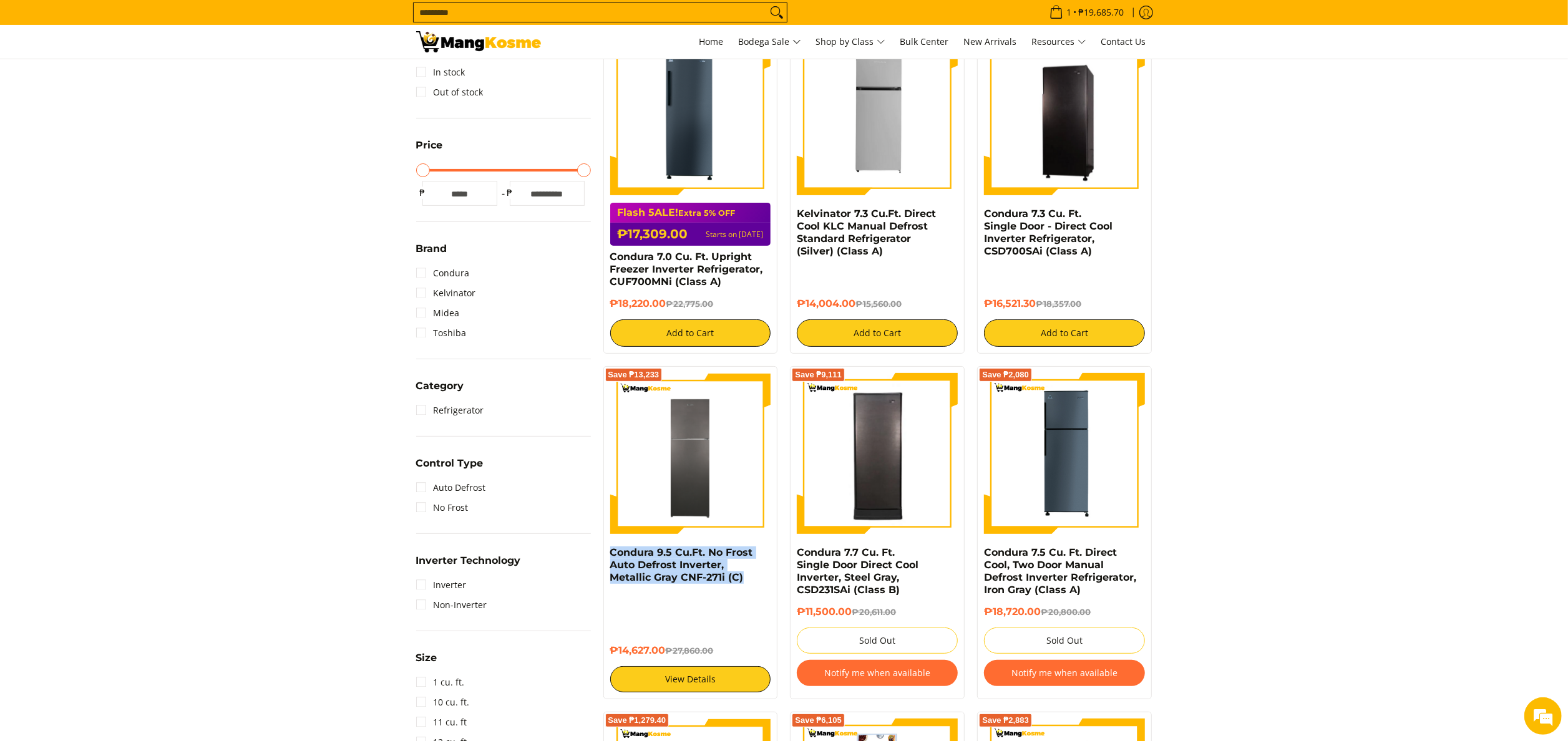
drag, startPoint x: 749, startPoint y: 589, endPoint x: 603, endPoint y: 553, distance: 150.4
click at [604, 553] on div "Save ₱13,233 Condura 9.5 Cu.Ft. No Frost Auto Defrost Inverter, Metallic Gray C…" at bounding box center [691, 532] width 175 height 333
copy link "Condura 9.5 Cu.Ft. No Frost Auto Defrost Inverter, Metallic Gray CNF-271i (C)"
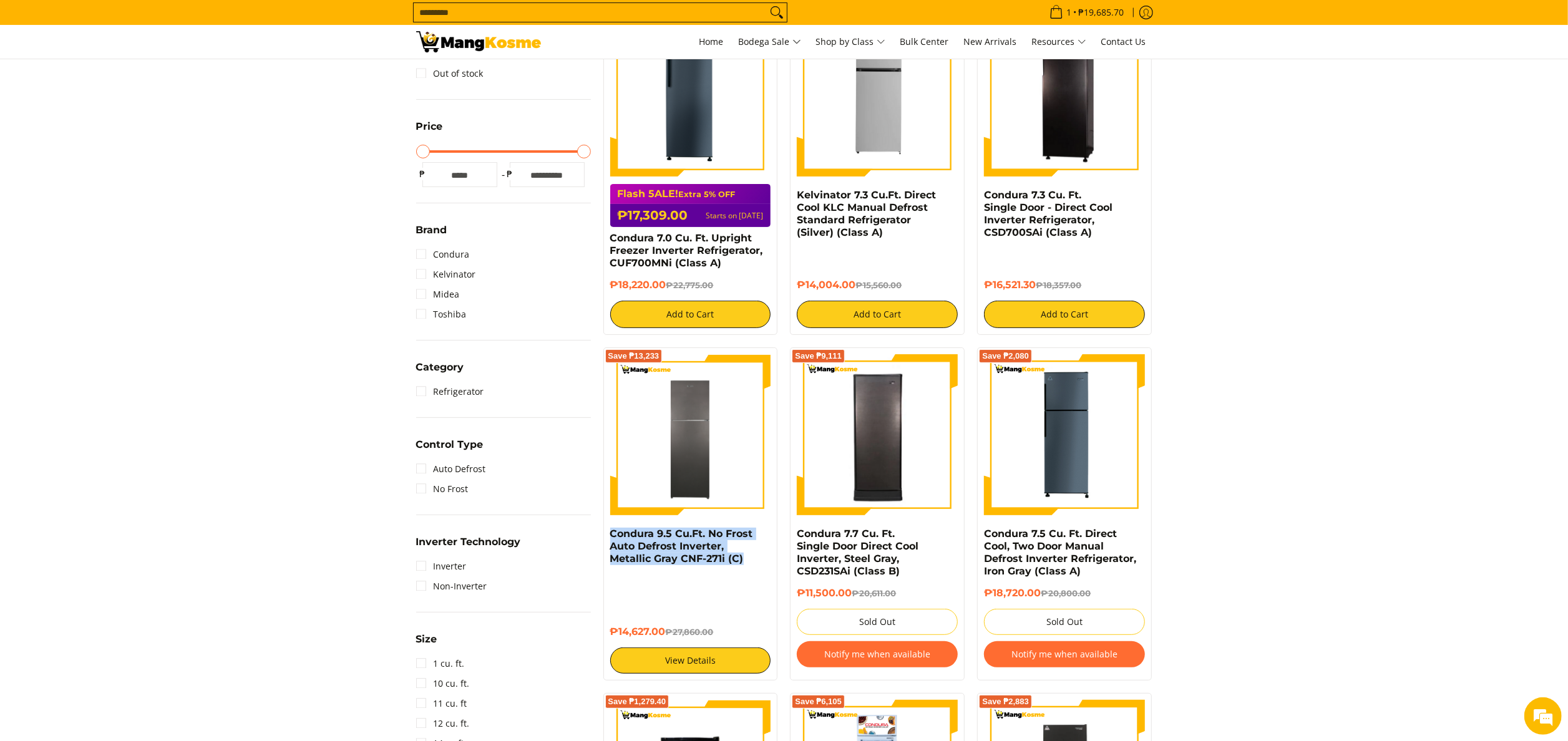
scroll to position [374, 0]
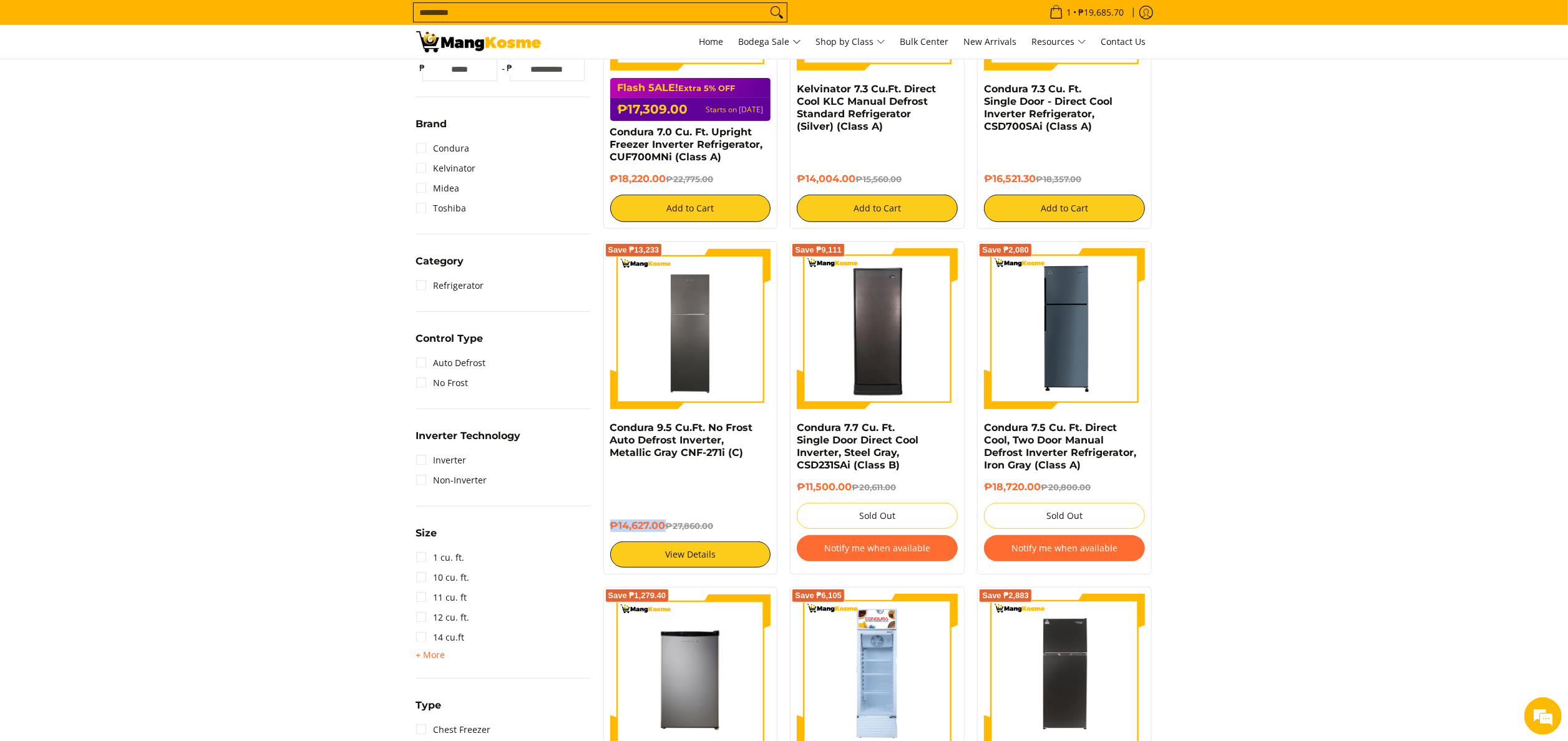
drag, startPoint x: 612, startPoint y: 523, endPoint x: 663, endPoint y: 524, distance: 51.0
click at [663, 524] on h6 "₱14,627.00 ₱27,860.00" at bounding box center [691, 526] width 161 height 12
copy h6 "₱14,627.00"
click at [692, 434] on link "Condura 9.5 Cu.Ft. No Frost Auto Defrost Inverter, Metallic Gray CNF-271i (C)" at bounding box center [681, 440] width 143 height 37
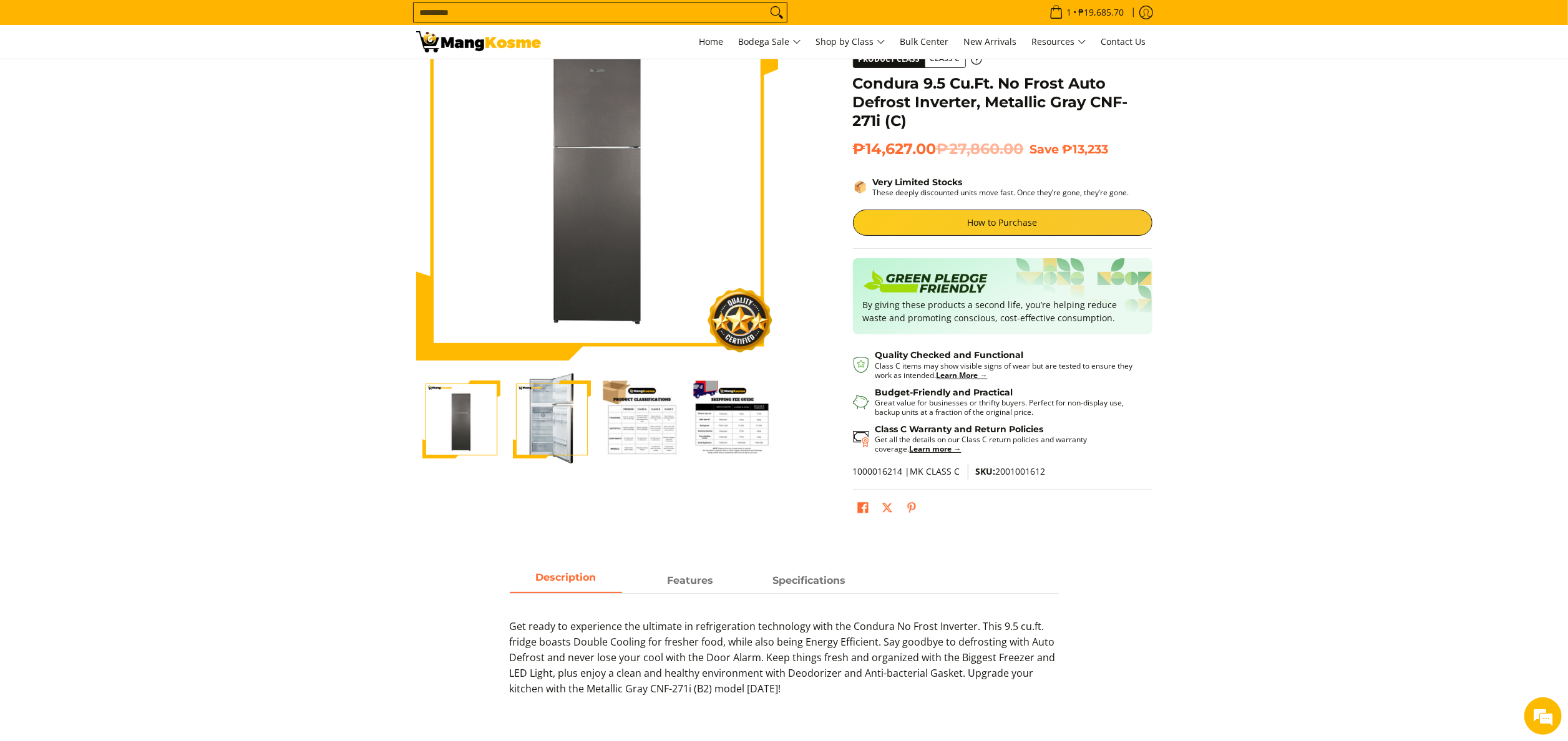
scroll to position [125, 0]
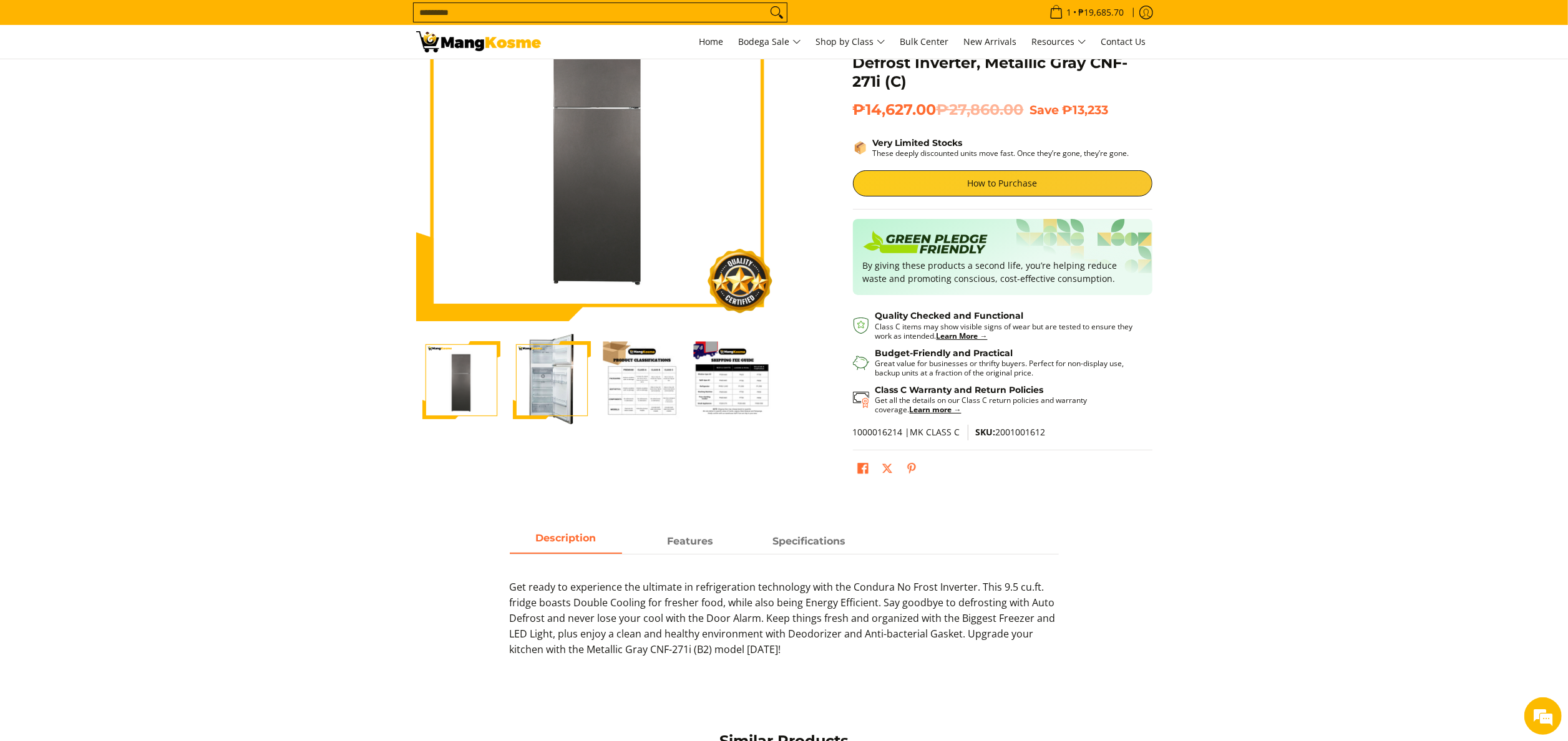
click at [1016, 437] on span "SKU: 2001001612" at bounding box center [1011, 432] width 70 height 12
copy span "2001001612"
click at [489, 15] on input "Search..." at bounding box center [590, 12] width 353 height 19
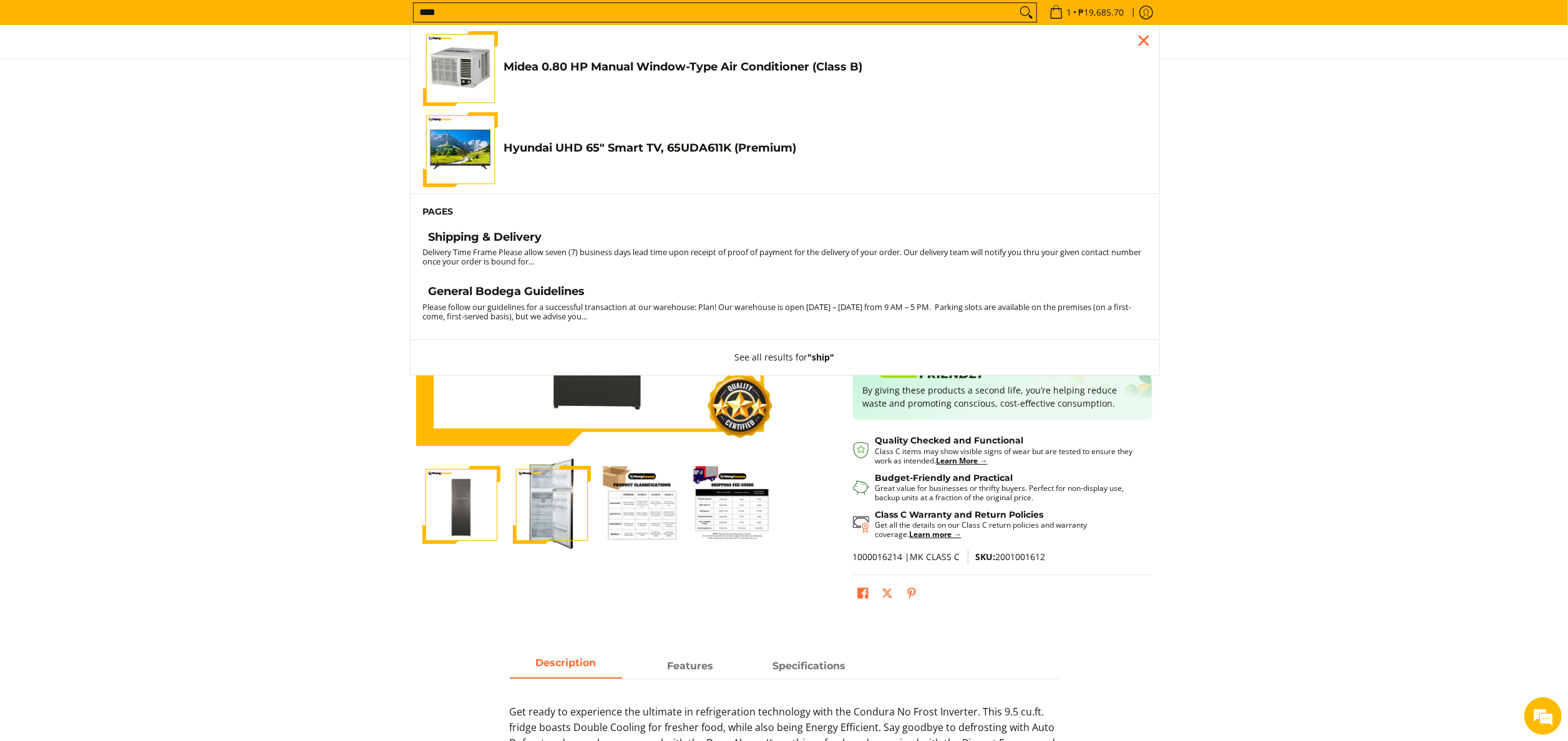
type input "****"
click at [520, 243] on h4 "Shipping & Delivery" at bounding box center [485, 237] width 114 height 15
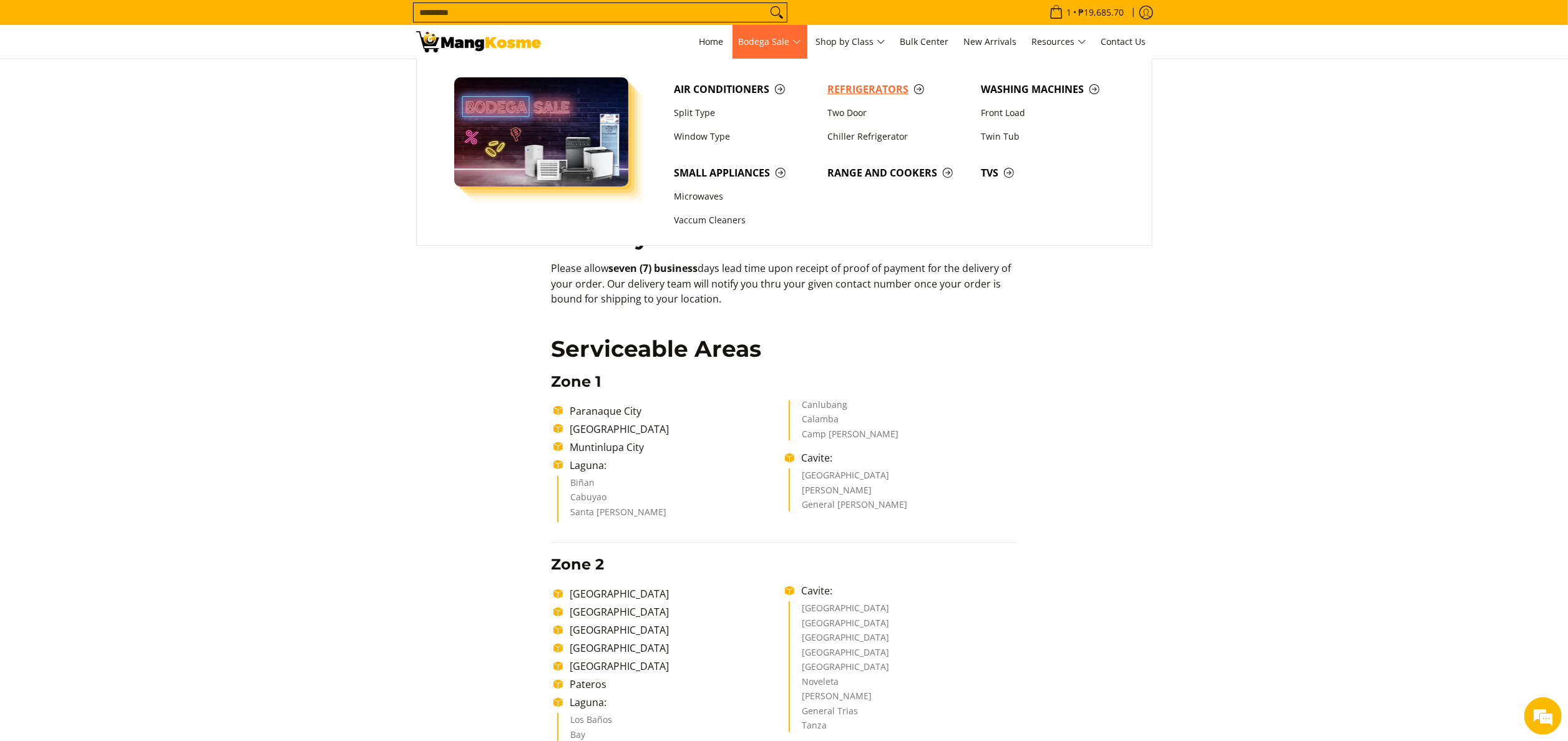
click at [851, 100] on link "Refrigerators" at bounding box center [898, 89] width 153 height 23
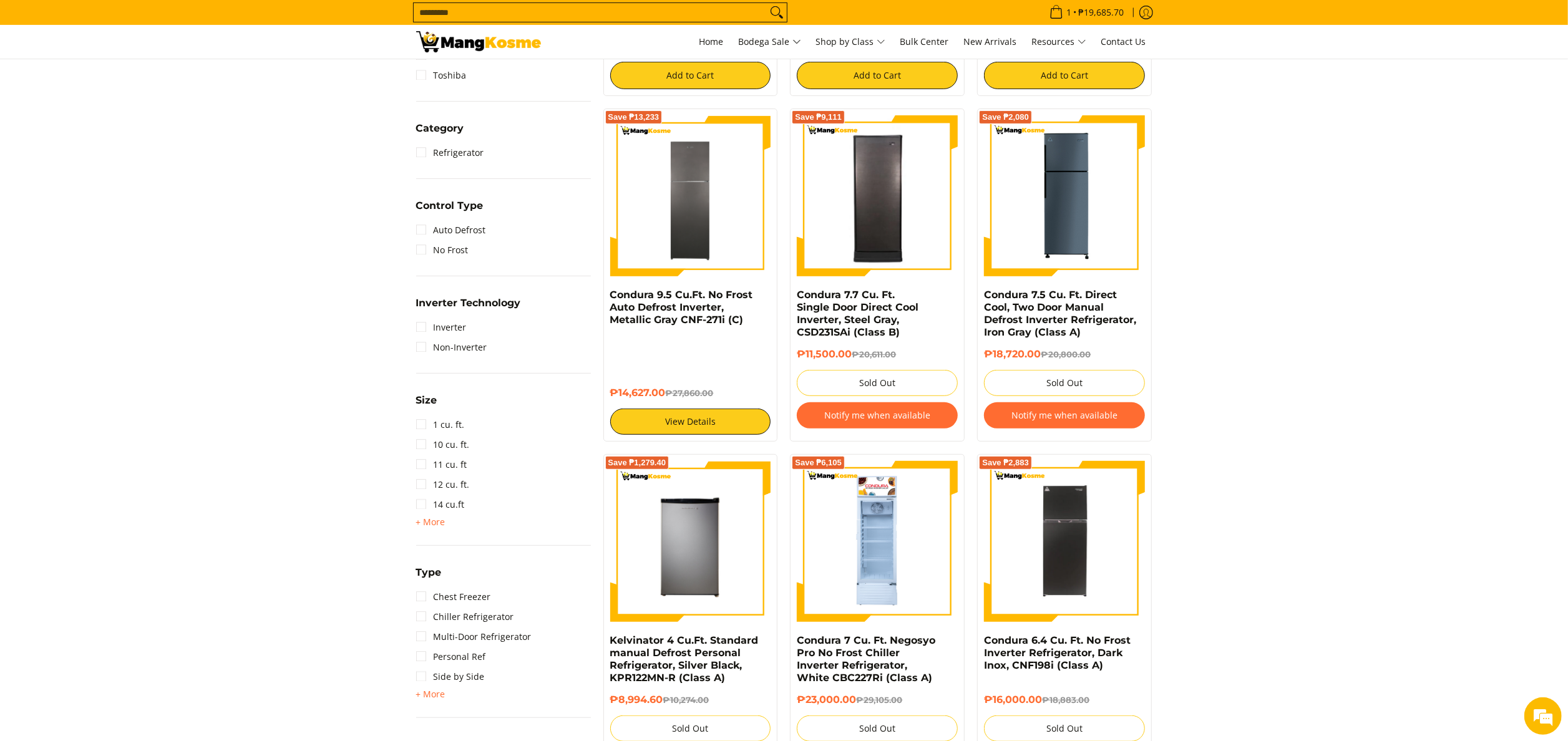
scroll to position [499, 0]
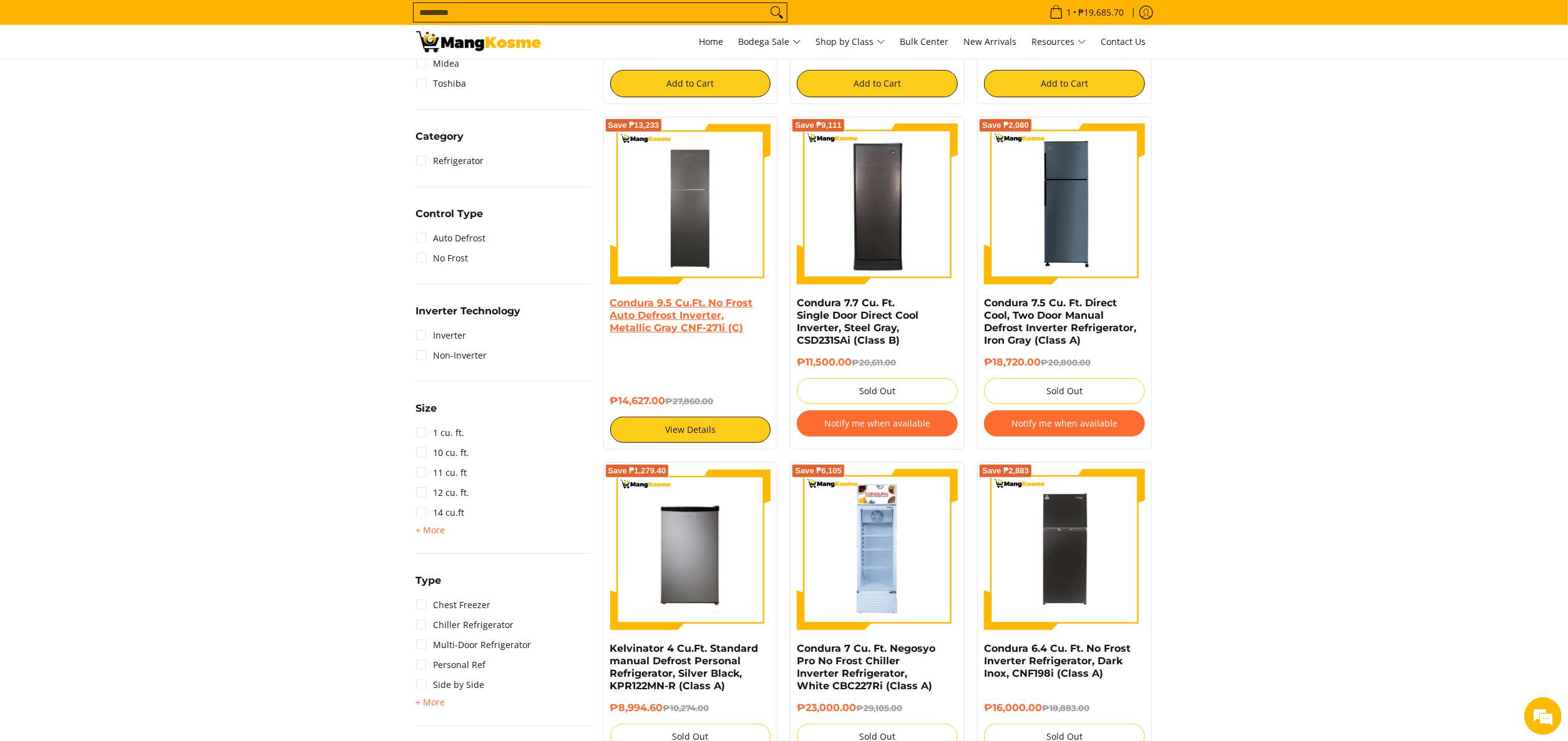
click at [685, 313] on link "Condura 9.5 Cu.Ft. No Frost Auto Defrost Inverter, Metallic Gray CNF-271i (C)" at bounding box center [681, 315] width 143 height 37
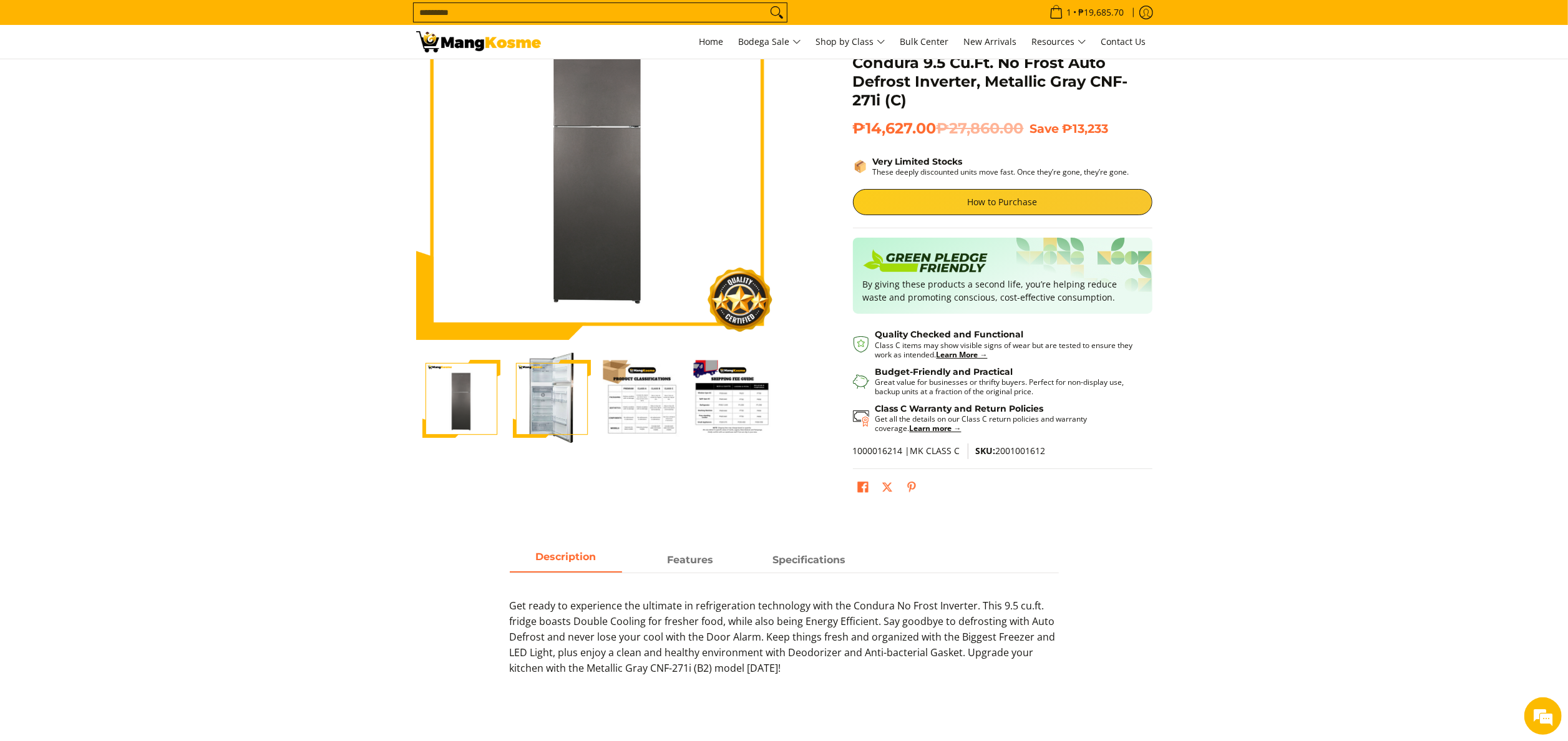
scroll to position [249, 0]
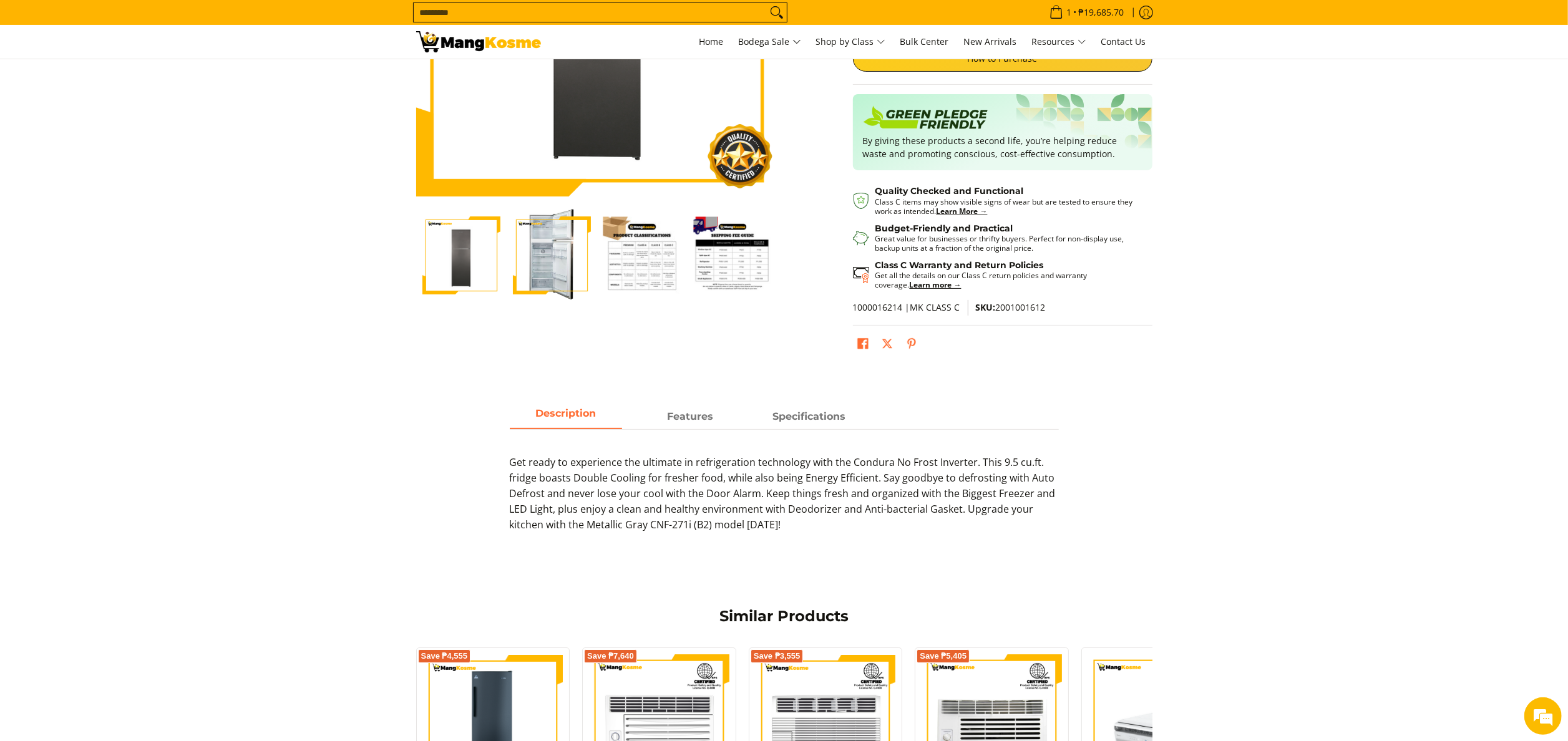
click at [1044, 293] on div "Quality Checked and Functional Class C items may show visible signs of wear but…" at bounding box center [1003, 237] width 299 height 111
click at [1032, 306] on span "SKU: 2001001612" at bounding box center [1011, 307] width 70 height 12
copy span "2001001612"
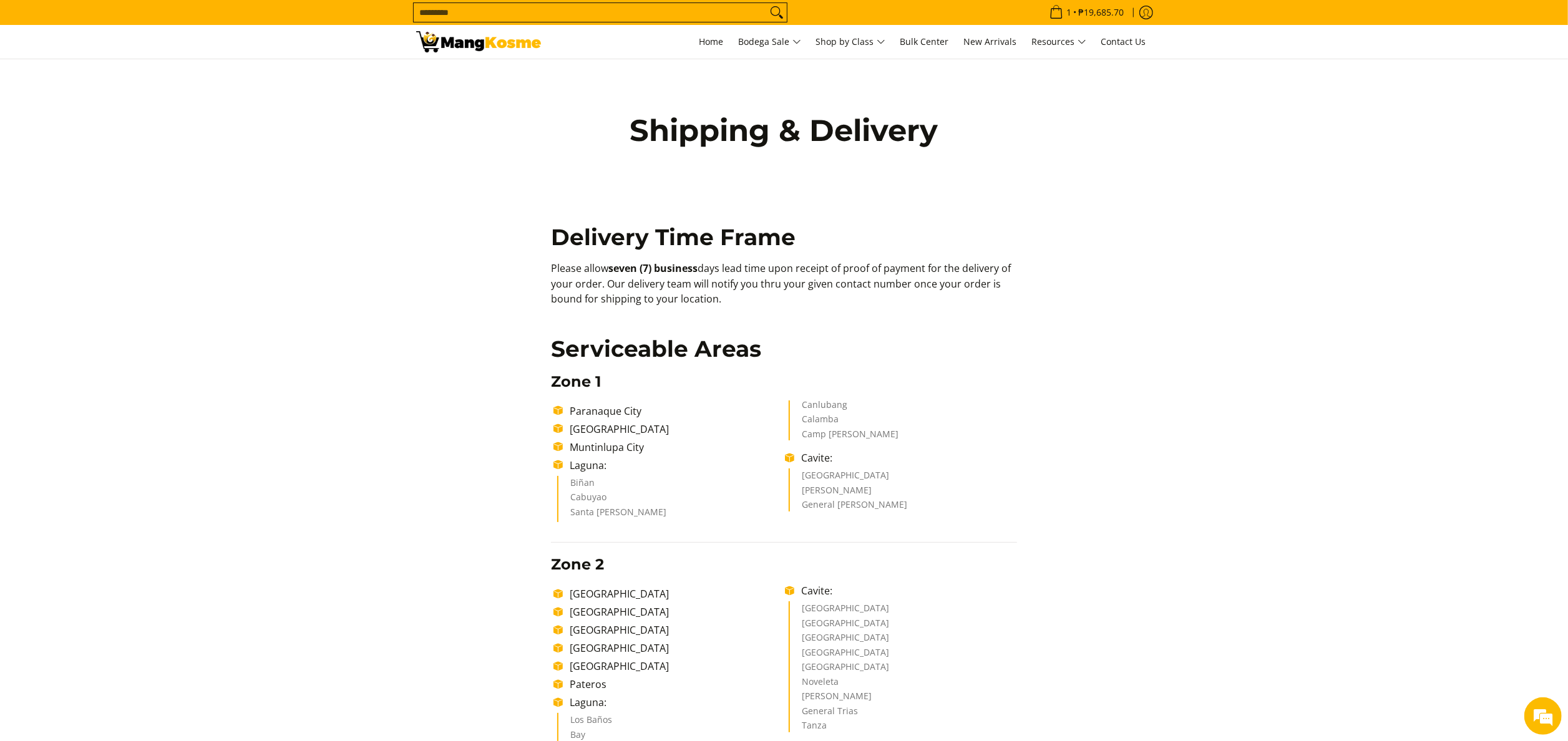
drag, startPoint x: 1036, startPoint y: 427, endPoint x: 1114, endPoint y: 409, distance: 80.0
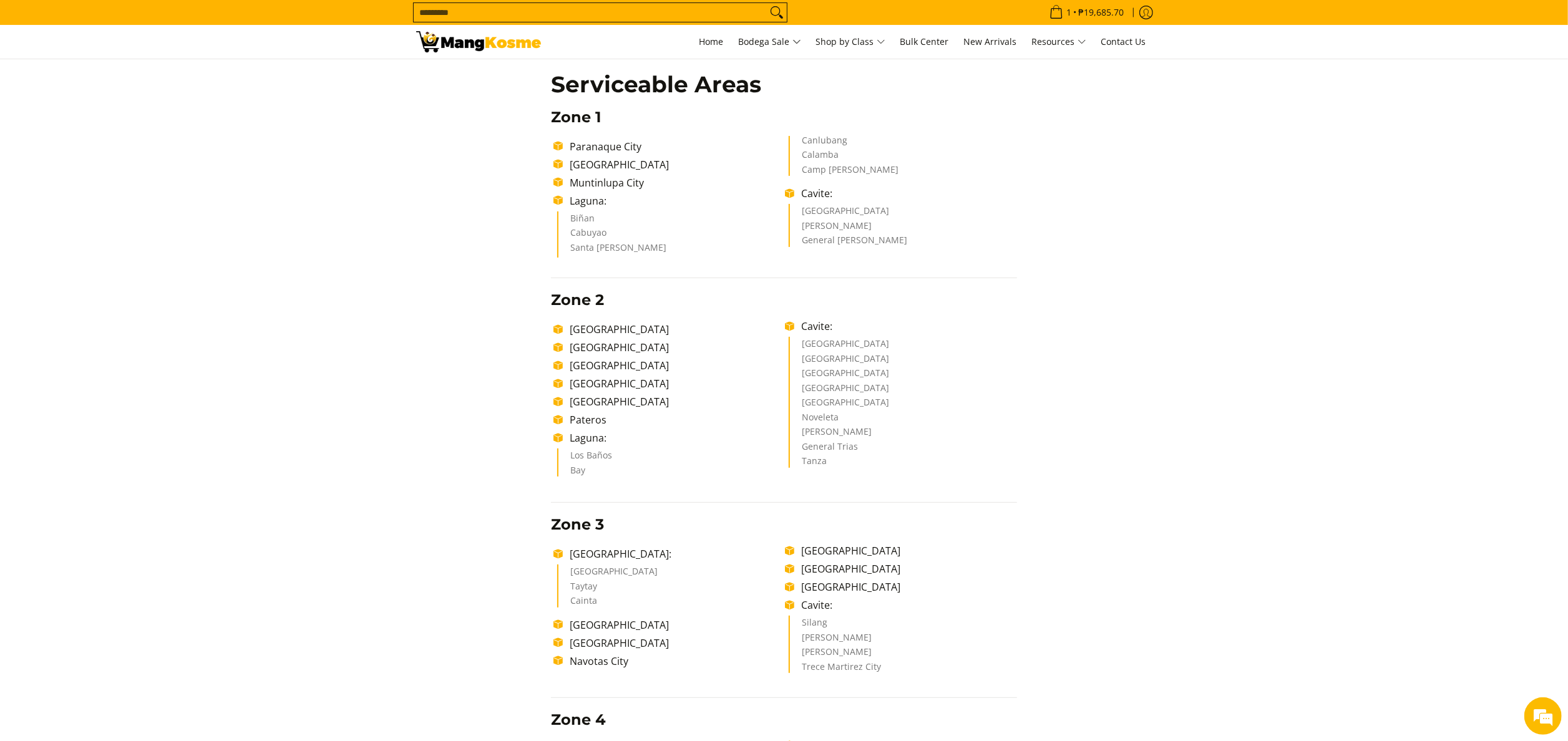
scroll to position [374, 0]
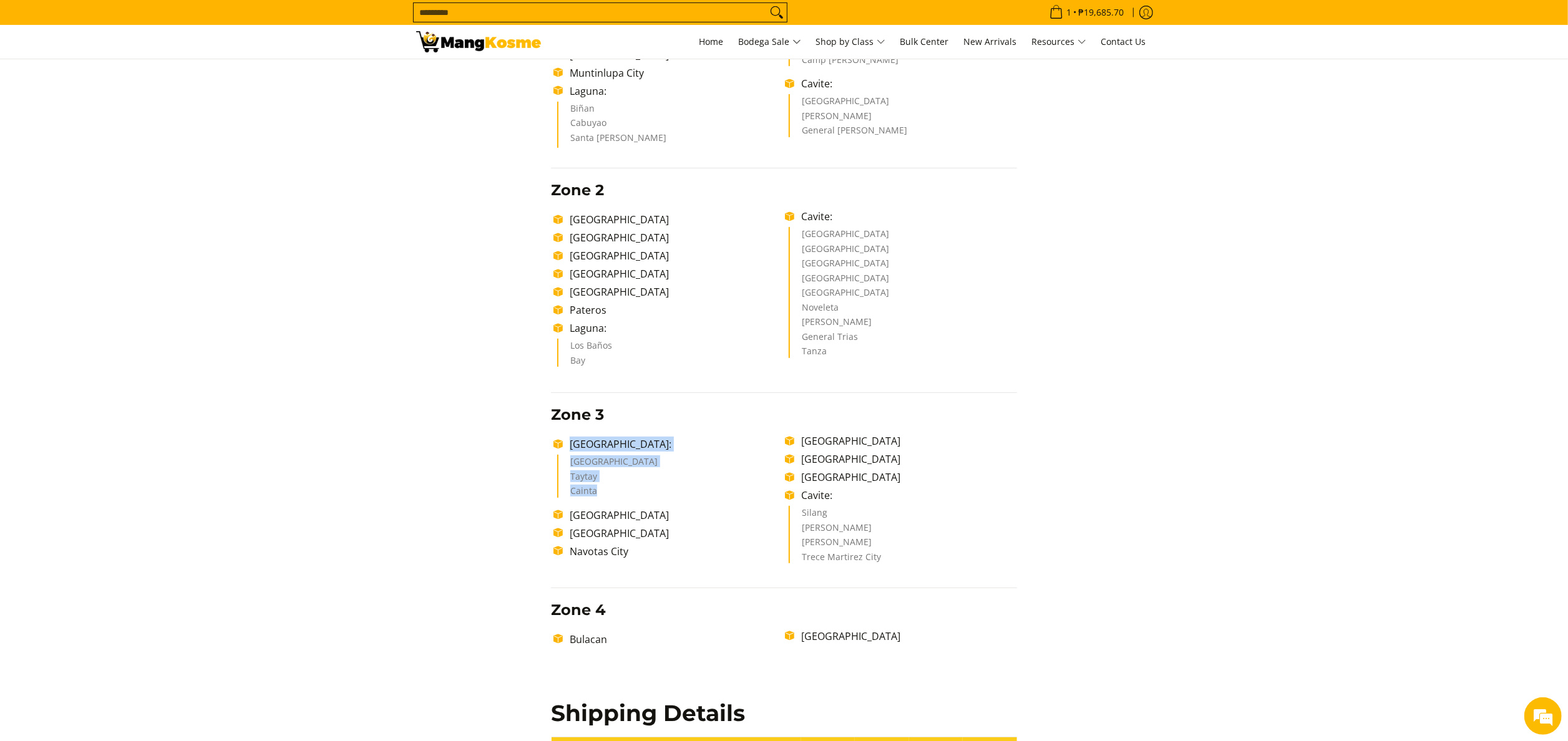
drag, startPoint x: 571, startPoint y: 445, endPoint x: 599, endPoint y: 494, distance: 56.4
click at [599, 494] on ul "Rizal: Antipolo City Taytay Cainta Quezon City Marikina City Navotas City Valen…" at bounding box center [784, 500] width 466 height 134
copy ul "Rizal: Antipolo City Taytay Cainta"
click at [1213, 469] on section "Shipping & Delivery Delivery Time Frame Please allow seven (7) business days le…" at bounding box center [784, 457] width 1568 height 1544
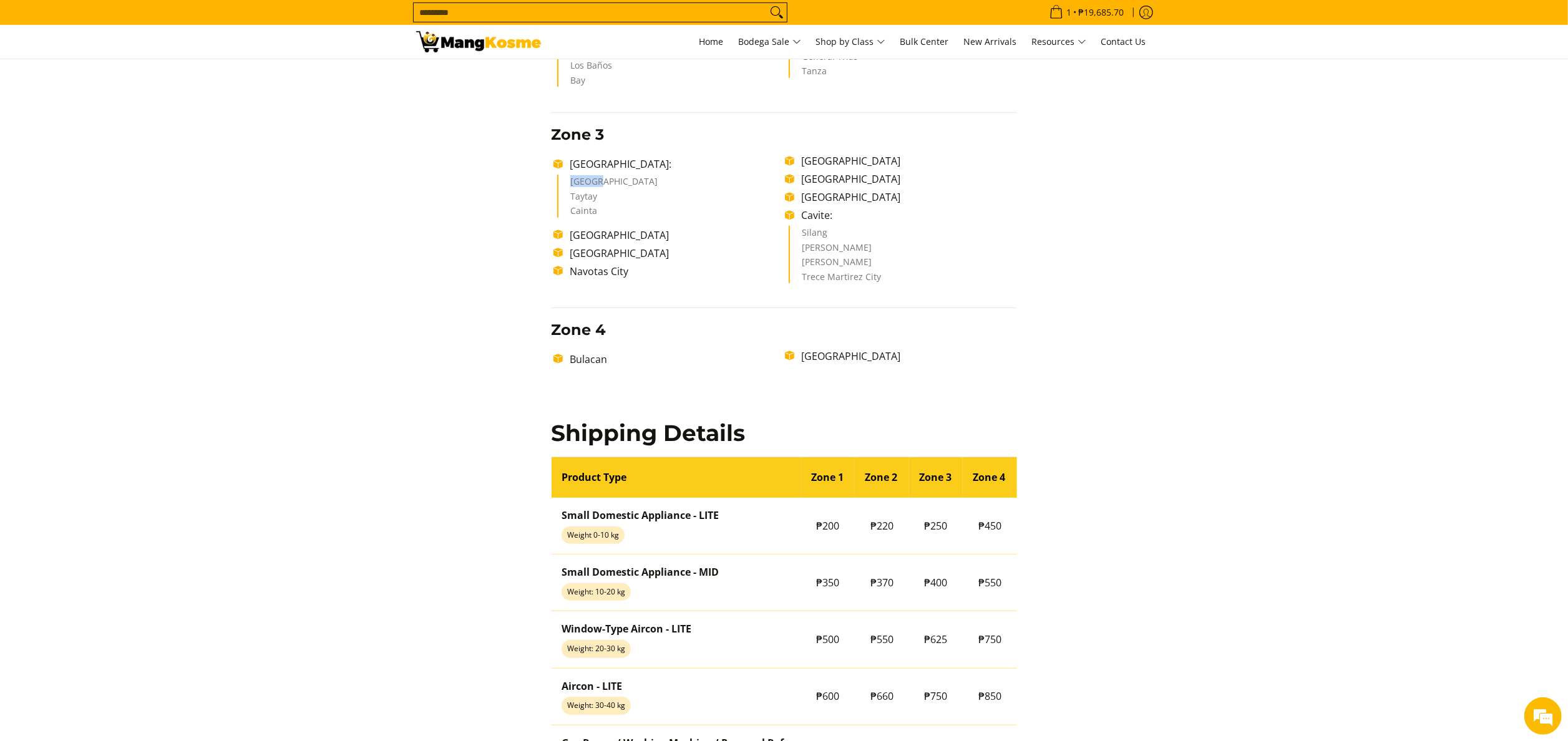
scroll to position [873, 0]
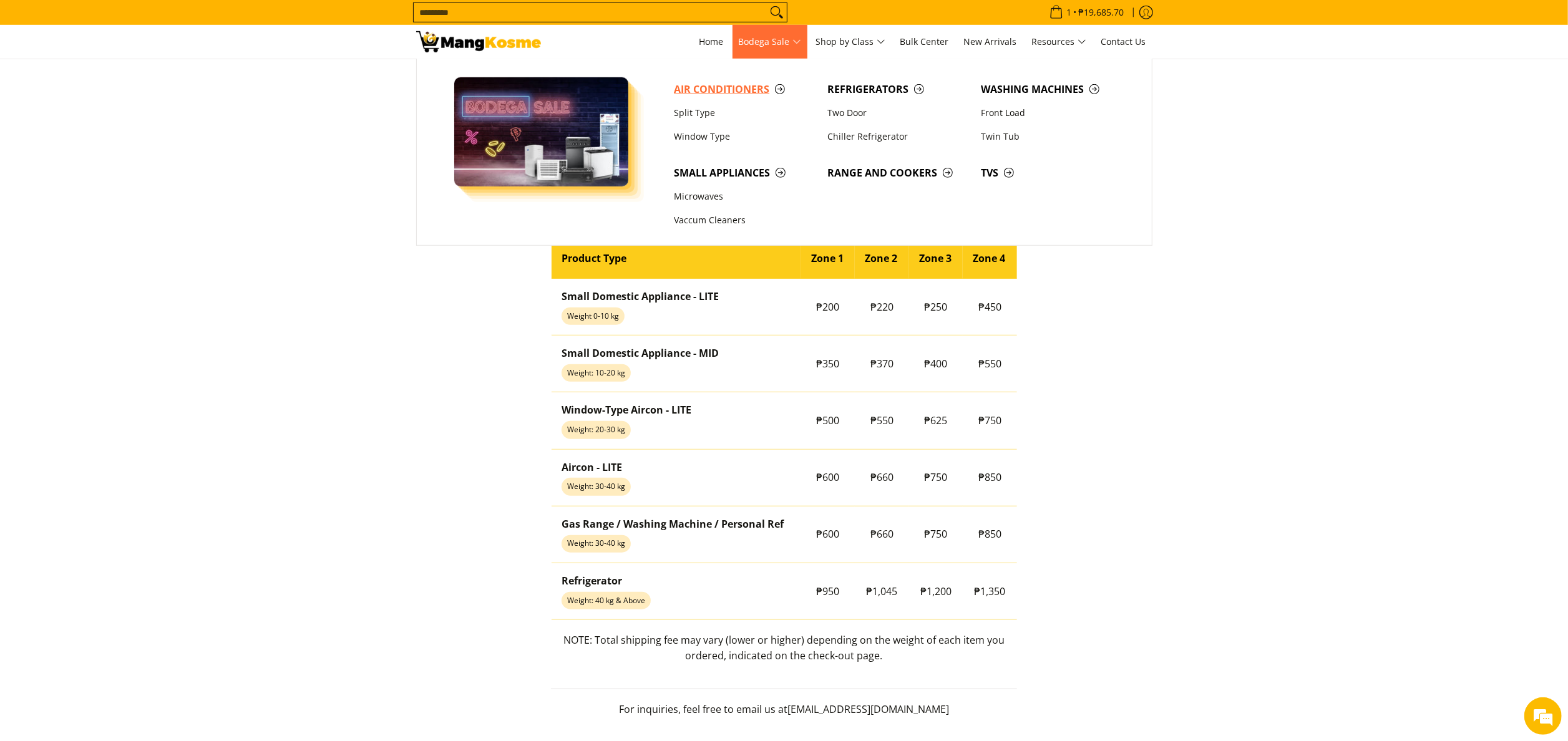
click at [761, 85] on span "Air Conditioners" at bounding box center [744, 89] width 141 height 15
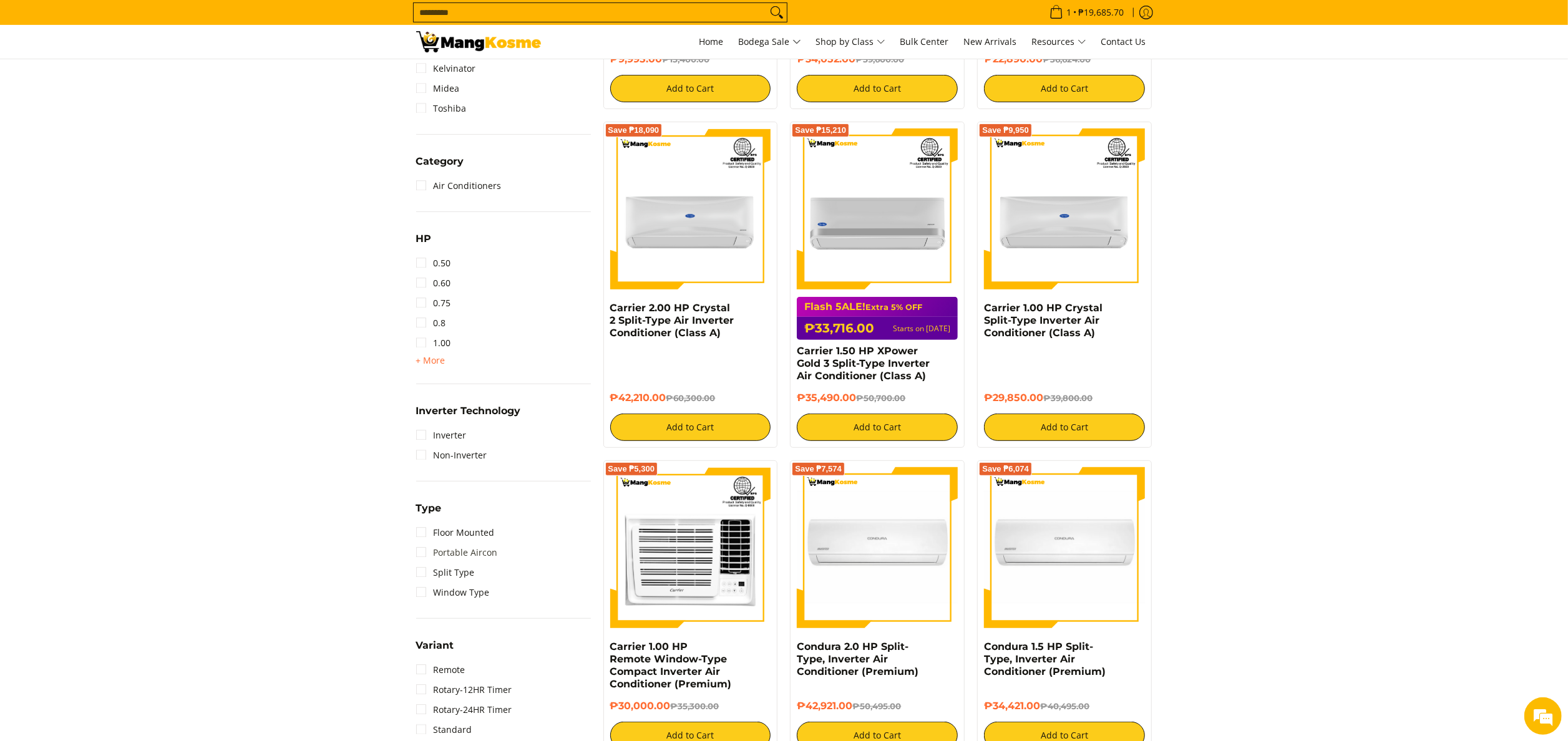
scroll to position [499, 0]
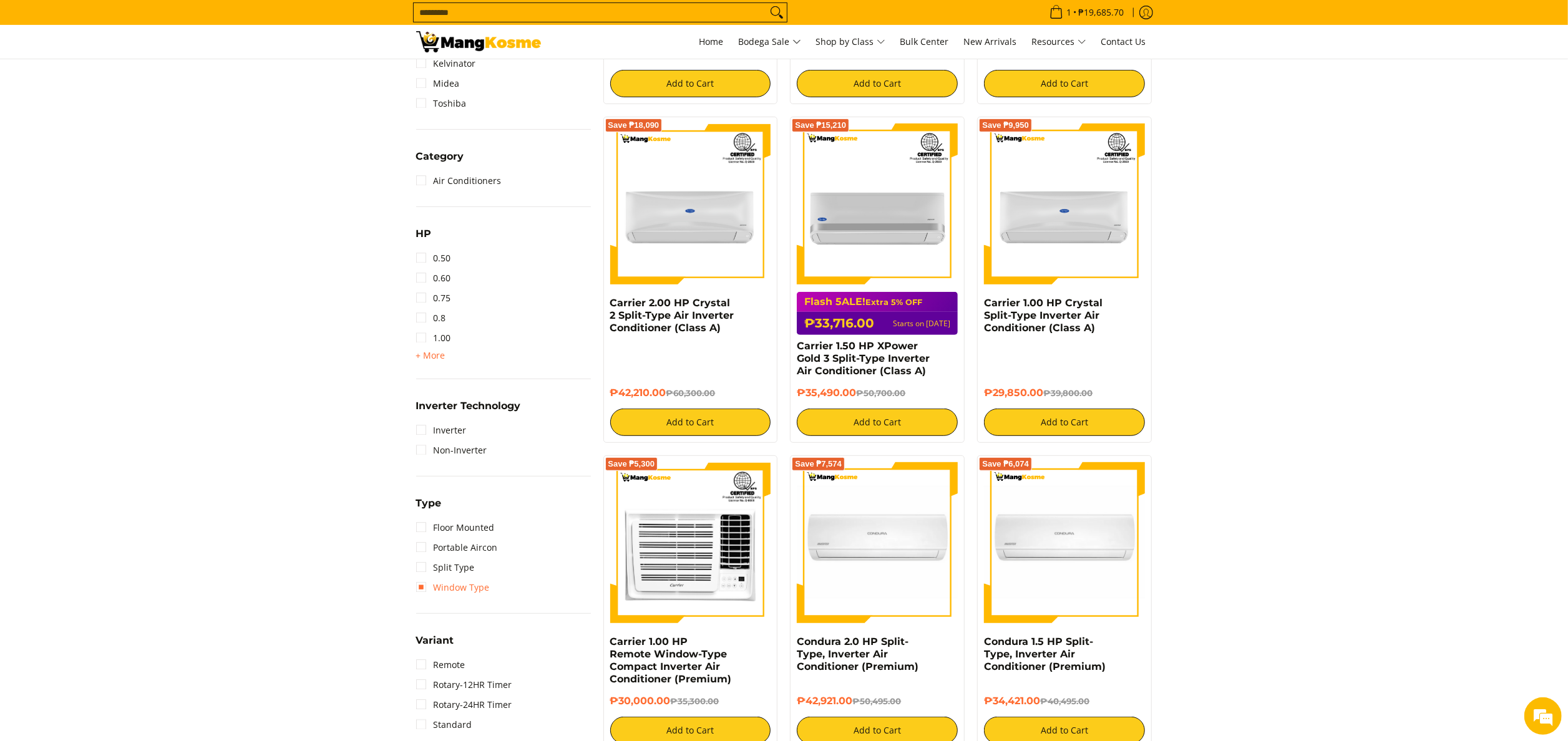
click at [475, 582] on link "Window Type" at bounding box center [453, 587] width 73 height 20
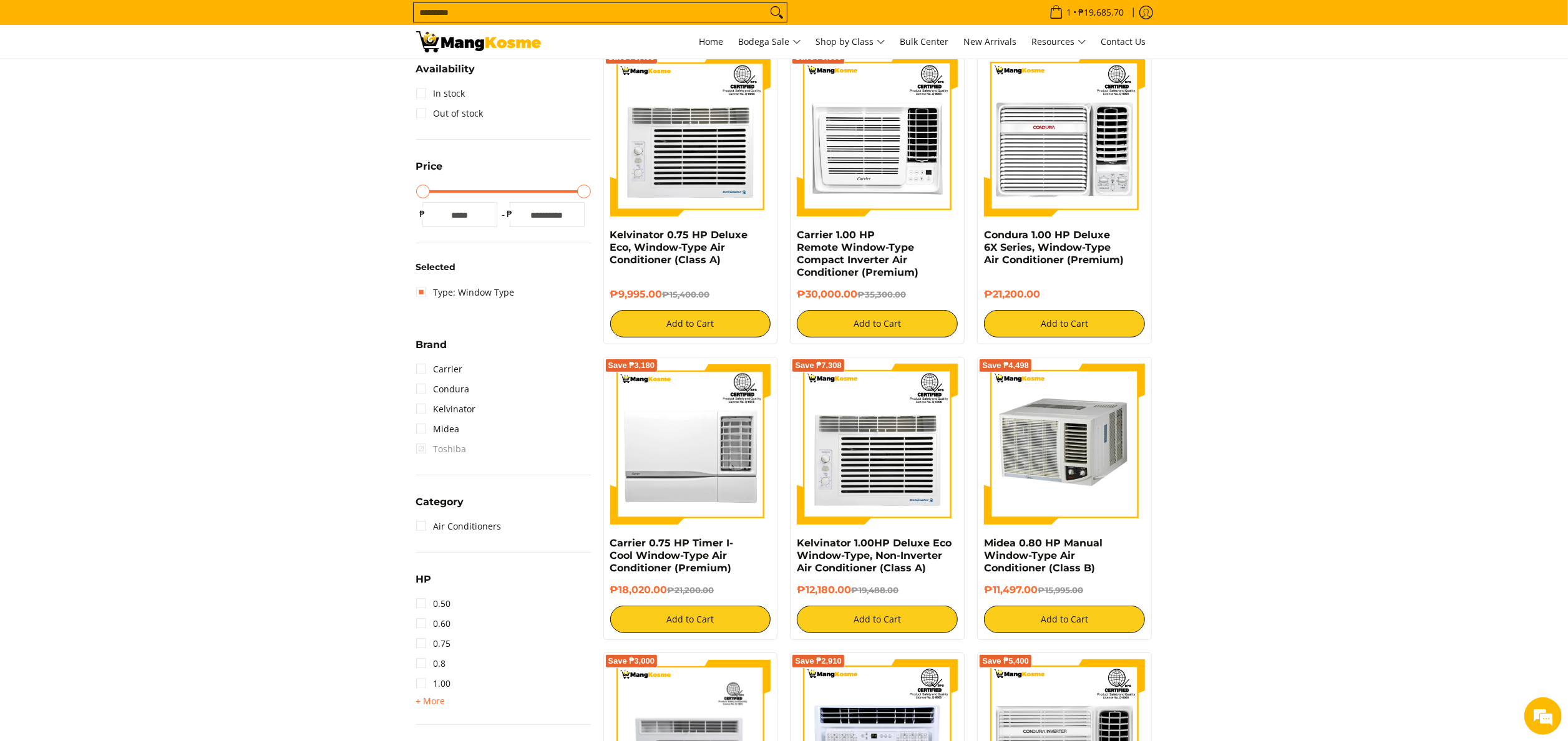
scroll to position [165, 0]
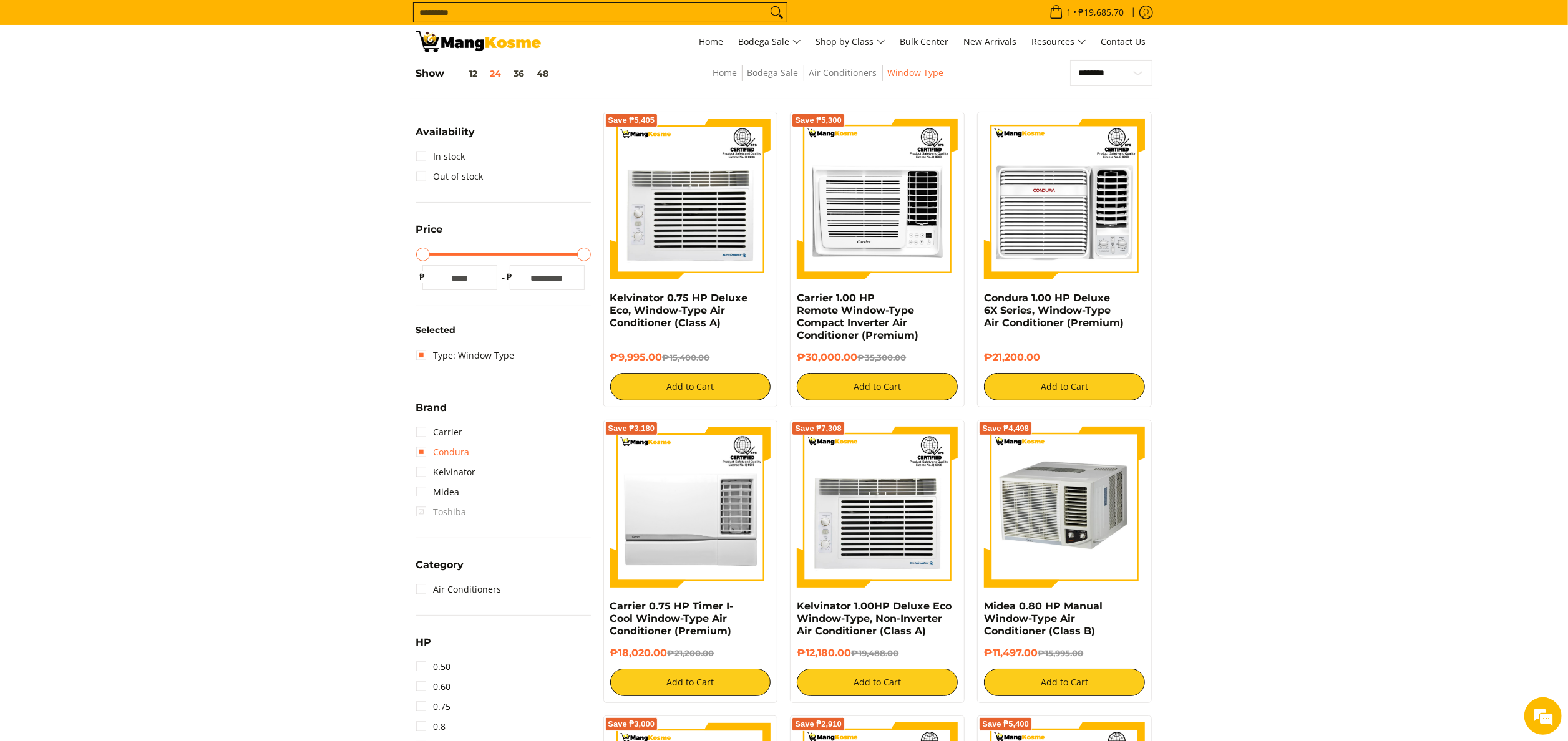
click at [458, 453] on link "Condura" at bounding box center [442, 451] width 54 height 20
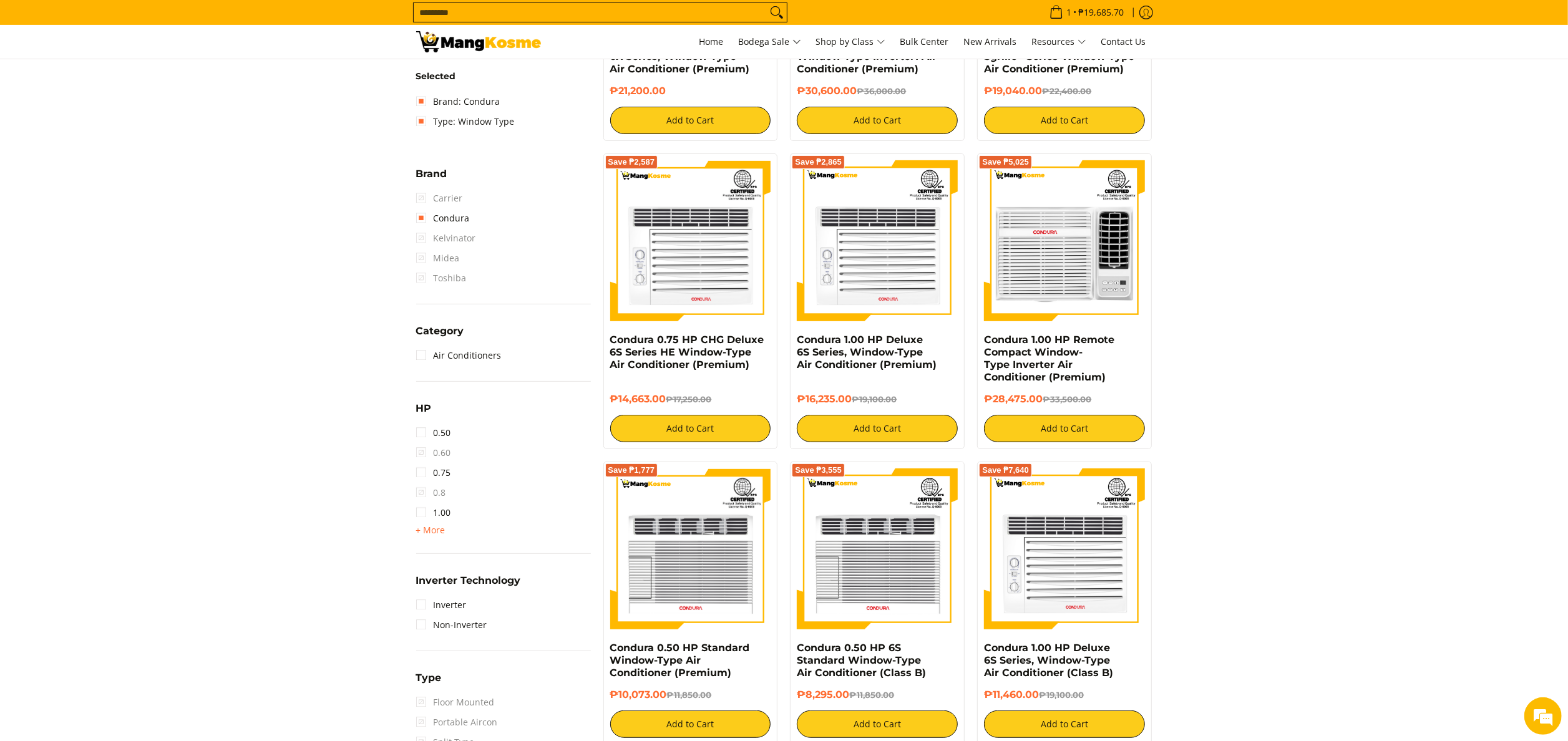
scroll to position [539, 0]
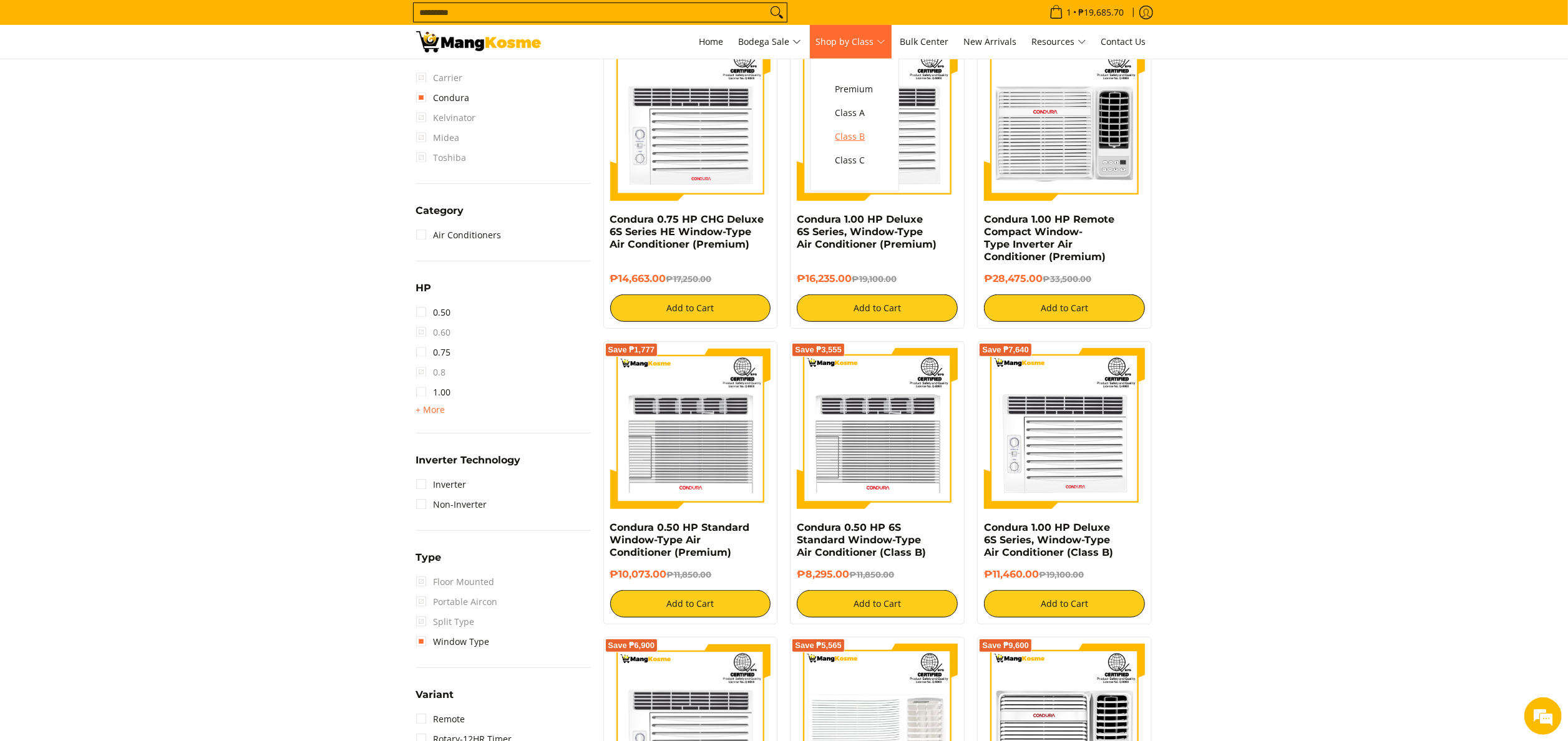
click at [873, 136] on span "Class B" at bounding box center [854, 136] width 38 height 15
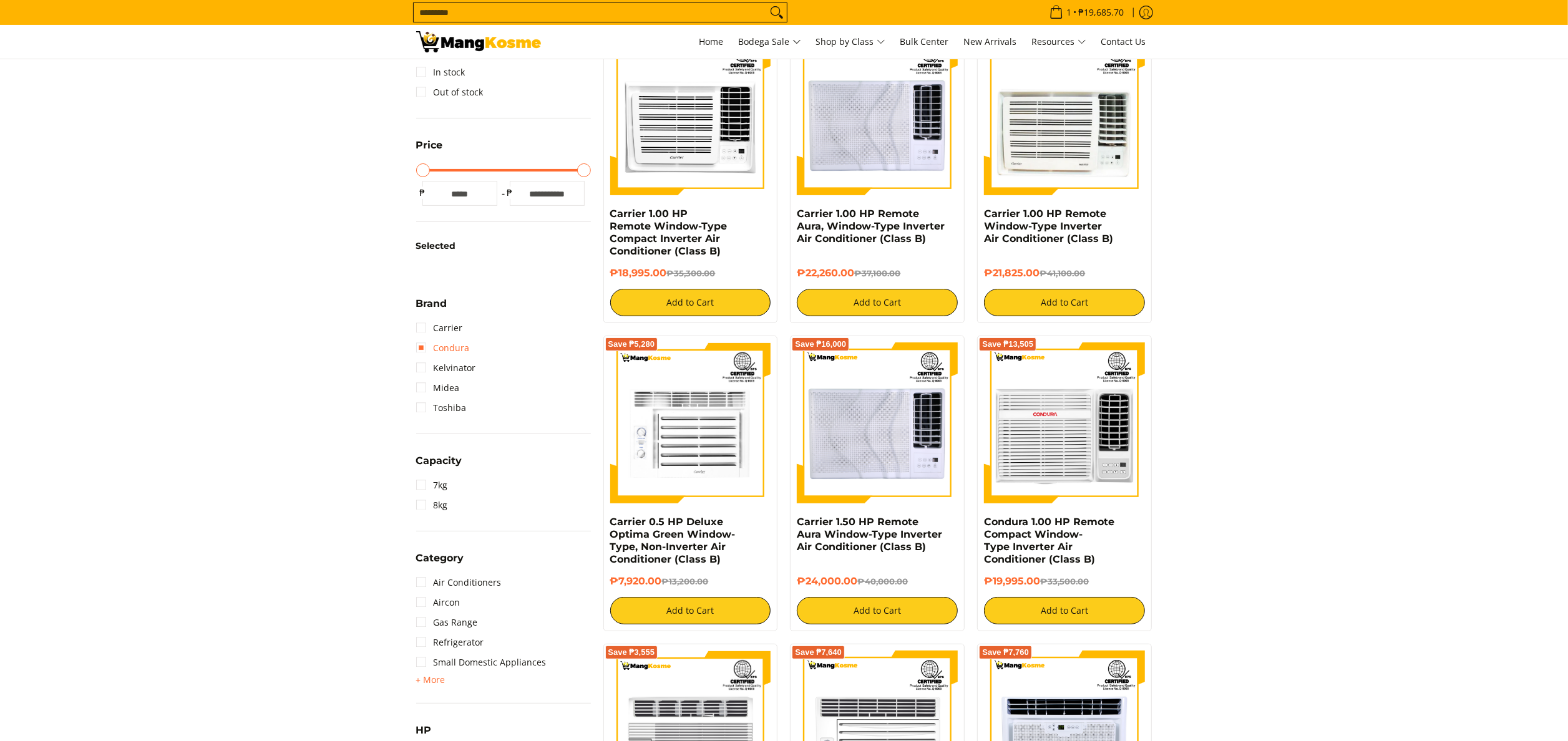
click at [450, 347] on link "Condura" at bounding box center [442, 347] width 54 height 20
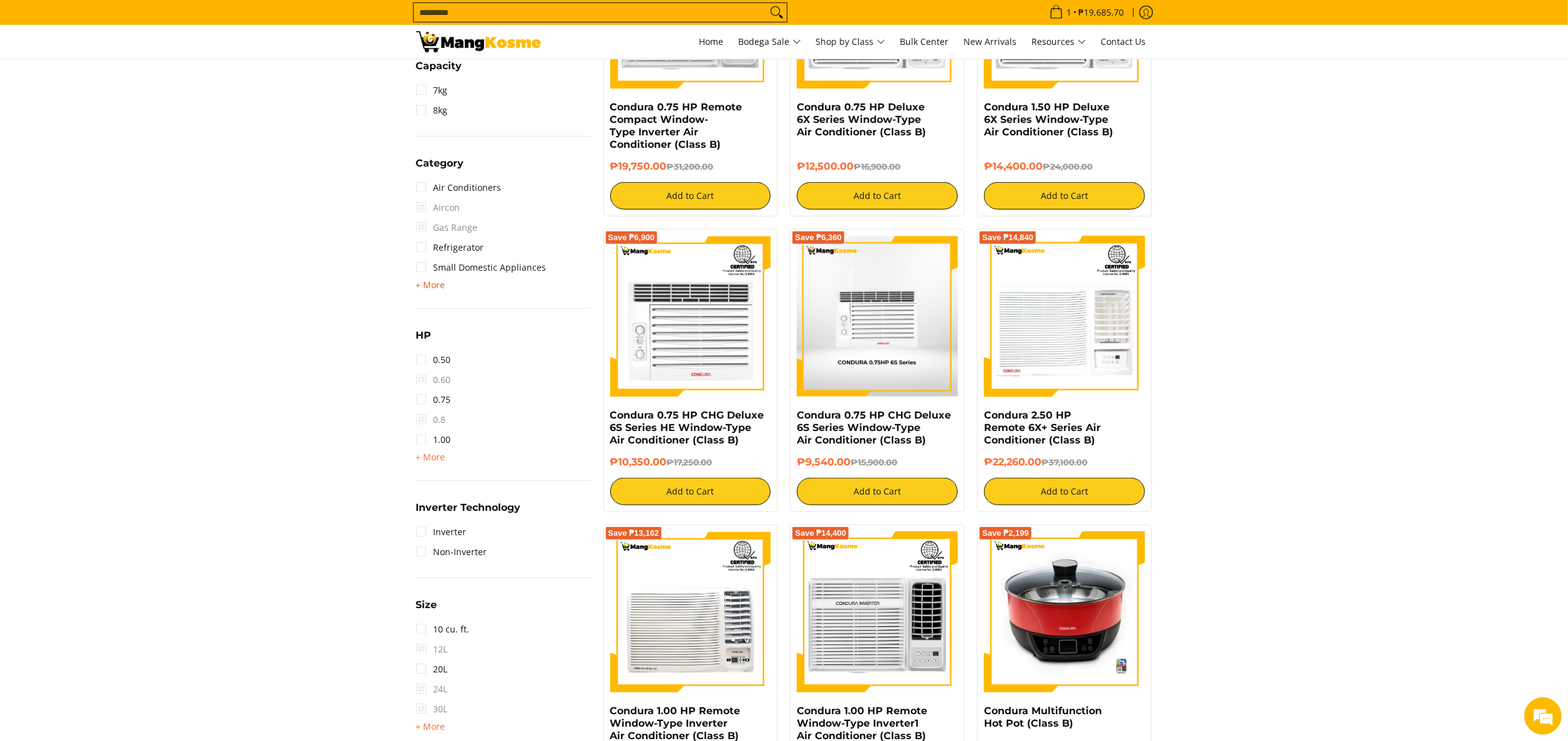
click at [434, 280] on span "+ More" at bounding box center [431, 285] width 29 height 10
click at [465, 193] on link "Air Conditioners" at bounding box center [458, 187] width 86 height 20
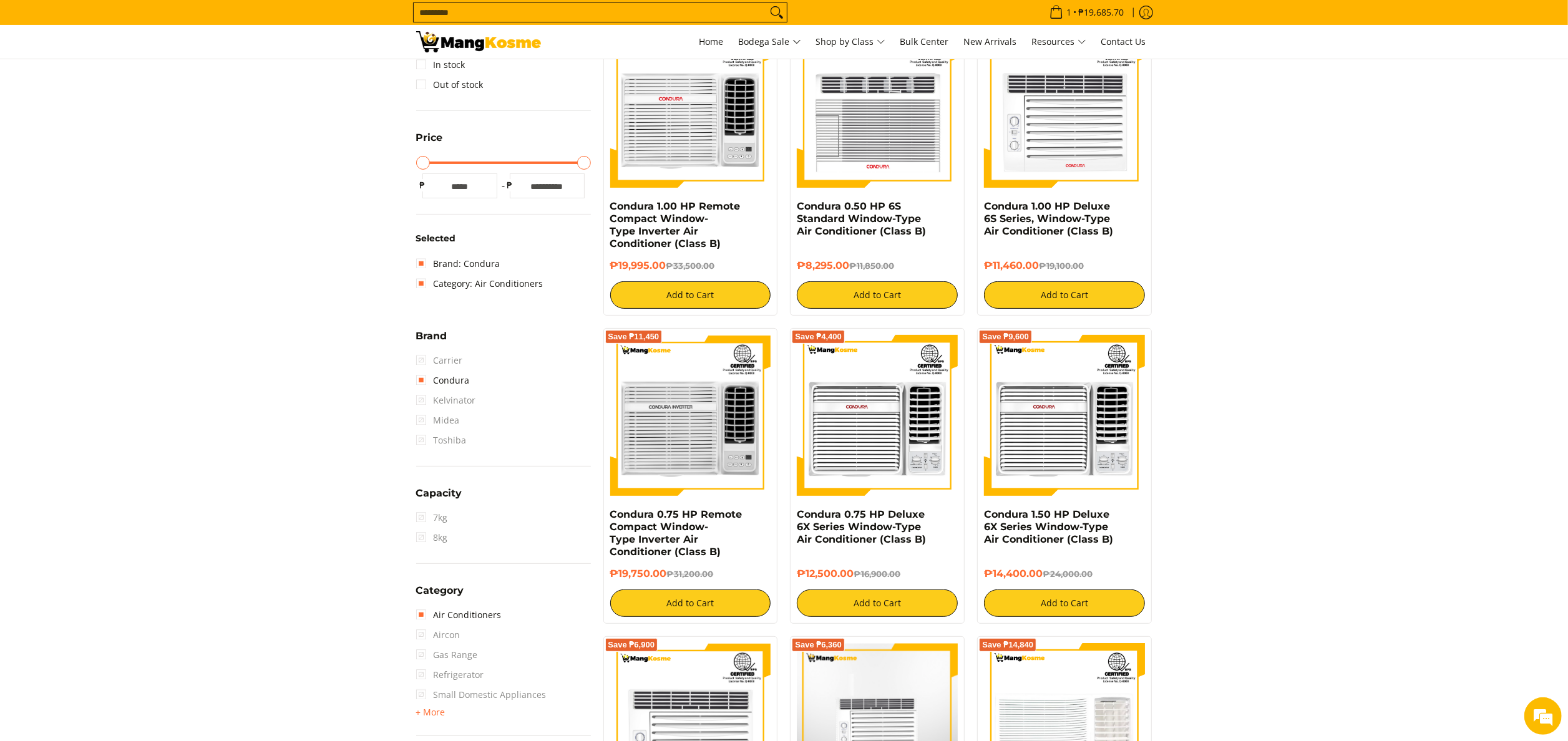
scroll to position [290, 0]
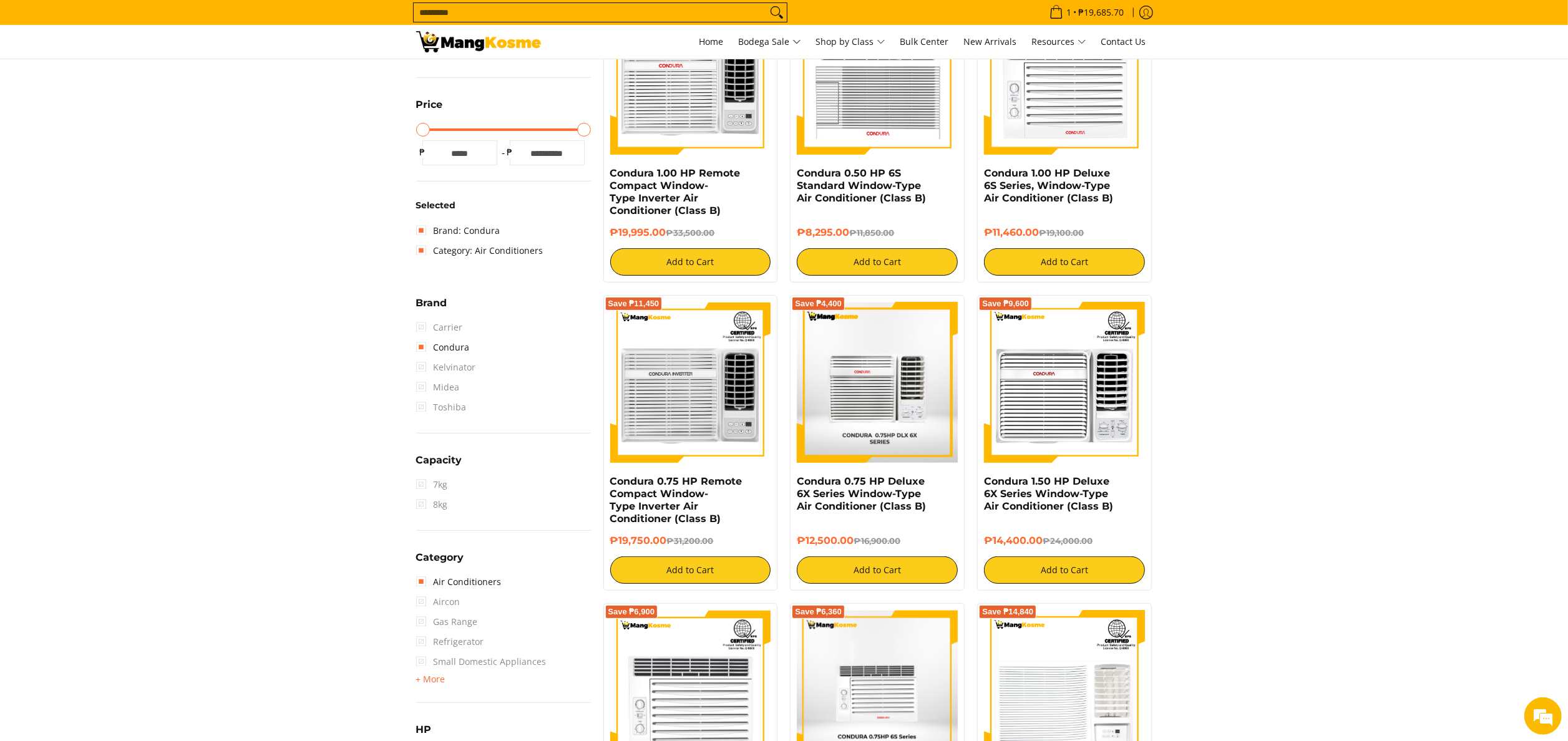
click at [862, 455] on img at bounding box center [877, 383] width 161 height 160
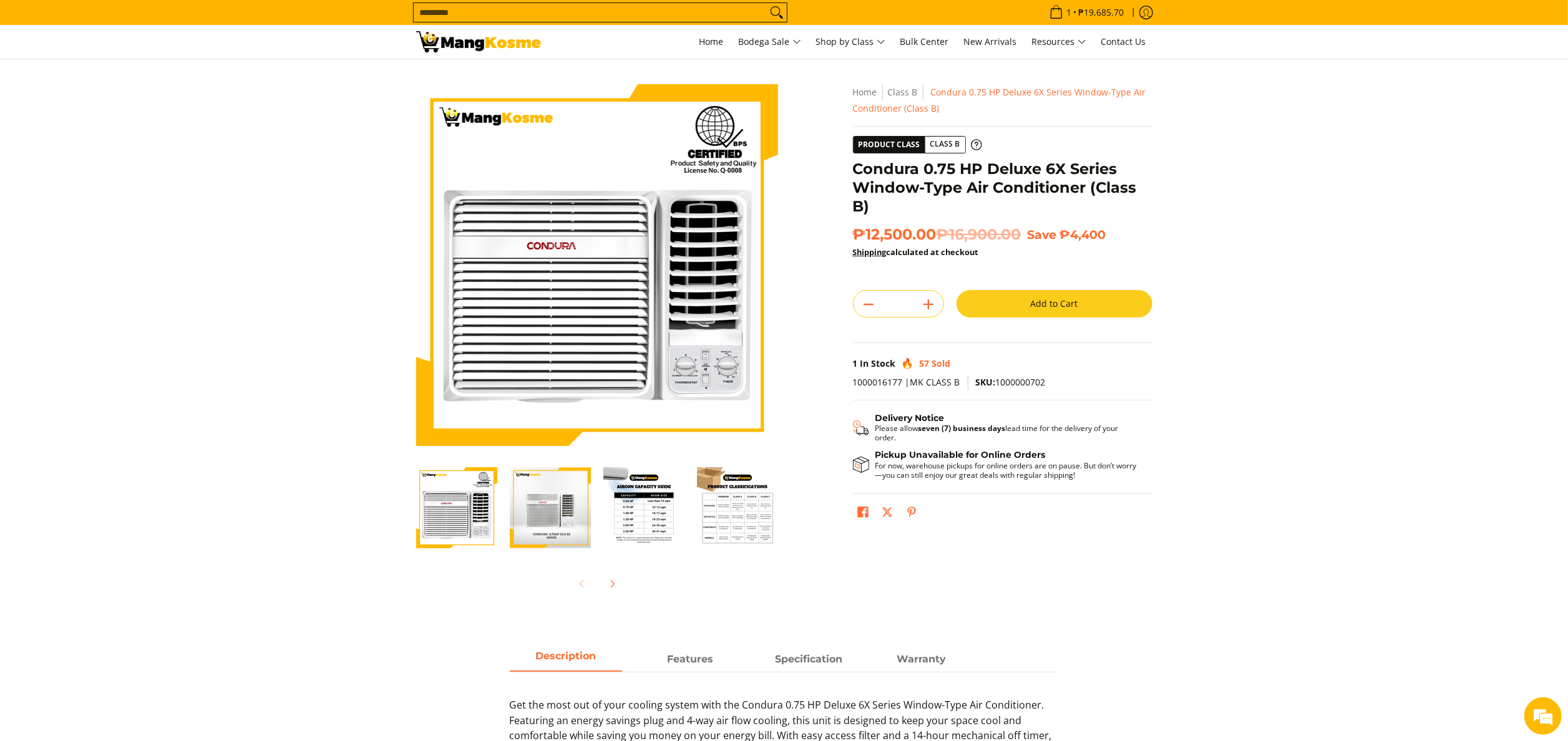
click at [1028, 373] on div "1 In Stock 57 Sold" at bounding box center [1003, 364] width 299 height 23
click at [1029, 379] on span "SKU: 1000000702" at bounding box center [1011, 382] width 70 height 12
copy span "1000000702"
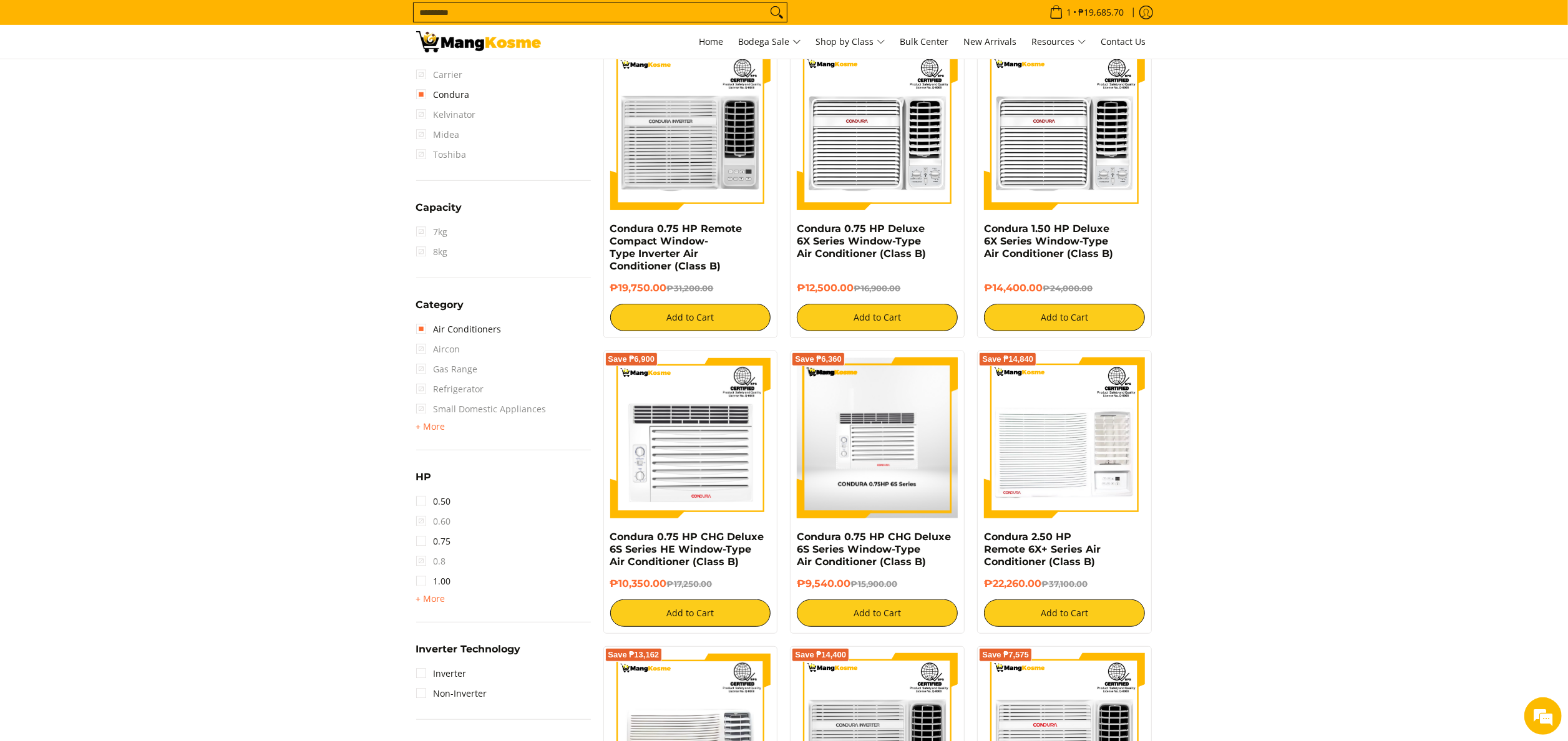
scroll to position [664, 0]
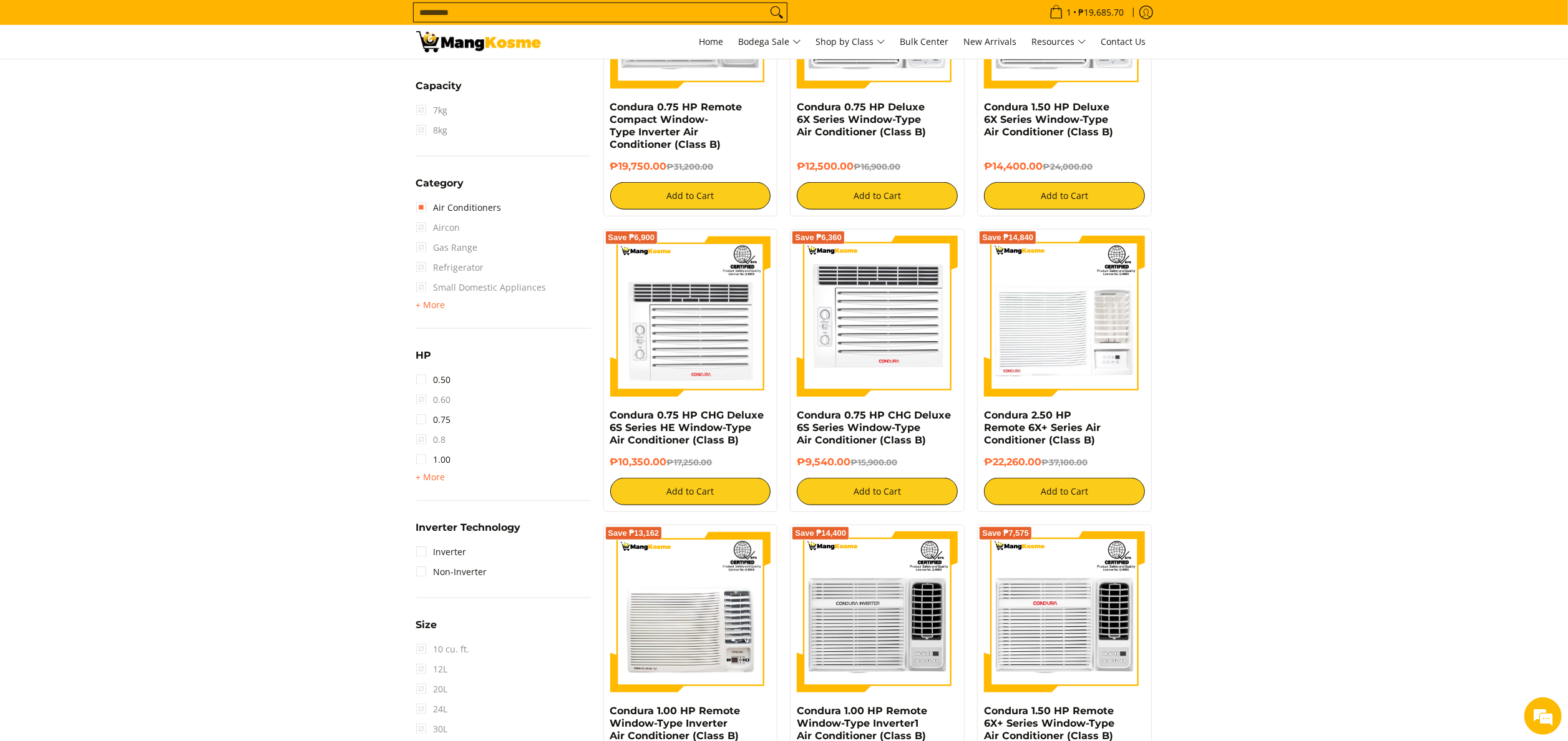
click at [900, 372] on img at bounding box center [877, 317] width 161 height 161
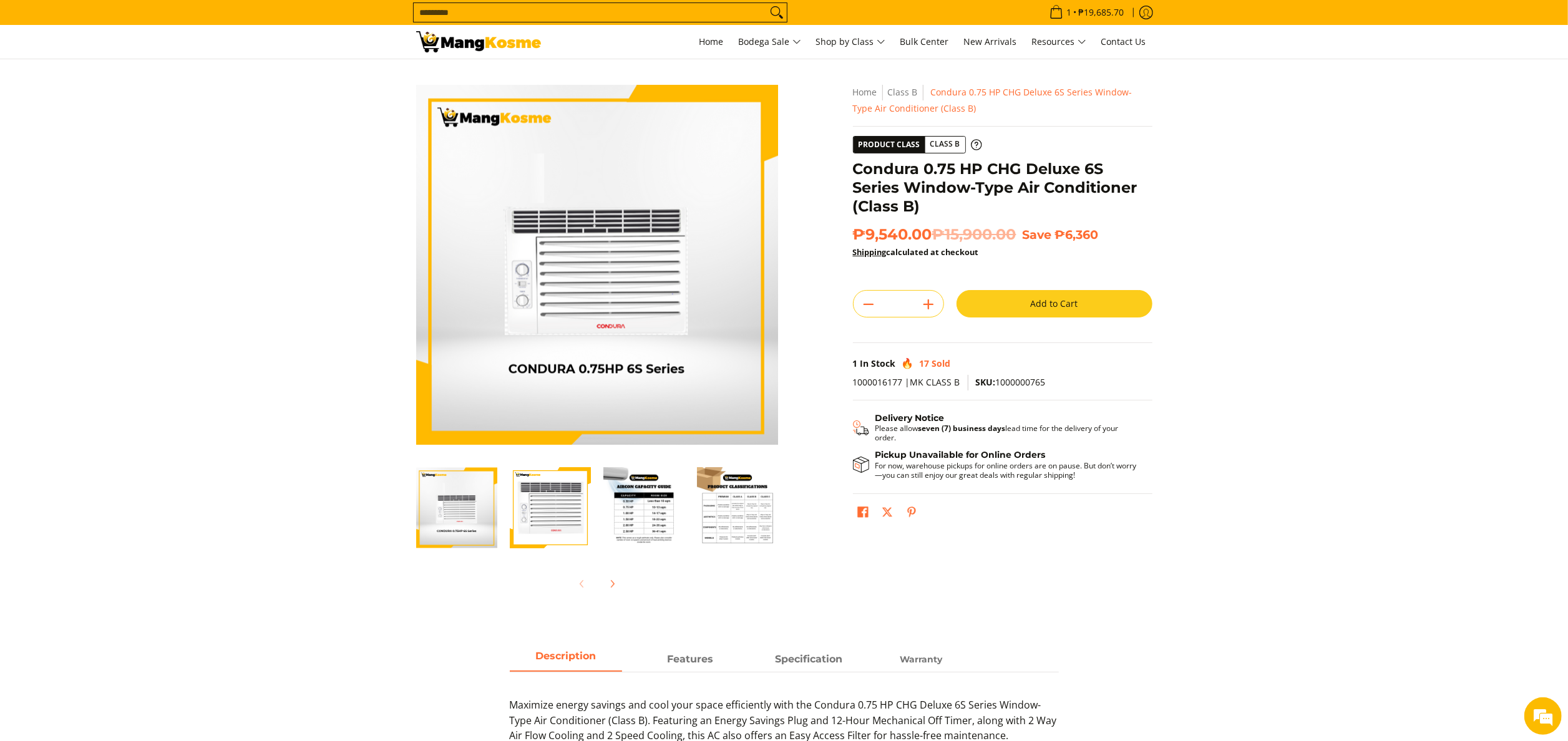
click at [1017, 385] on span "SKU: 1000000765" at bounding box center [1011, 382] width 70 height 12
copy span "1000000765"
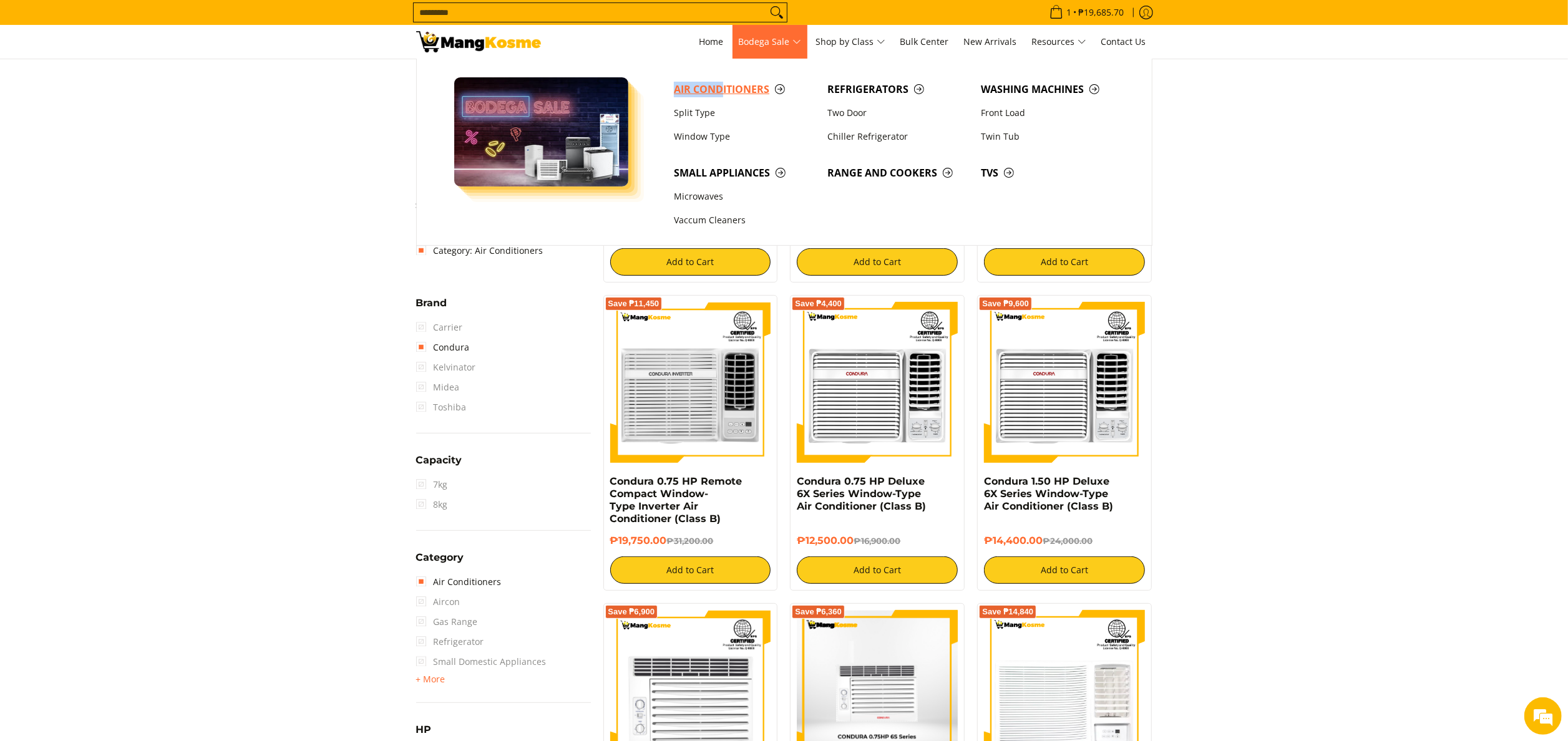
drag, startPoint x: 730, startPoint y: 71, endPoint x: 722, endPoint y: 86, distance: 17.0
click at [722, 86] on span "Air Conditioners Split Type Window Type Refrigerators Two Door Washing Machines" at bounding box center [900, 152] width 465 height 186
click at [722, 86] on span "Air Conditioners" at bounding box center [744, 89] width 141 height 15
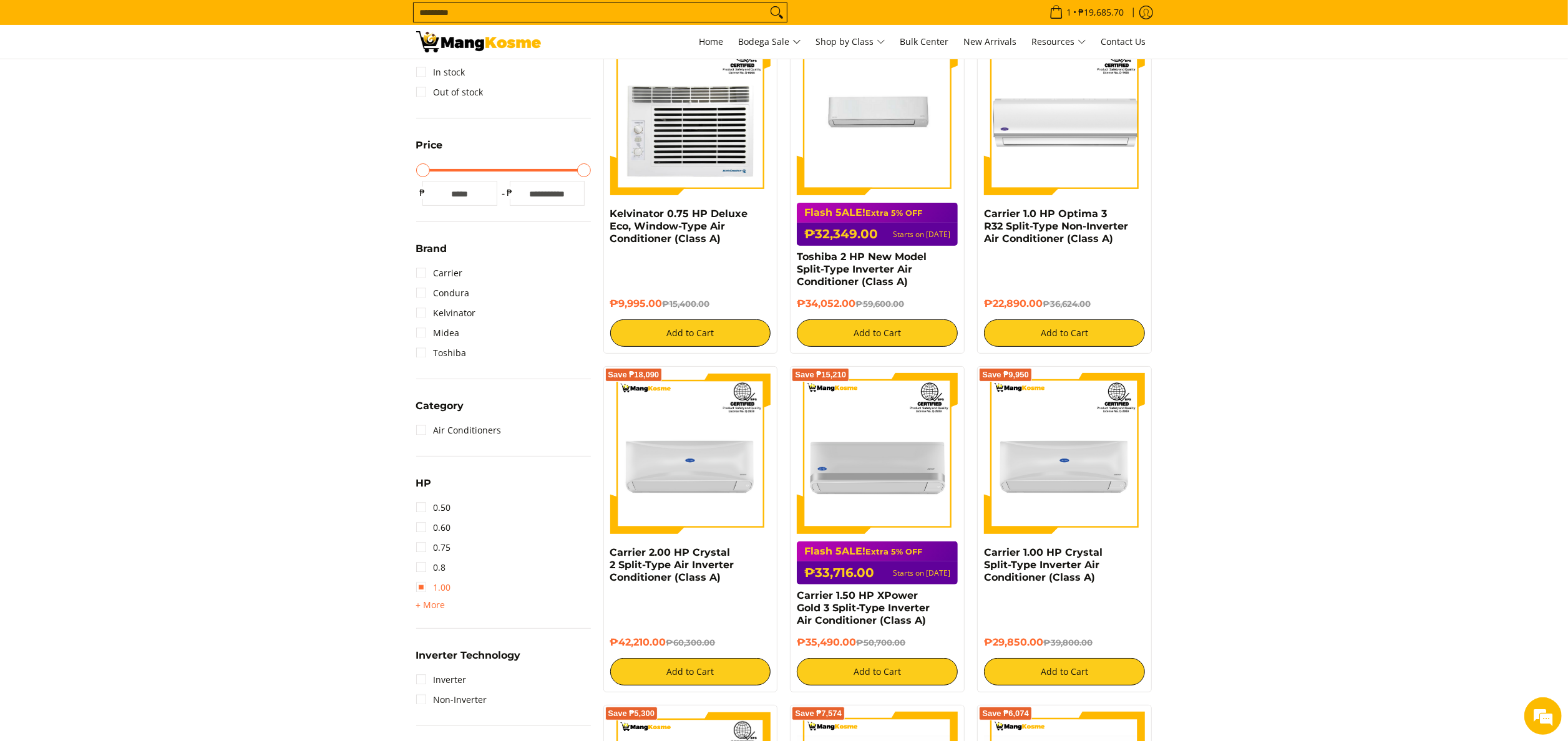
click at [445, 584] on link "1.00" at bounding box center [433, 587] width 35 height 20
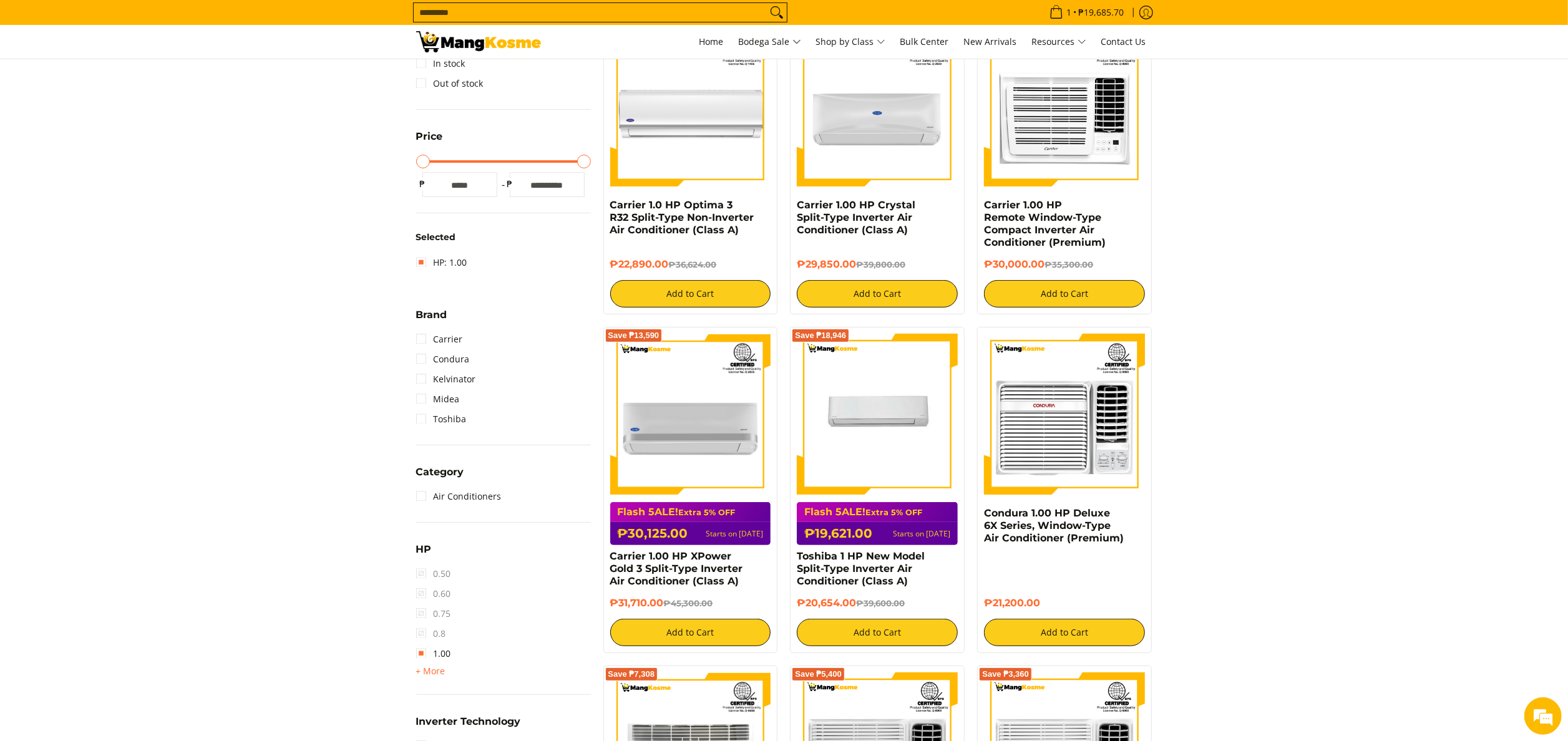
scroll to position [539, 0]
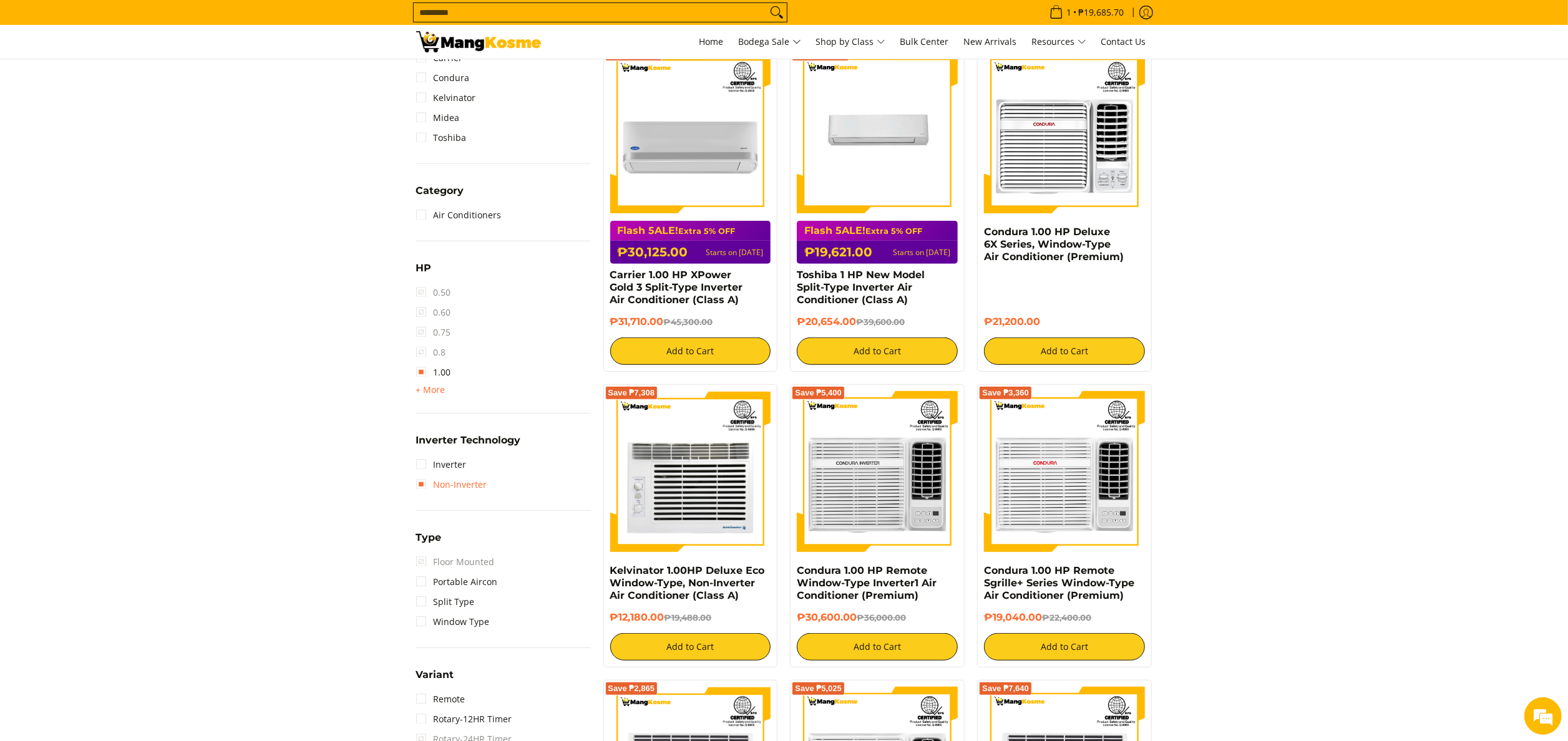
click at [452, 490] on link "Non-Inverter" at bounding box center [451, 484] width 71 height 20
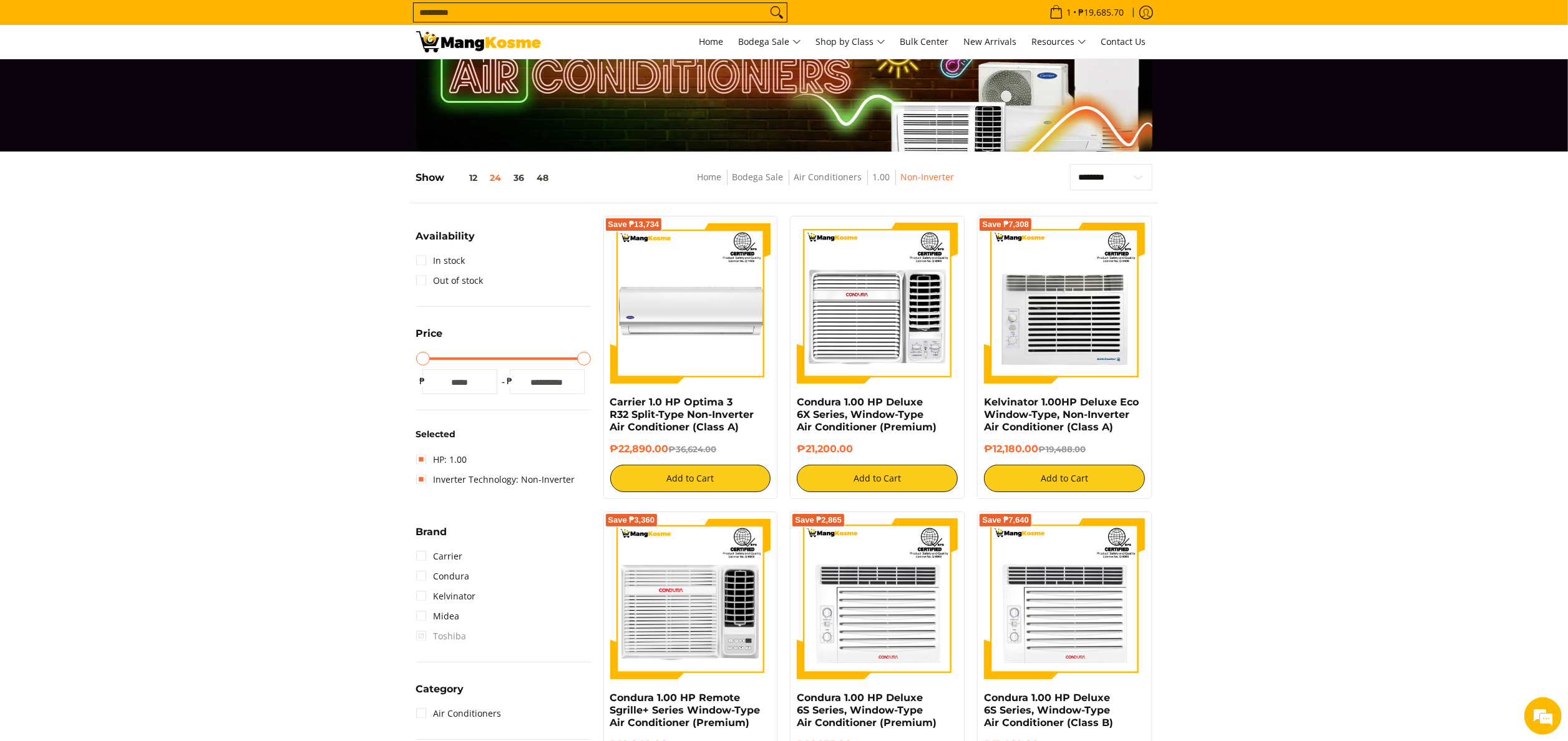
scroll to position [40, 0]
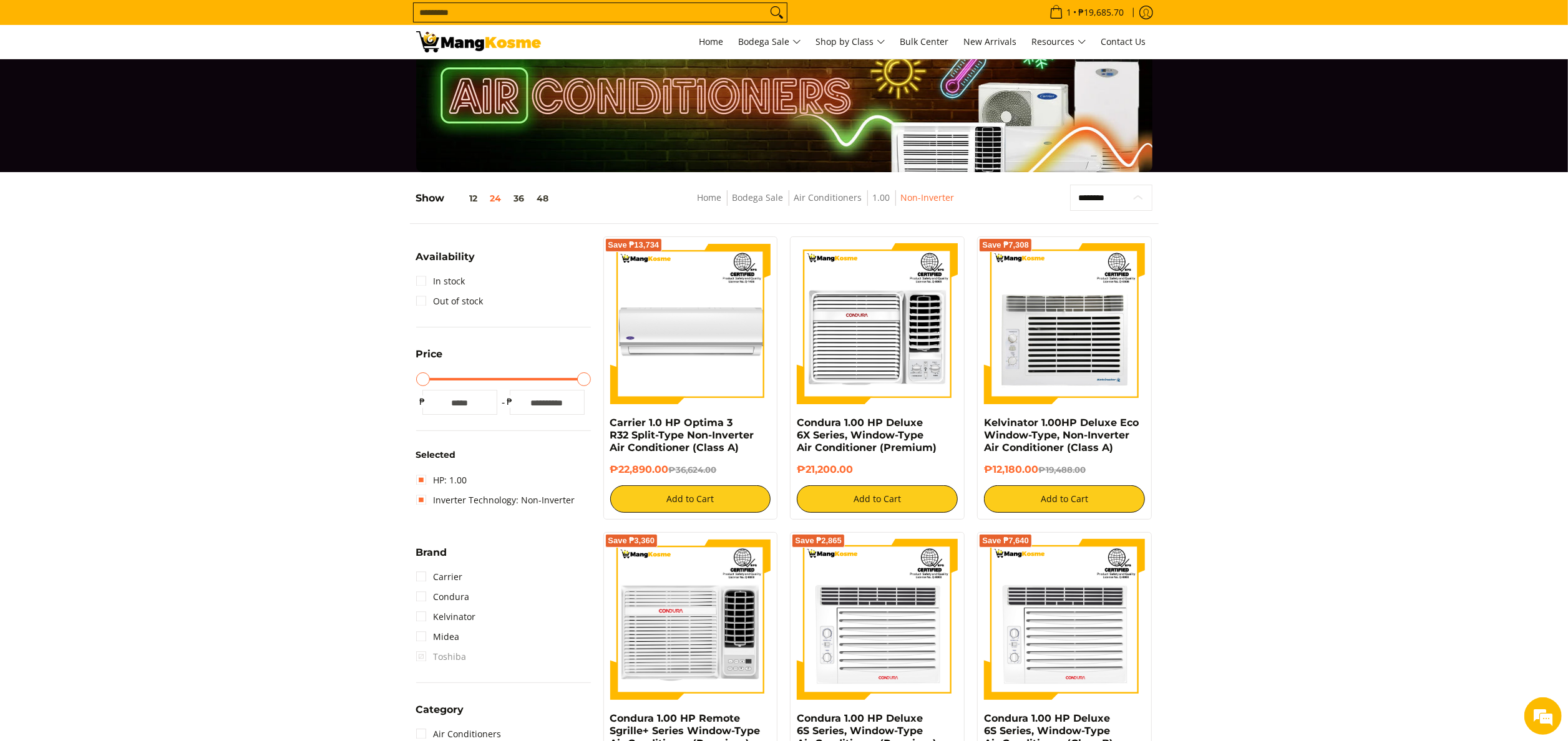
click at [1115, 185] on select "**********" at bounding box center [1110, 198] width 81 height 27
select select "**********"
click at [1070, 185] on select "**********" at bounding box center [1110, 198] width 81 height 27
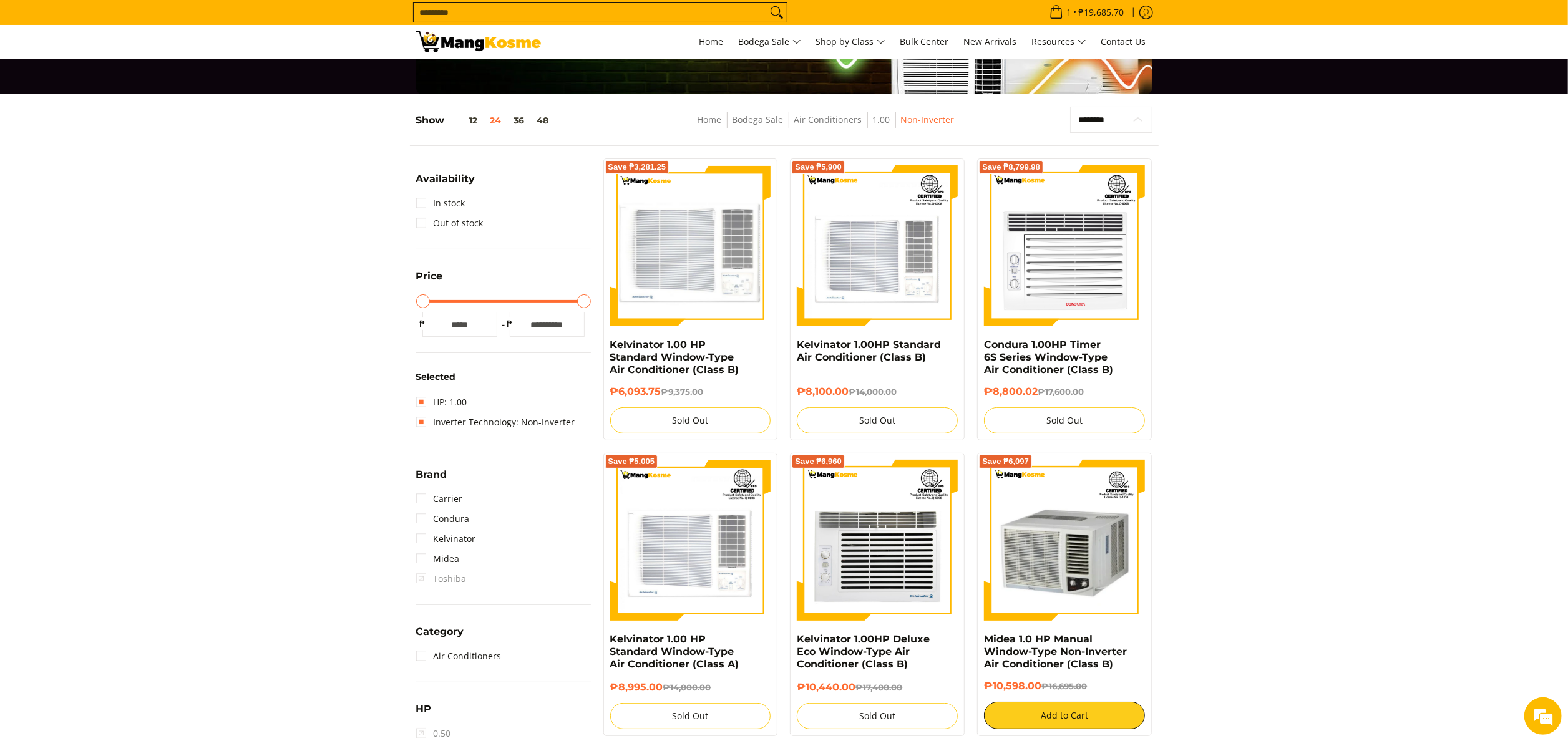
scroll to position [165, 0]
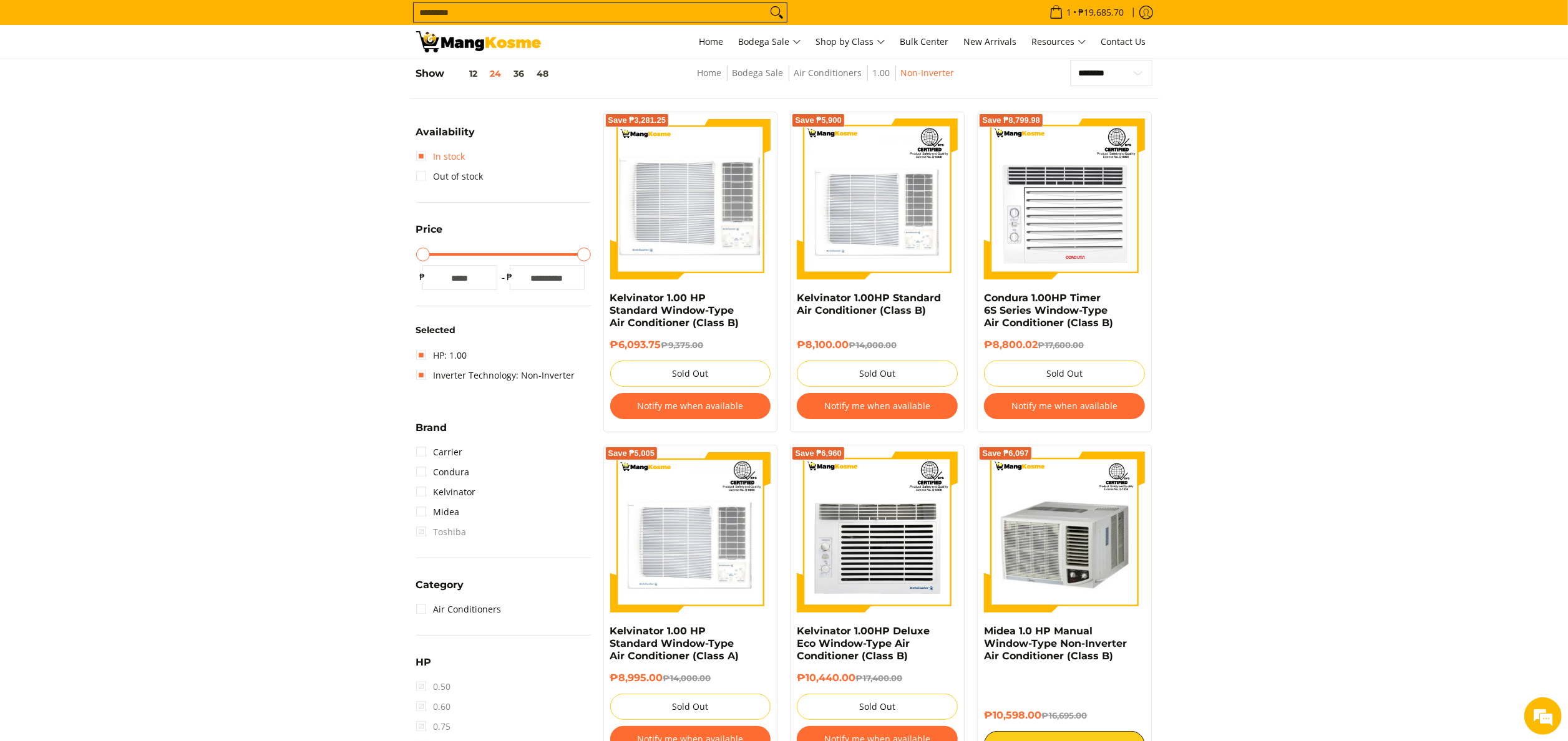
click at [439, 147] on link "In stock" at bounding box center [440, 156] width 49 height 20
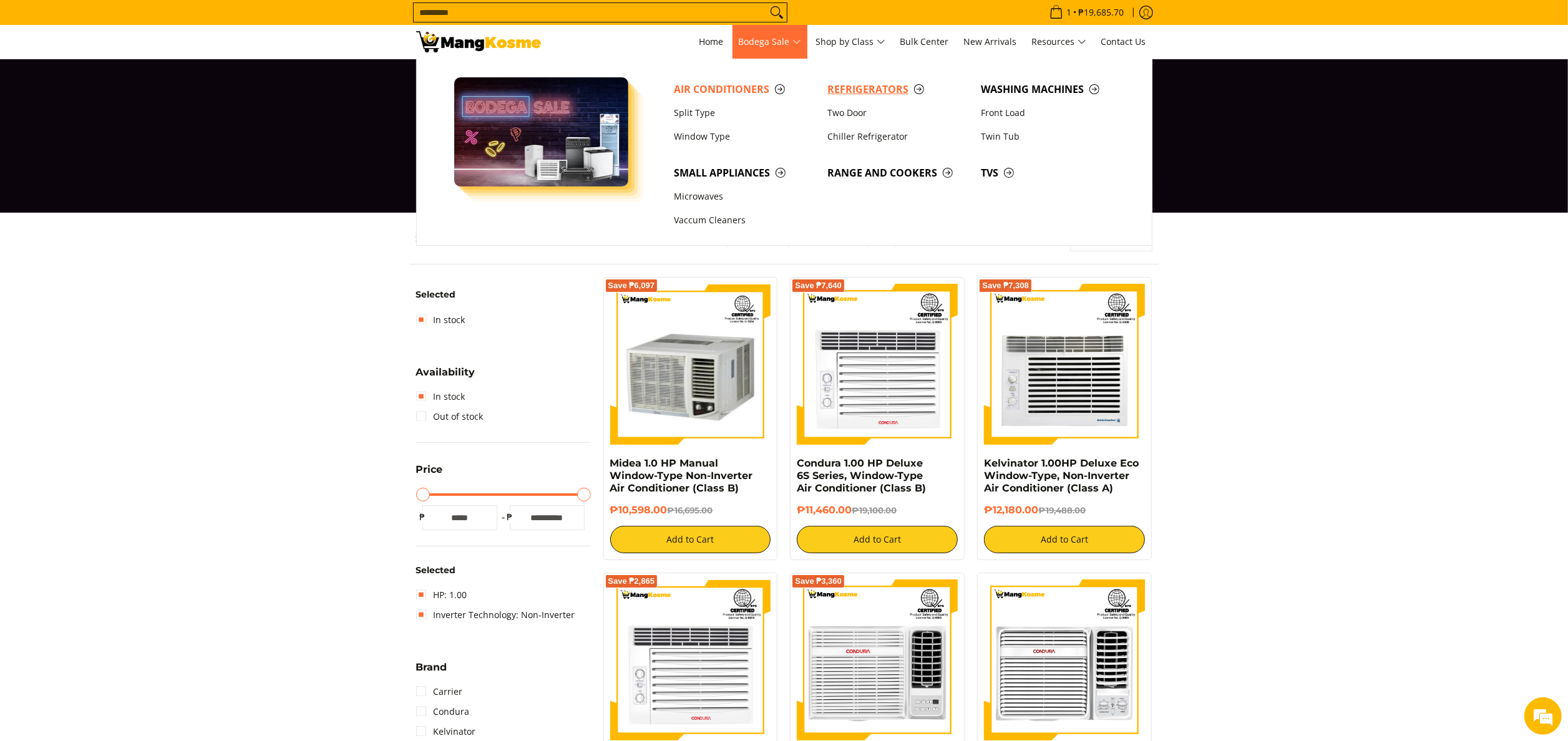
click at [884, 84] on span "Refrigerators" at bounding box center [898, 89] width 141 height 15
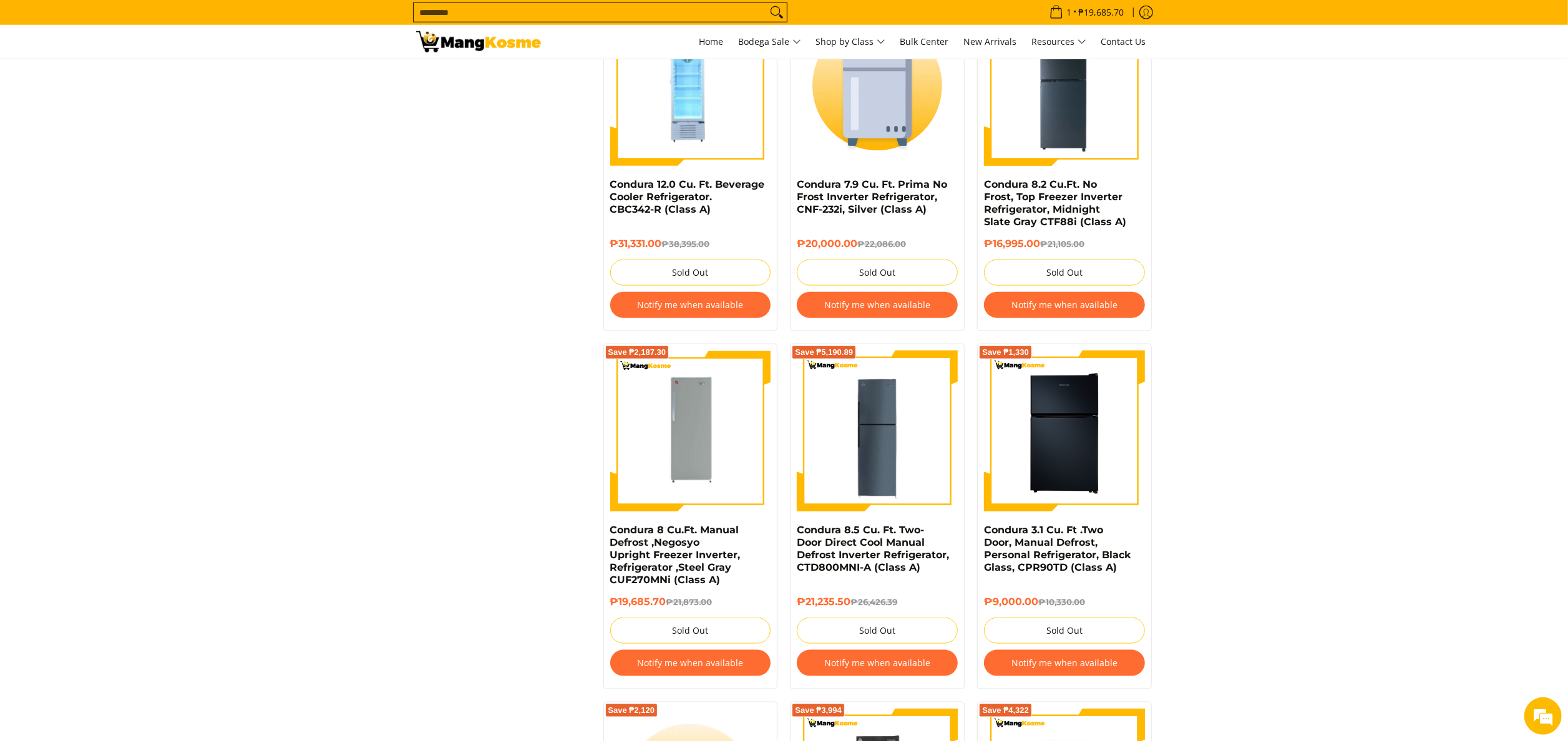
scroll to position [1497, 0]
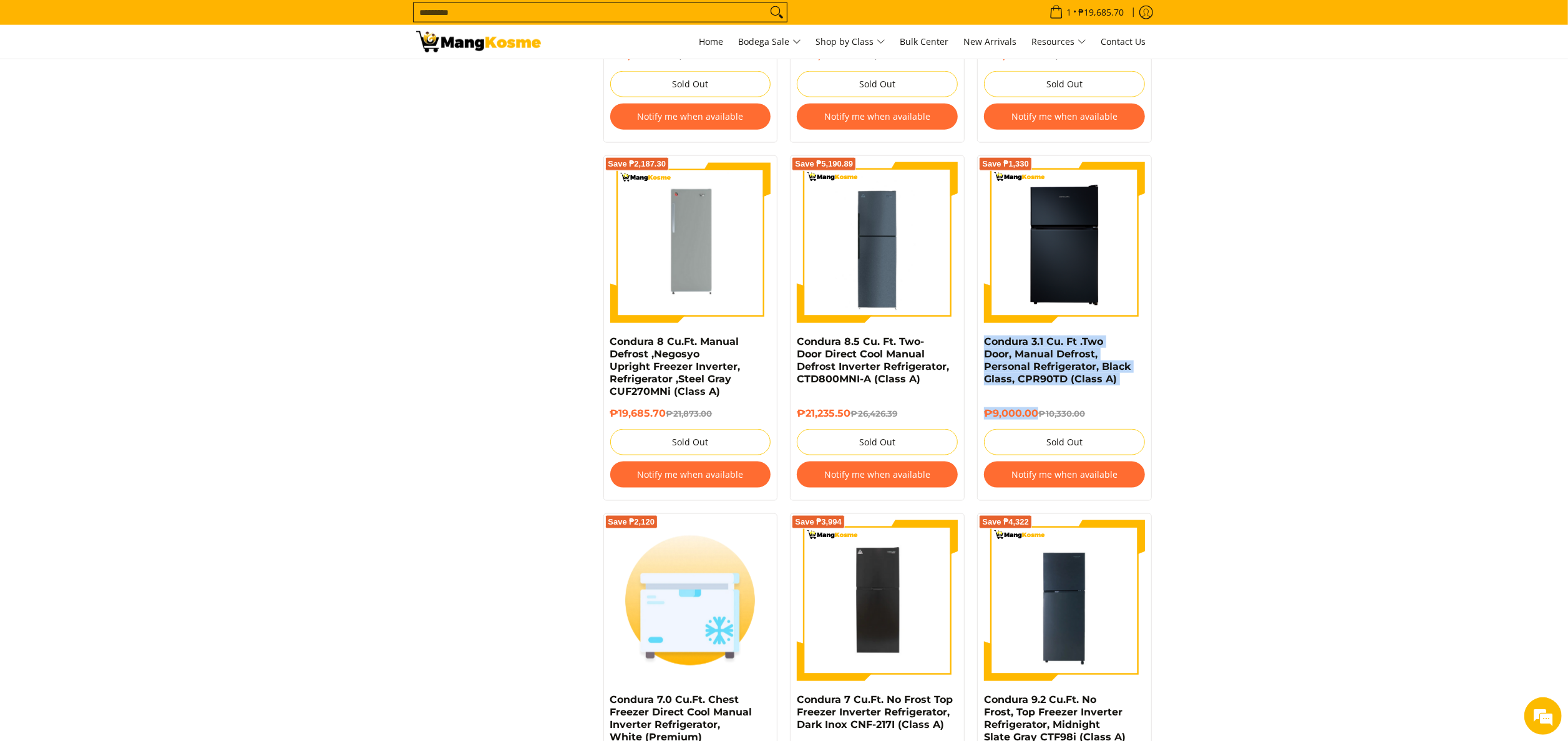
drag, startPoint x: 981, startPoint y: 344, endPoint x: 1036, endPoint y: 422, distance: 95.4
click at [1036, 422] on div "Save ₱1,330 Condura 3.1 Cu. Ft .Two Door, Manual Defrost, Personal Refrigerator…" at bounding box center [1064, 328] width 175 height 345
copy div "Condura 3.1 Cu. Ft .Two Door, Manual Defrost, Personal Refrigerator, Black Glas…"
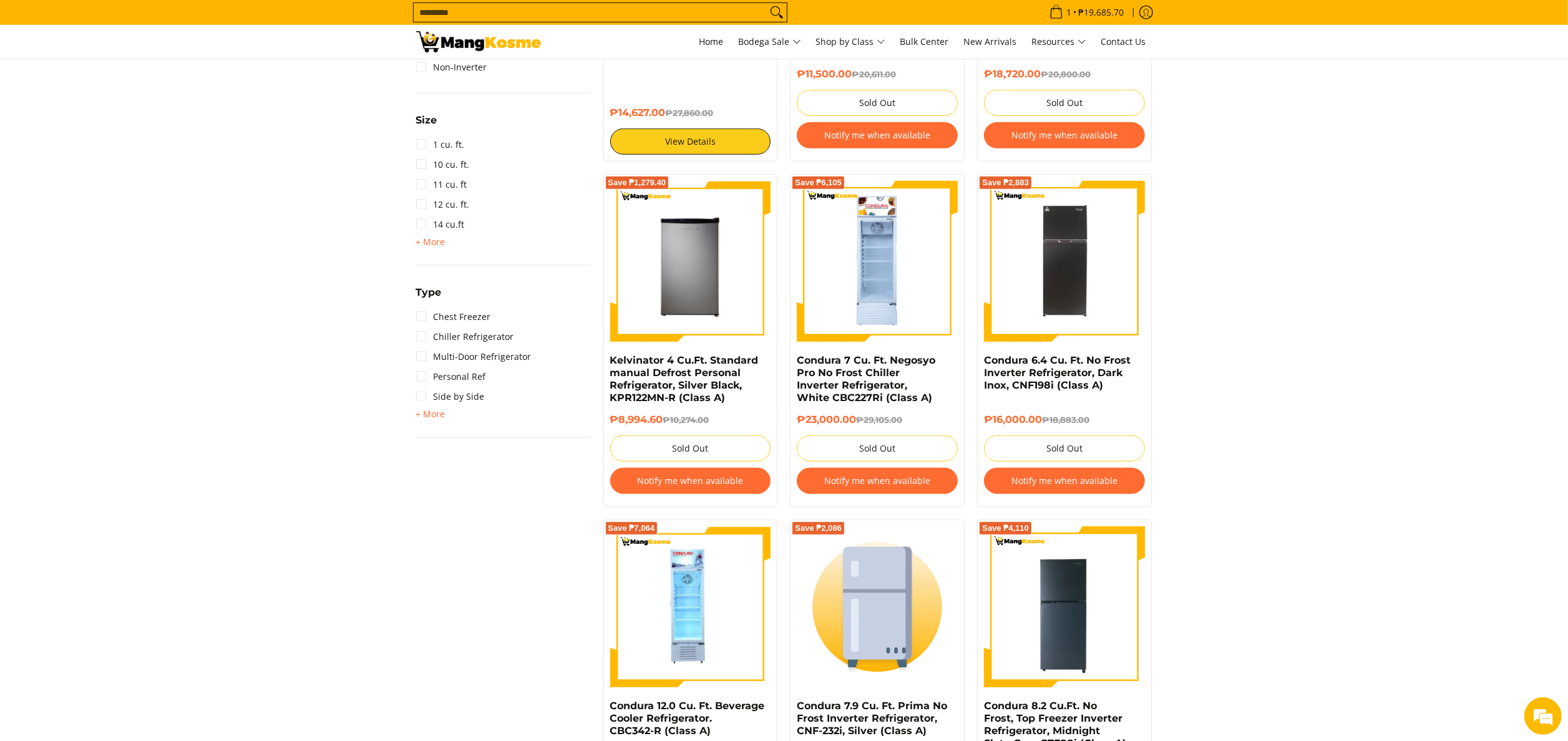
scroll to position [748, 0]
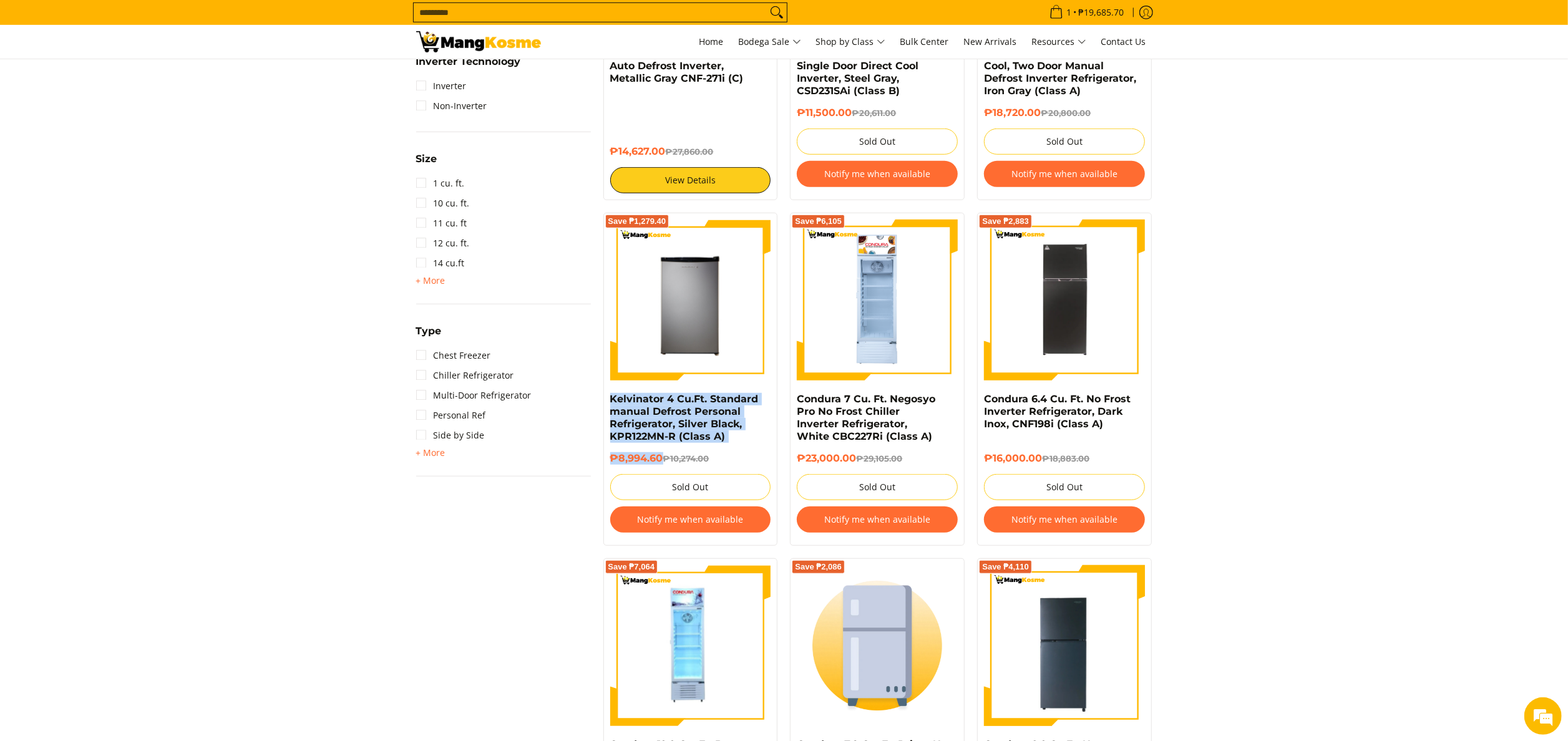
drag, startPoint x: 605, startPoint y: 399, endPoint x: 662, endPoint y: 457, distance: 81.3
click at [662, 457] on div "Save ₱1,279.40 Kelvinator 4 Cu.Ft. Standard manual Defrost Personal Refrigerato…" at bounding box center [691, 379] width 175 height 333
copy div "Kelvinator 4 Cu.Ft. Standard manual Defrost Personal Refrigerator, Silver Black…"
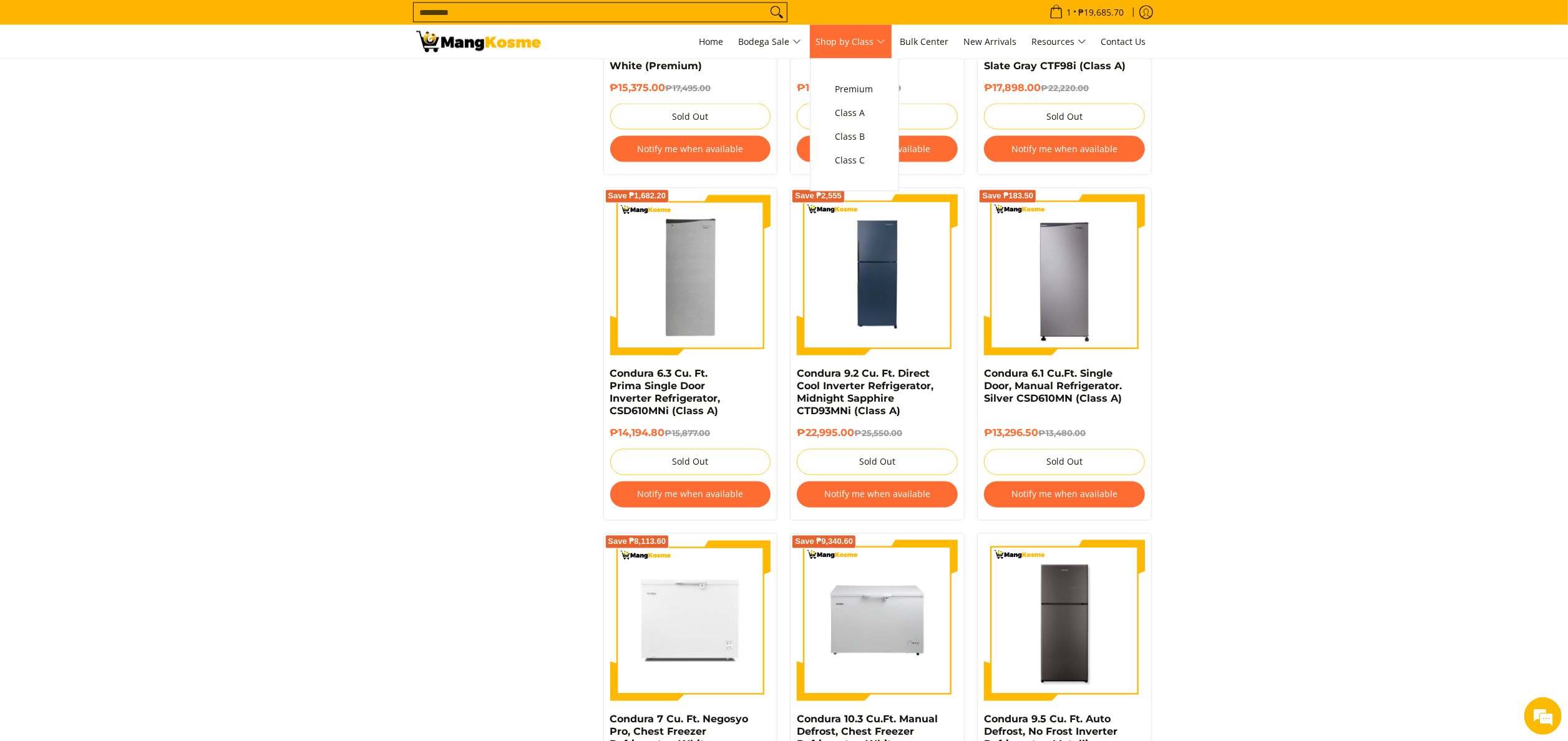
scroll to position [1996, 0]
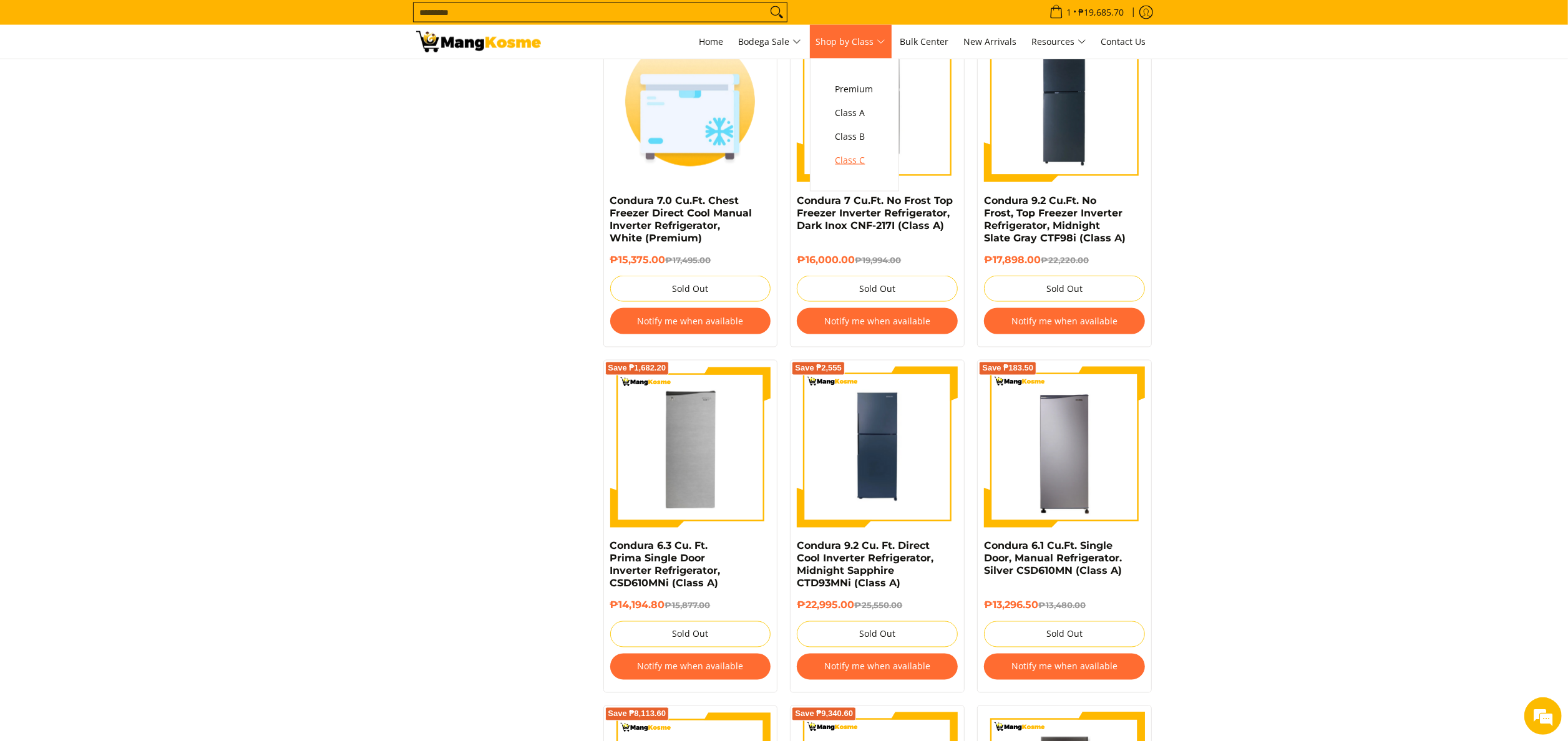
click at [873, 152] on span "Class C" at bounding box center [854, 160] width 38 height 15
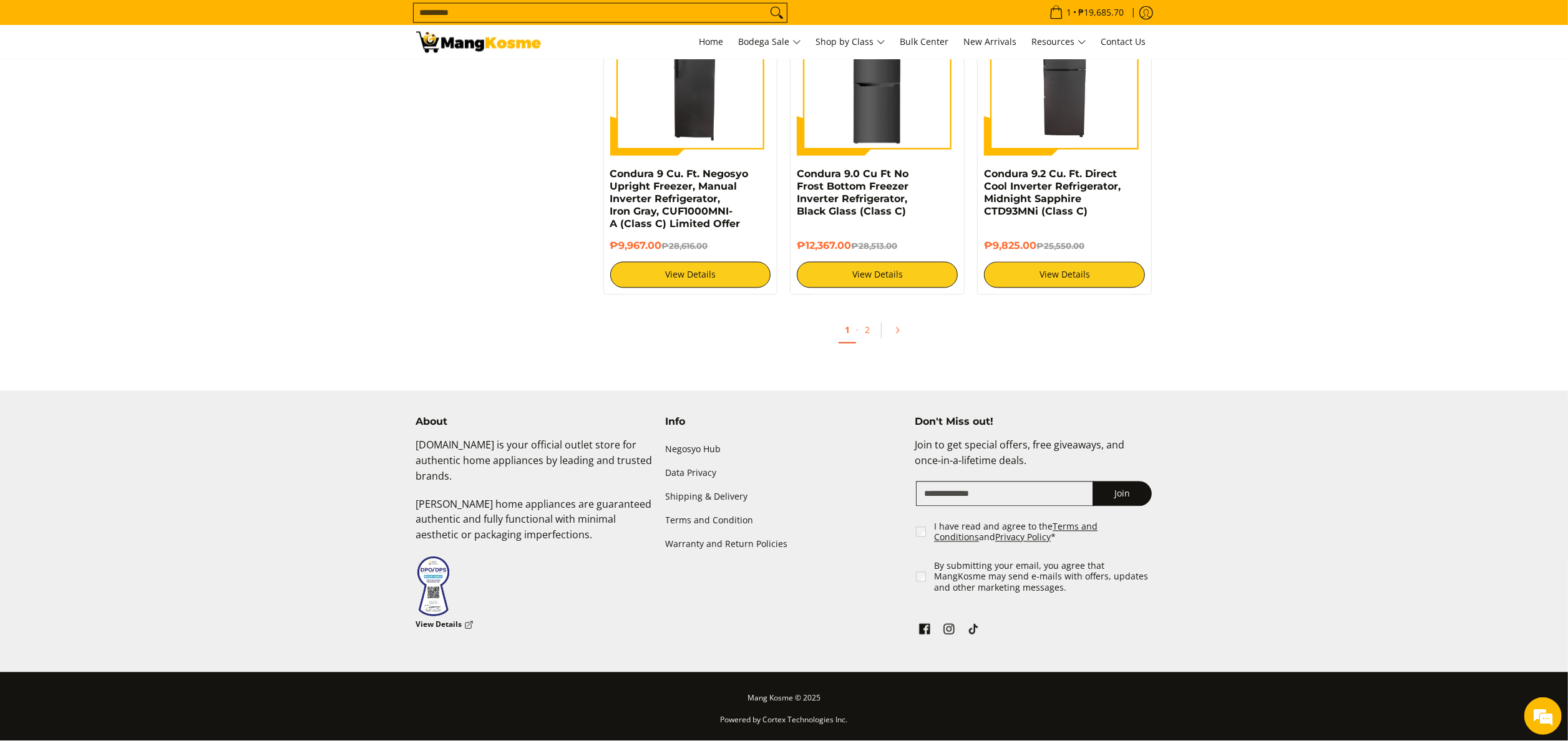
scroll to position [2460, 0]
click at [865, 336] on link "2" at bounding box center [868, 330] width 18 height 26
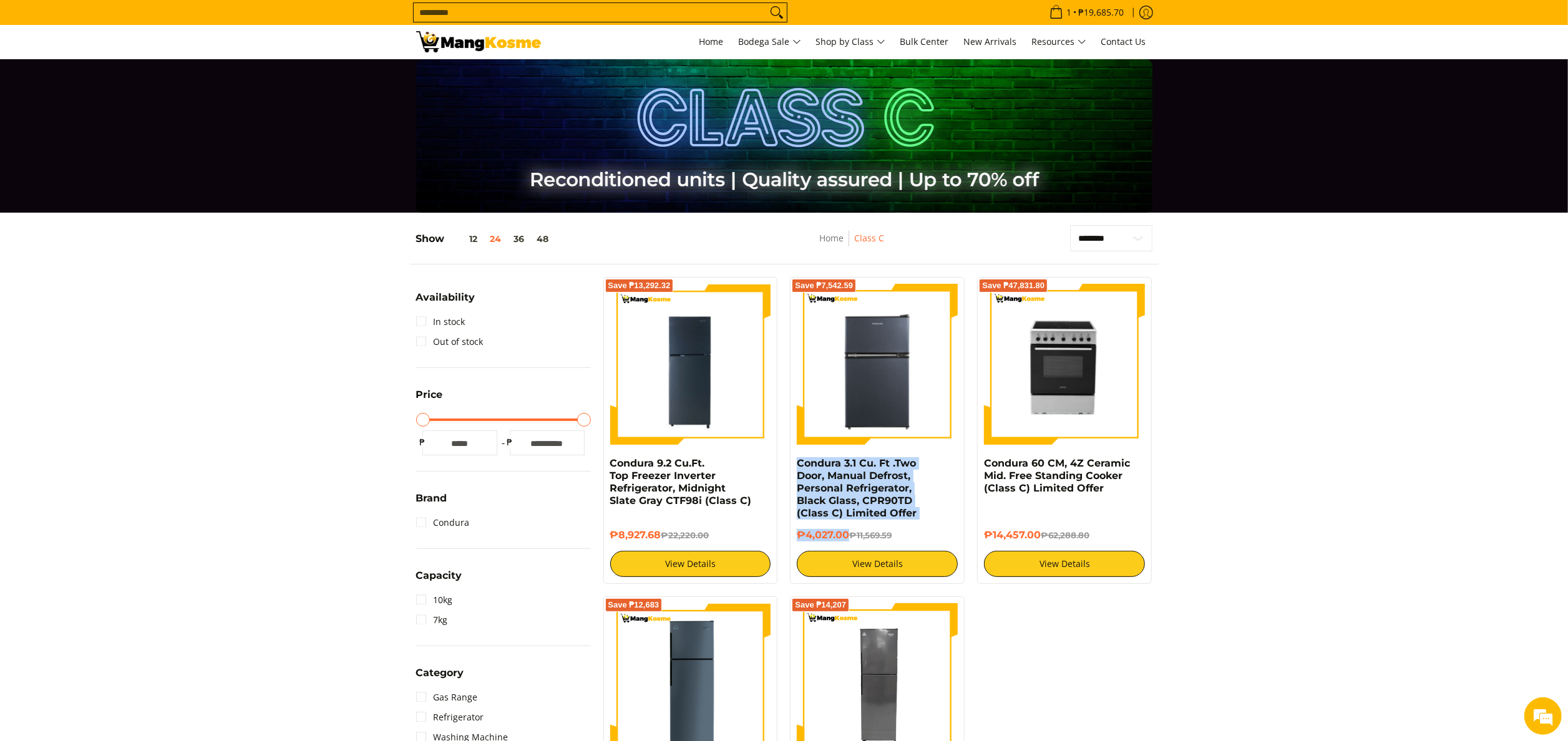
drag, startPoint x: 794, startPoint y: 462, endPoint x: 850, endPoint y: 542, distance: 97.7
click at [850, 542] on div "Save ₱7,542.59 Condura 3.1 Cu. Ft .Two Door, Manual Defrost, Personal Refrigera…" at bounding box center [877, 430] width 175 height 307
copy div "Condura 3.1 Cu. Ft .Two Door, Manual Defrost, Personal Refrigerator, Black Glas…"
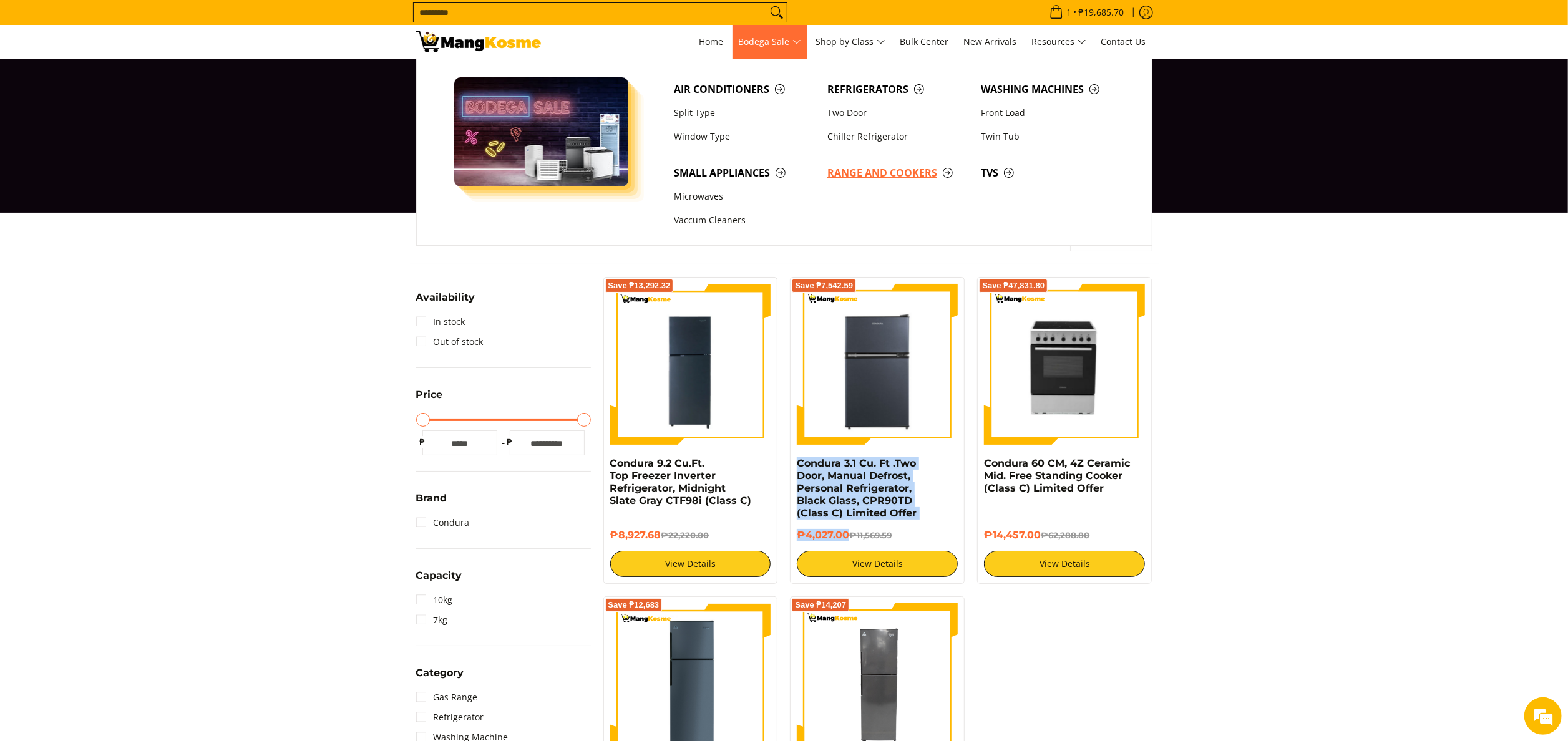
click at [856, 174] on span "Range and Cookers" at bounding box center [898, 172] width 141 height 15
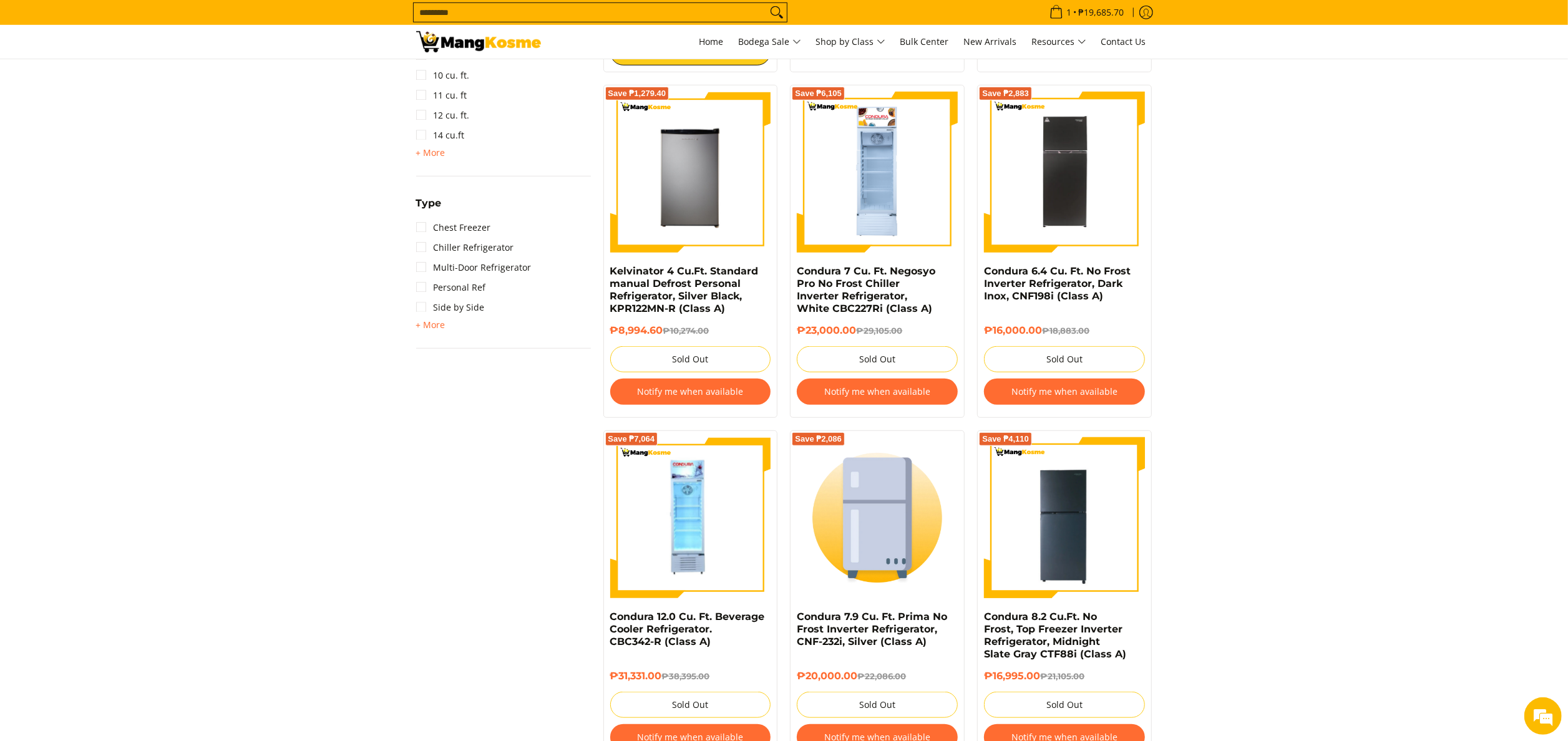
scroll to position [748, 0]
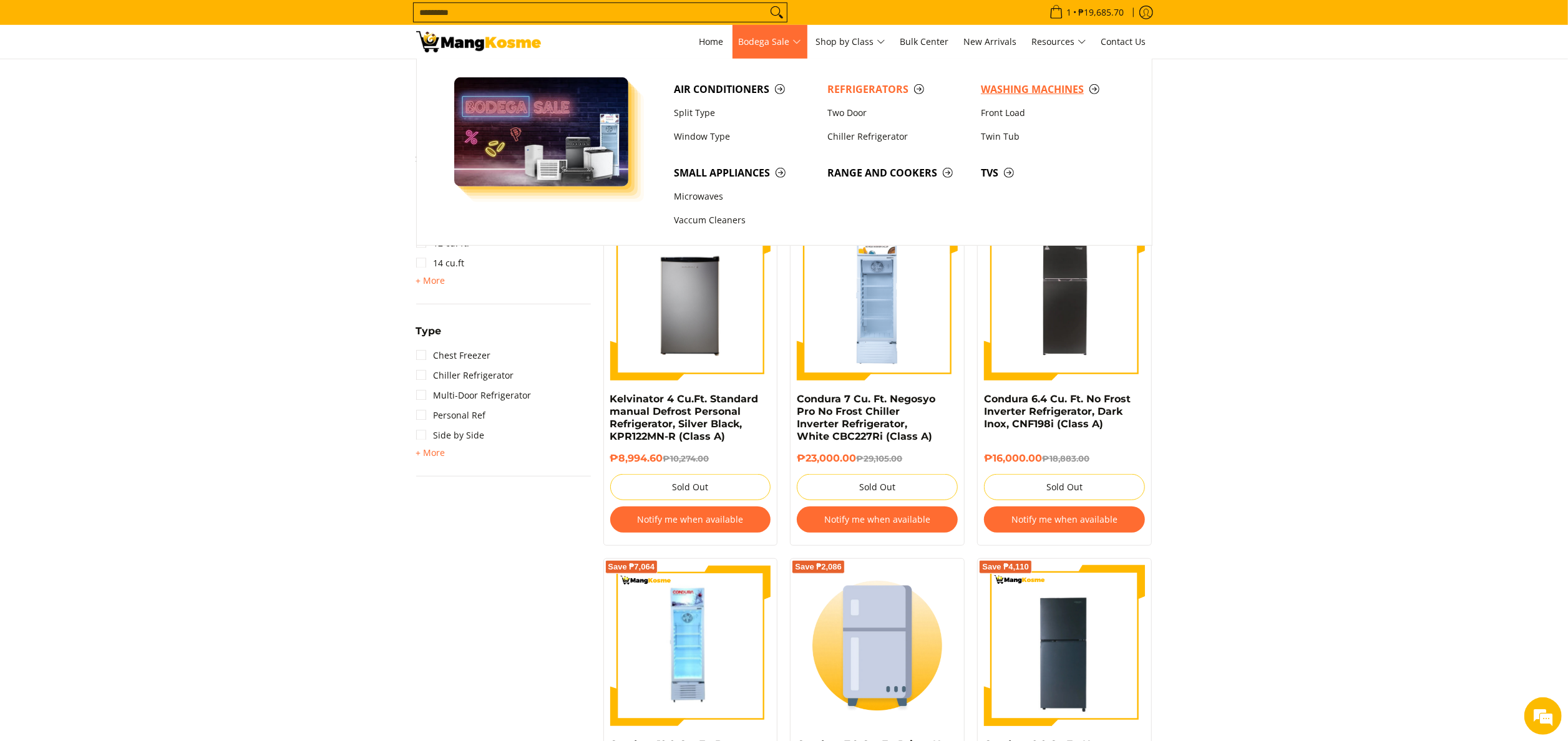
click at [1059, 91] on span "Washing Machines" at bounding box center [1051, 89] width 141 height 15
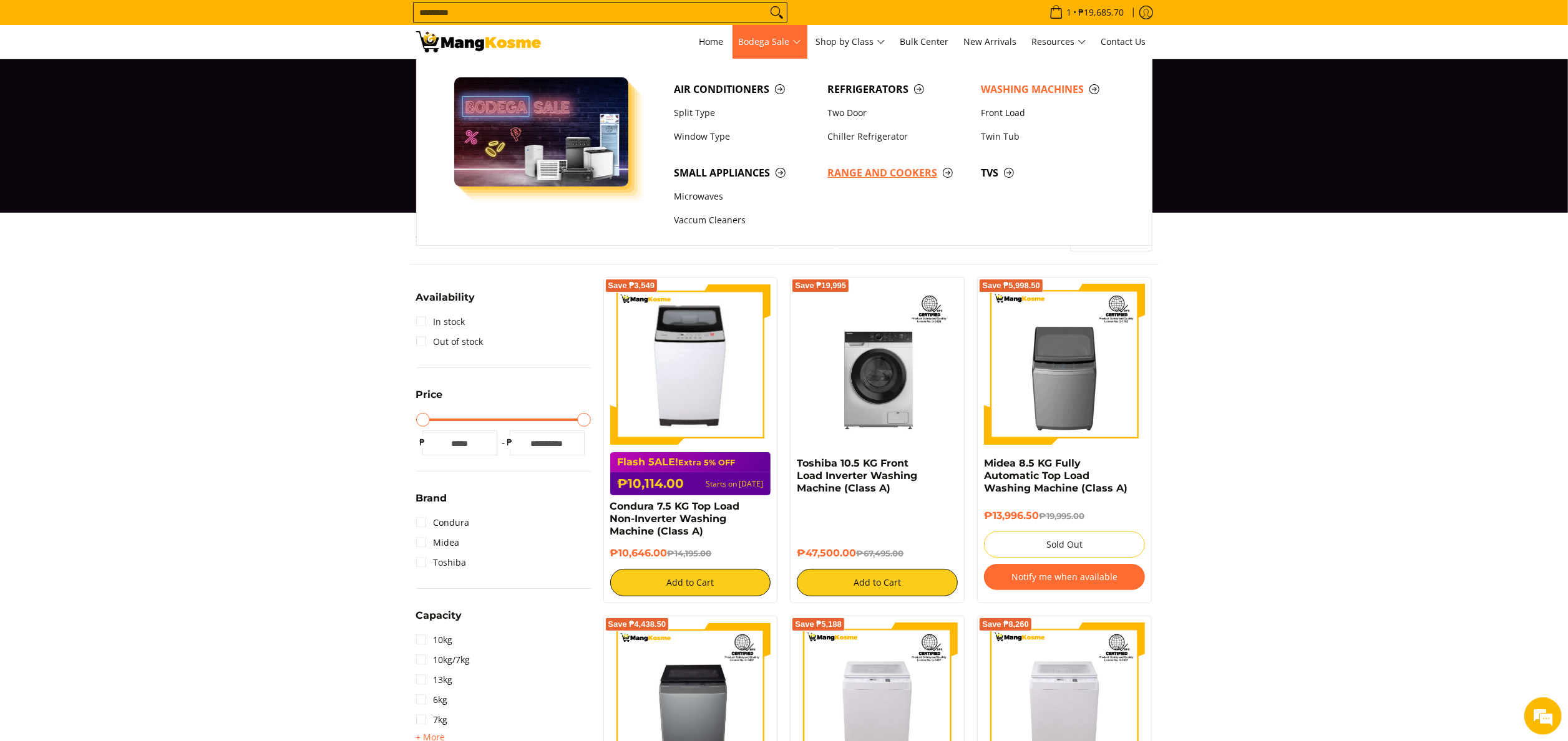
click at [876, 183] on link "Range and Cookers" at bounding box center [898, 173] width 153 height 23
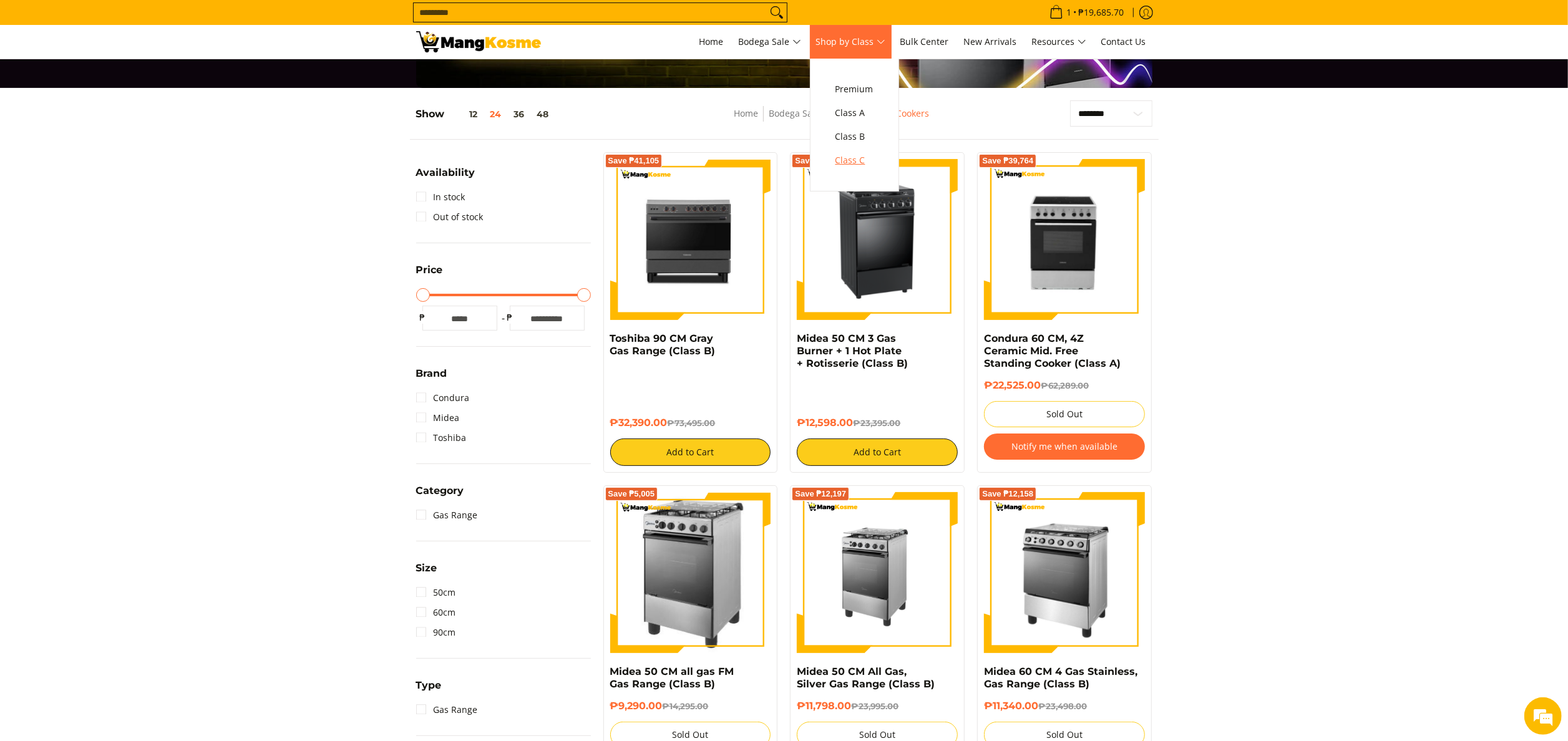
click at [866, 161] on span "Class C" at bounding box center [854, 160] width 38 height 15
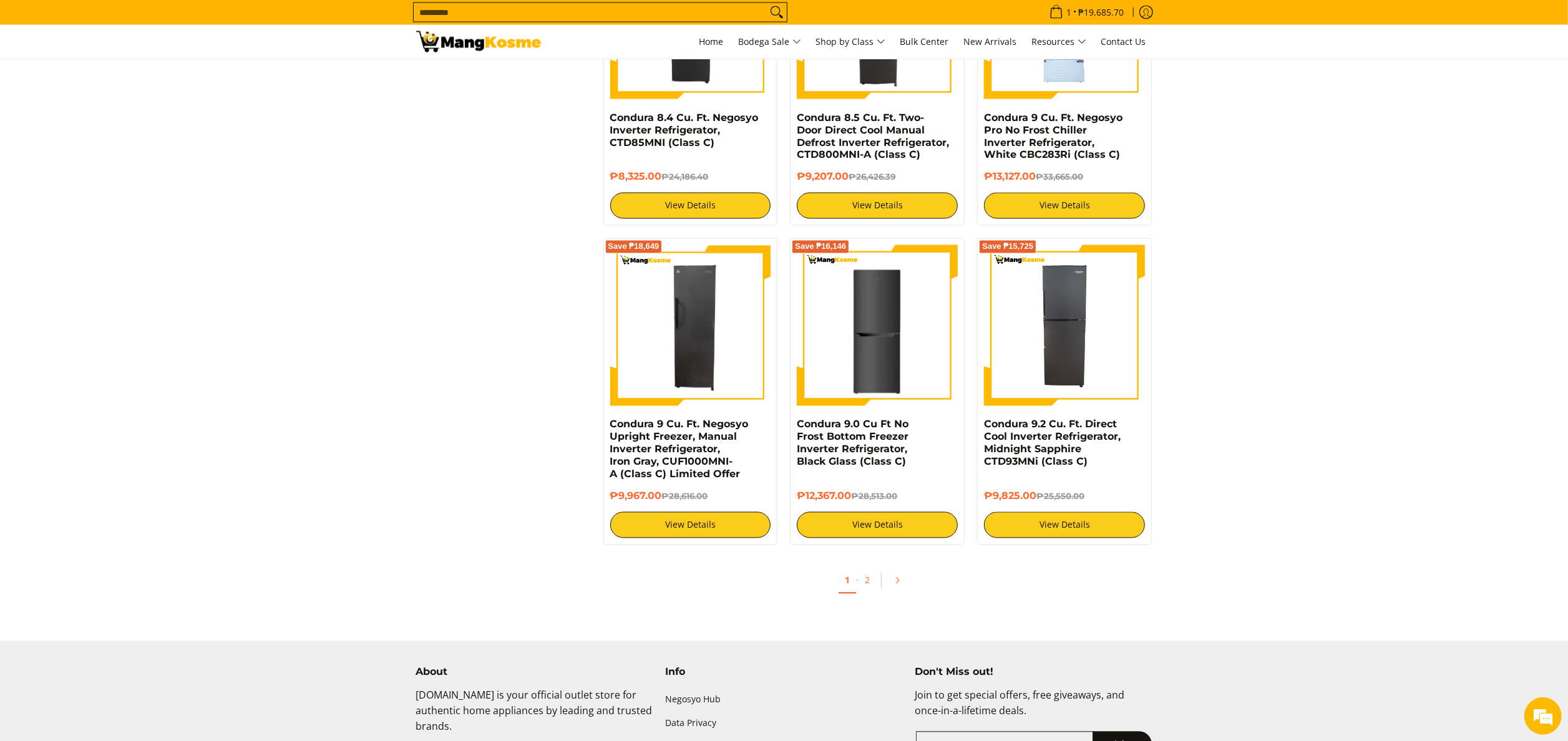
scroll to position [2370, 0]
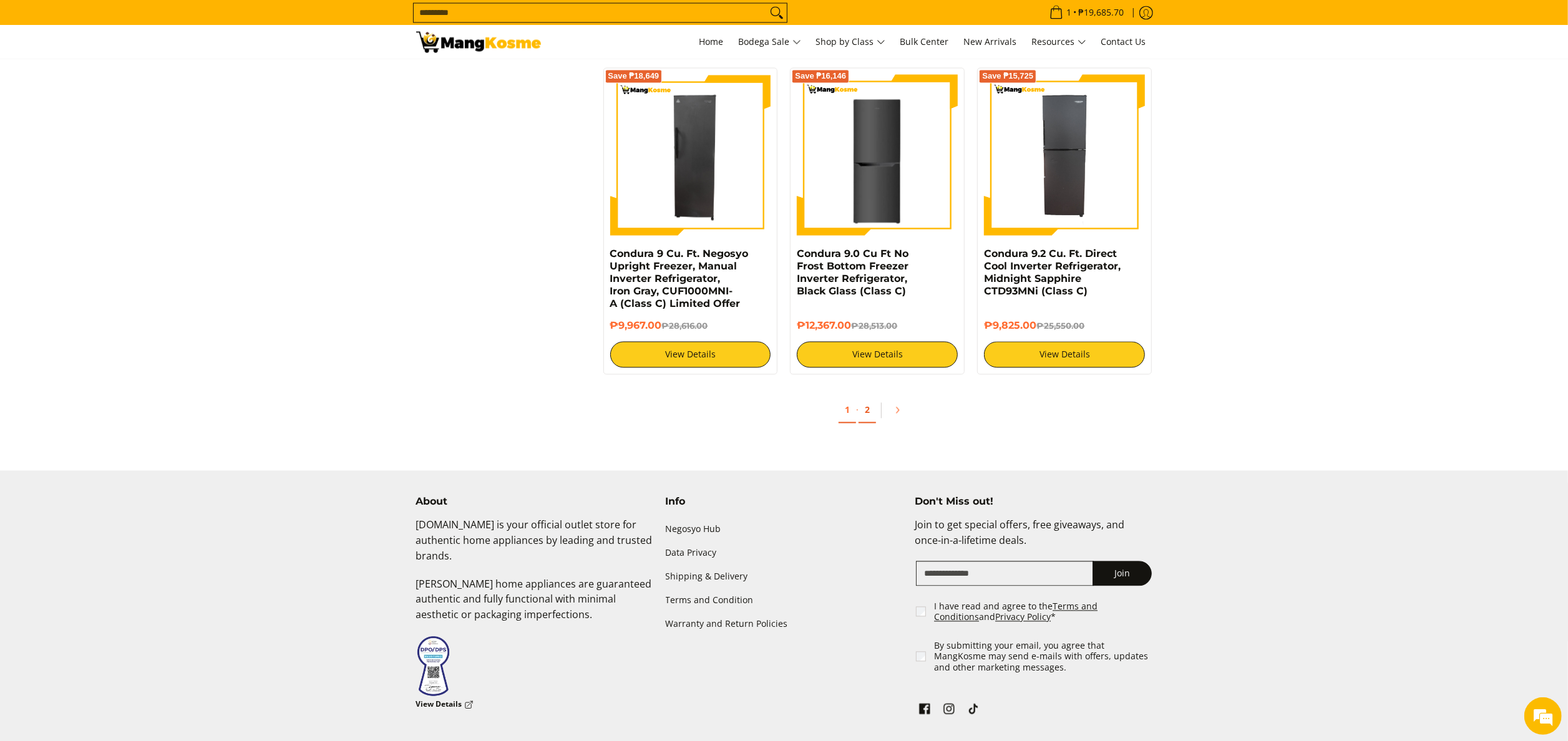
click at [865, 423] on link "2" at bounding box center [868, 410] width 18 height 26
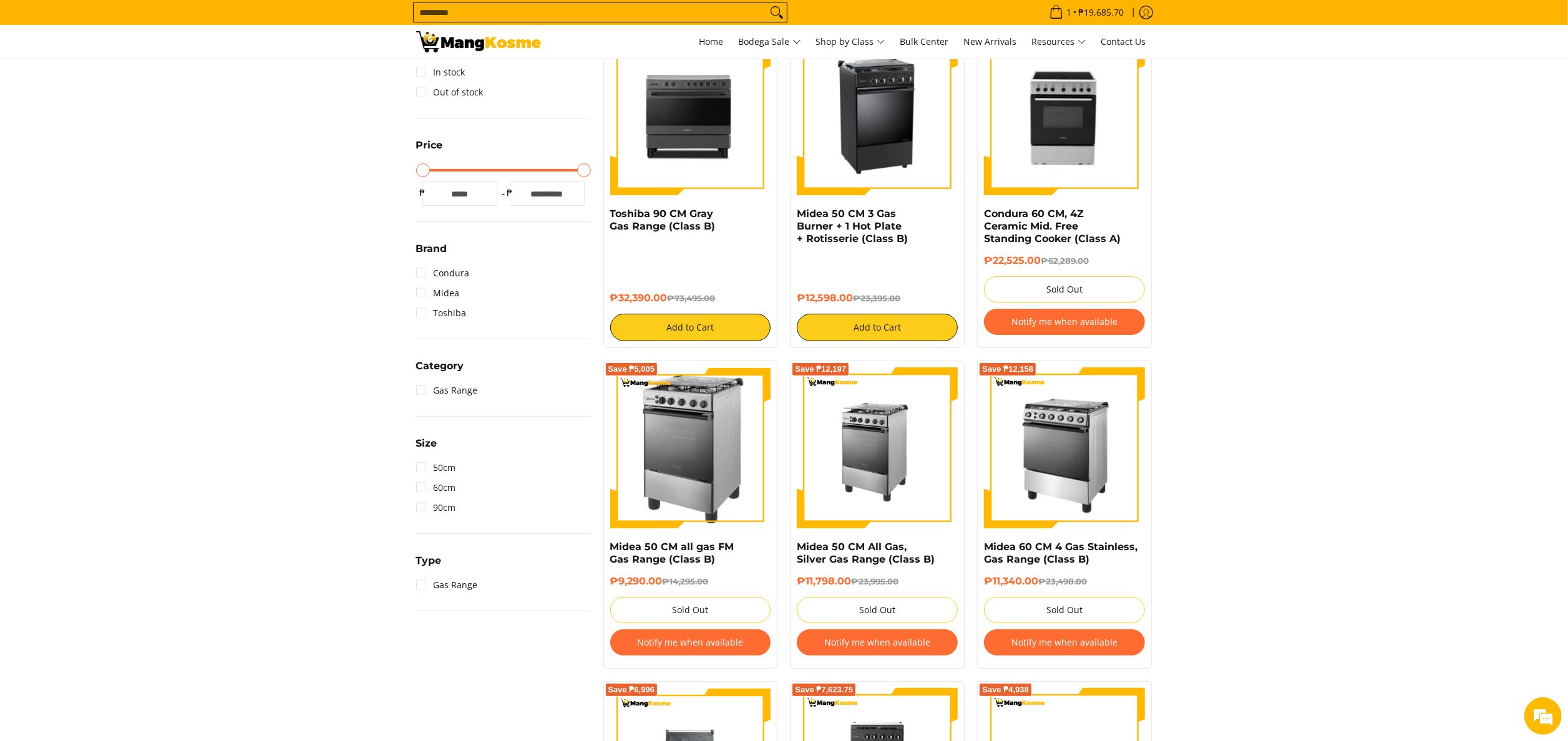
click at [485, 32] on img at bounding box center [478, 42] width 125 height 21
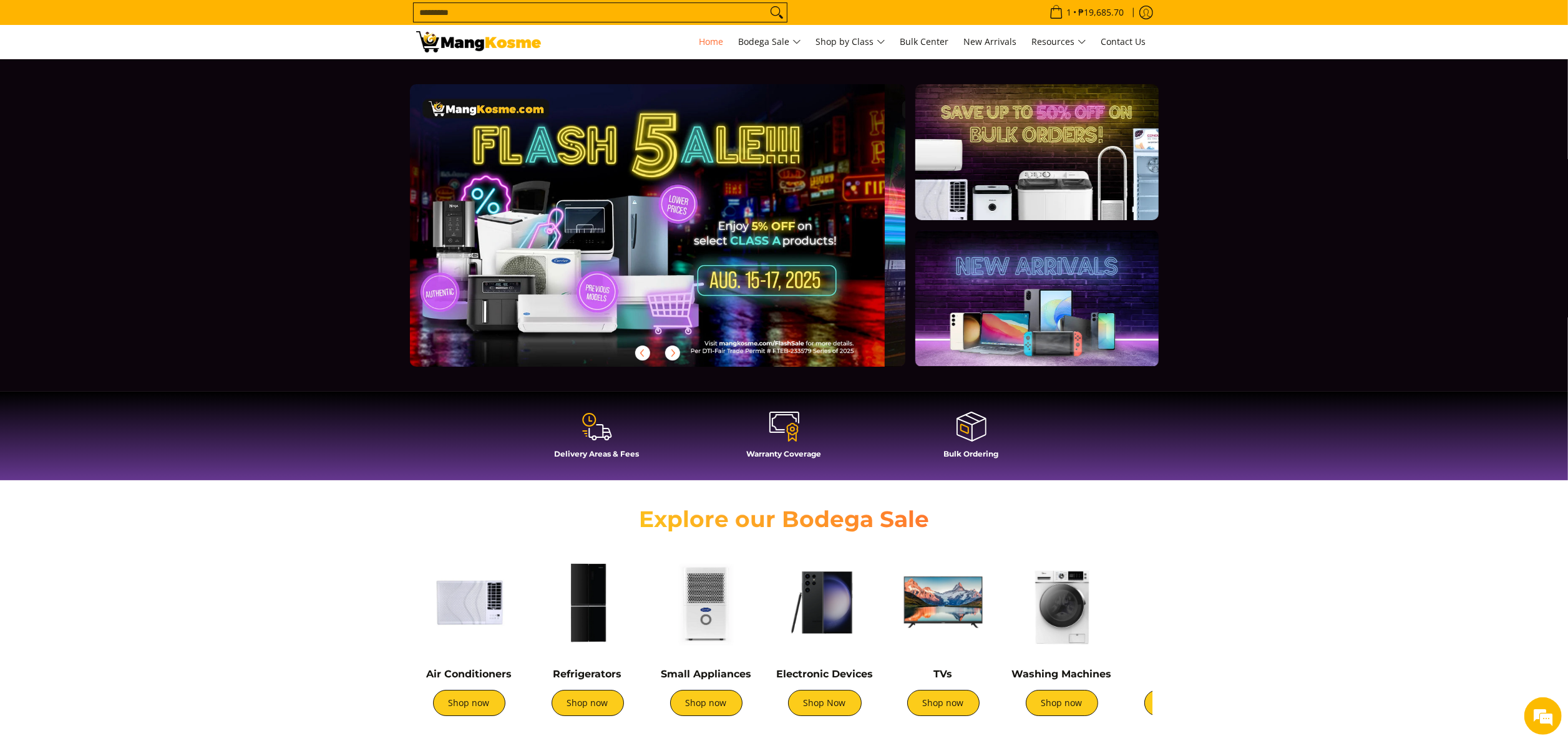
scroll to position [0, 1]
